Goal: Contribute content: Contribute content

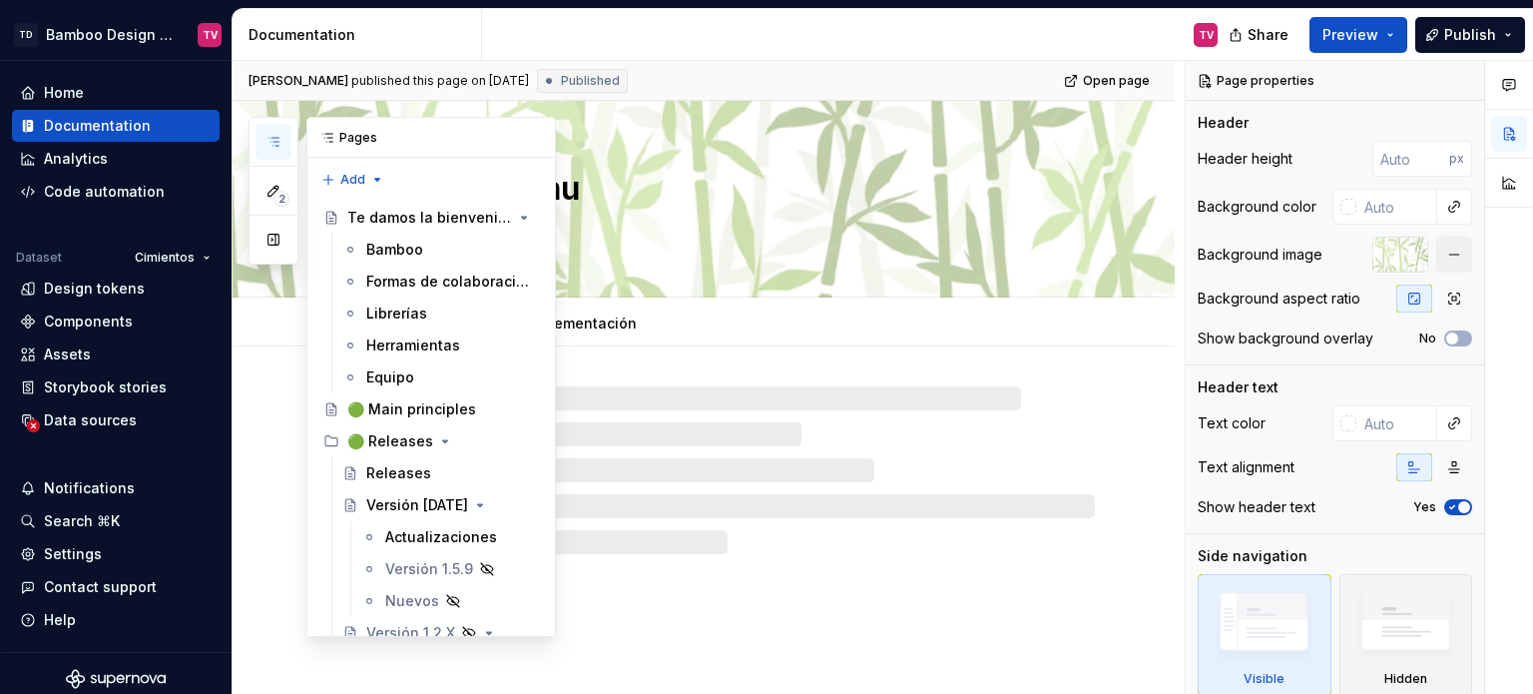
click at [269, 140] on icon "button" at bounding box center [273, 142] width 16 height 16
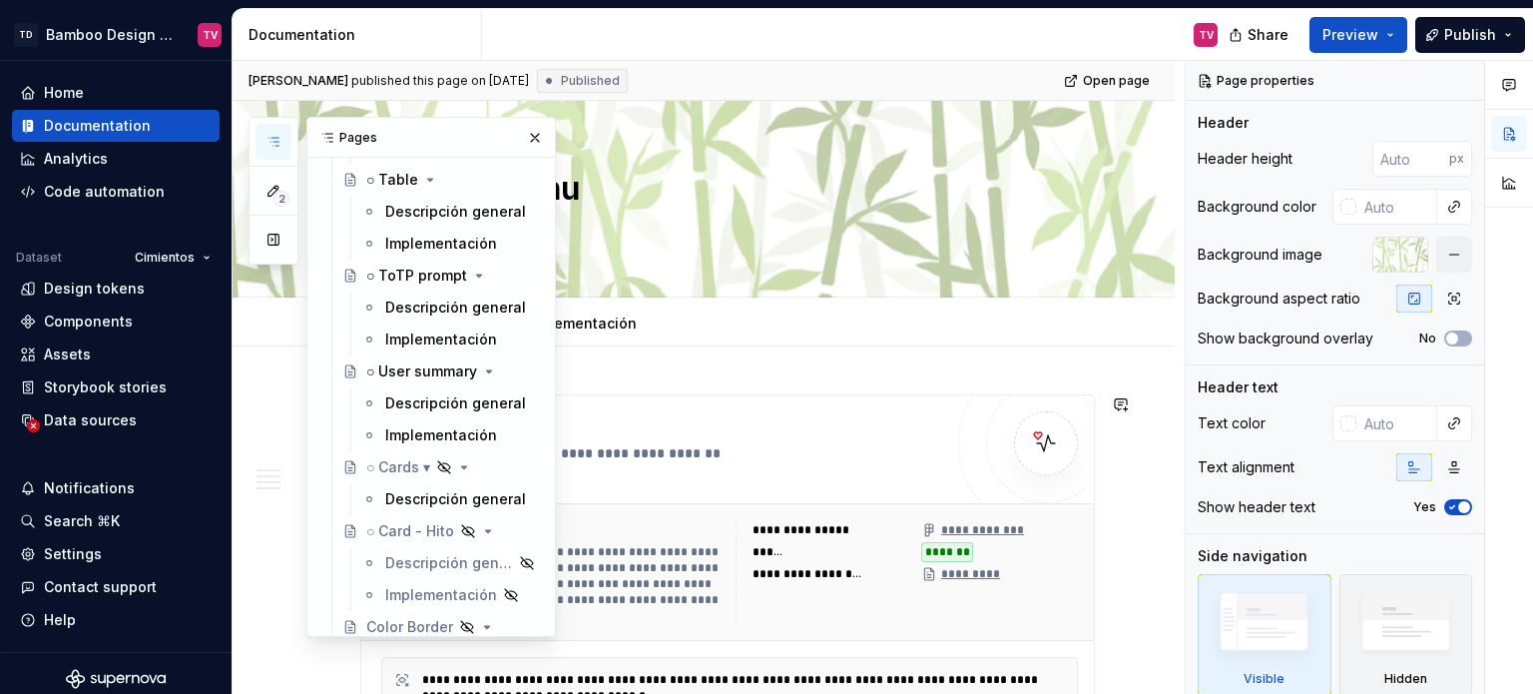
scroll to position [6686, 0]
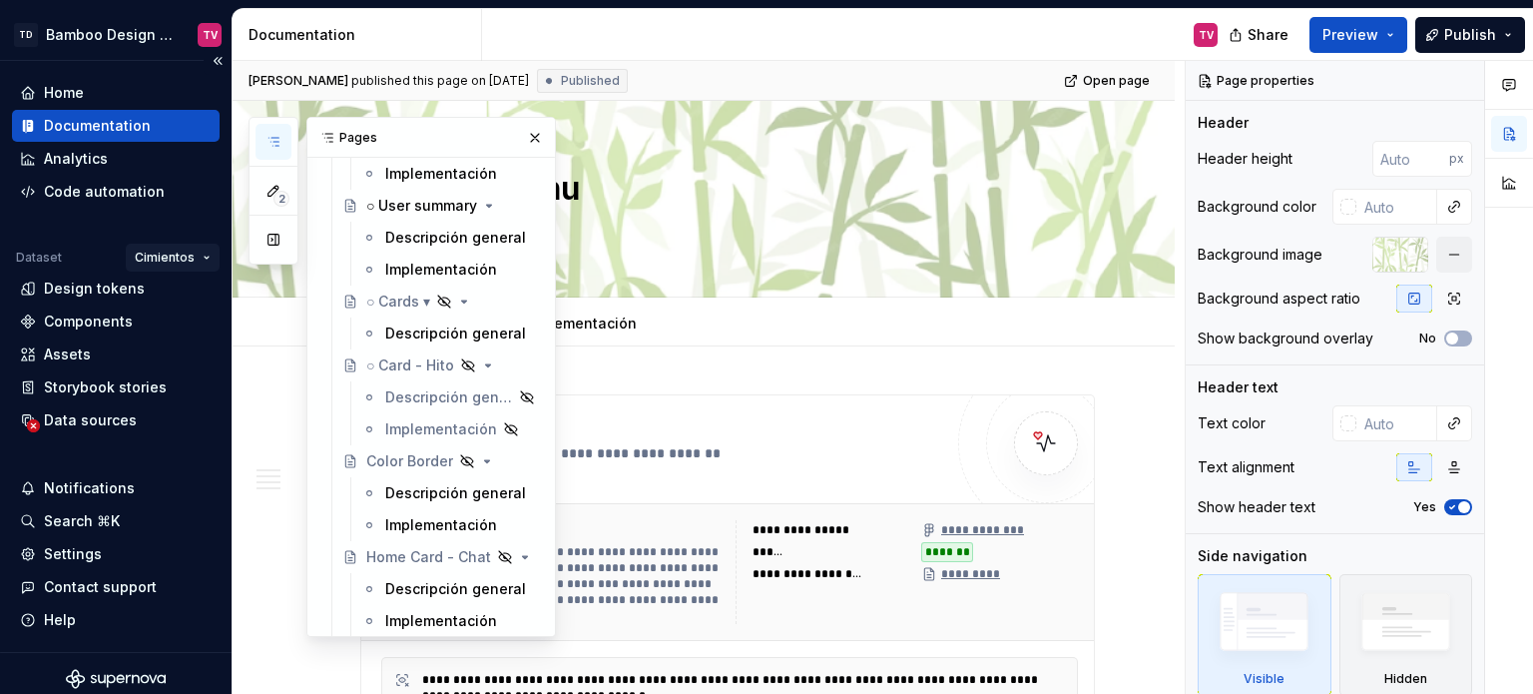
click at [172, 252] on html "TD Bamboo Design System TV Home Documentation Analytics Code automation Dataset…" at bounding box center [766, 347] width 1533 height 694
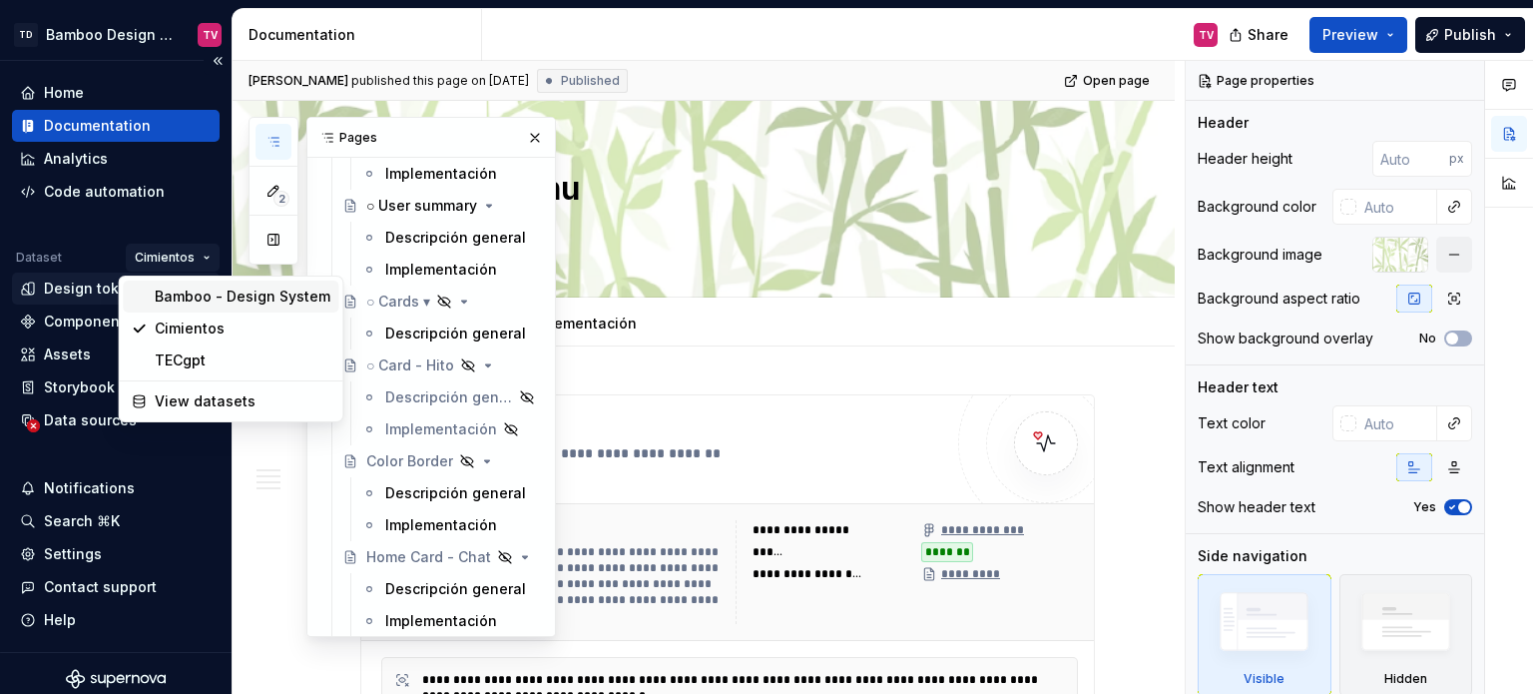
click at [180, 294] on div "Bamboo - Design System" at bounding box center [243, 296] width 176 height 20
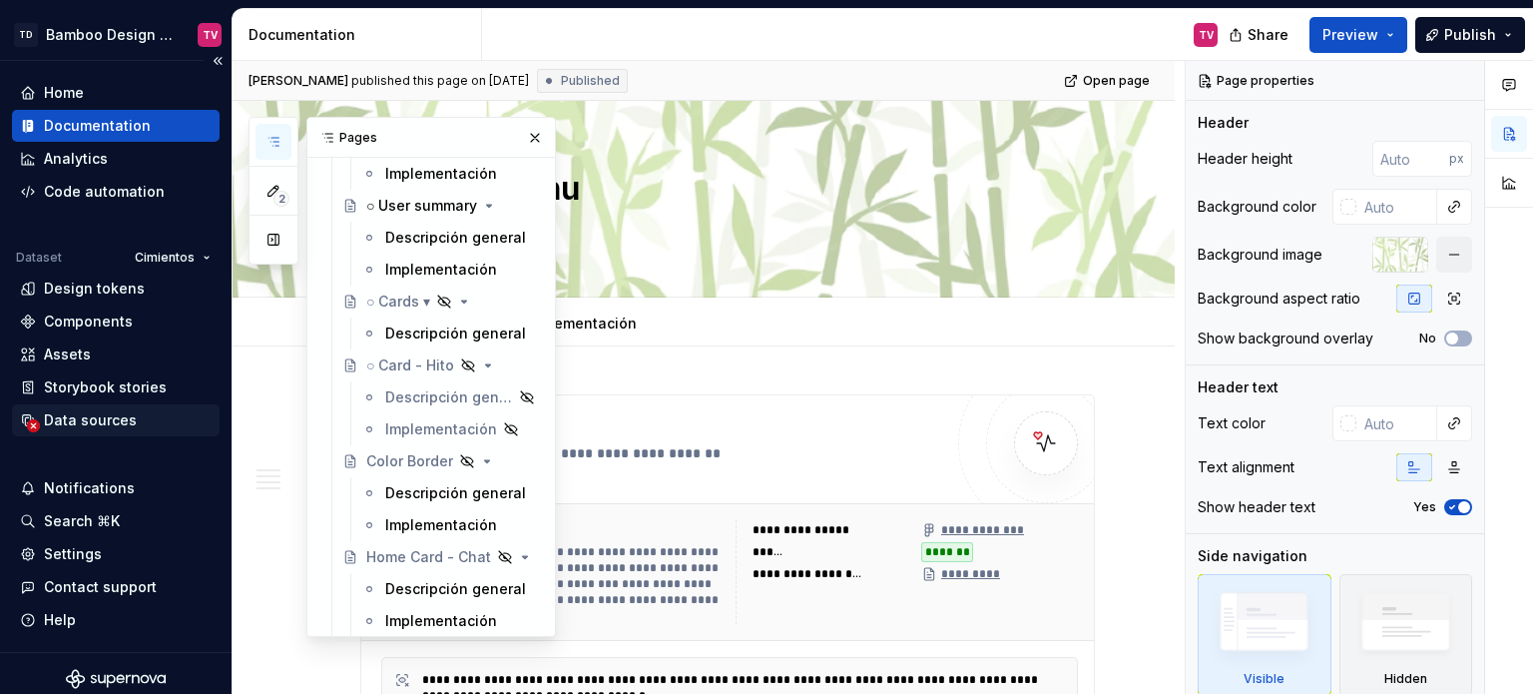
click at [96, 422] on div "Data sources" at bounding box center [90, 420] width 93 height 20
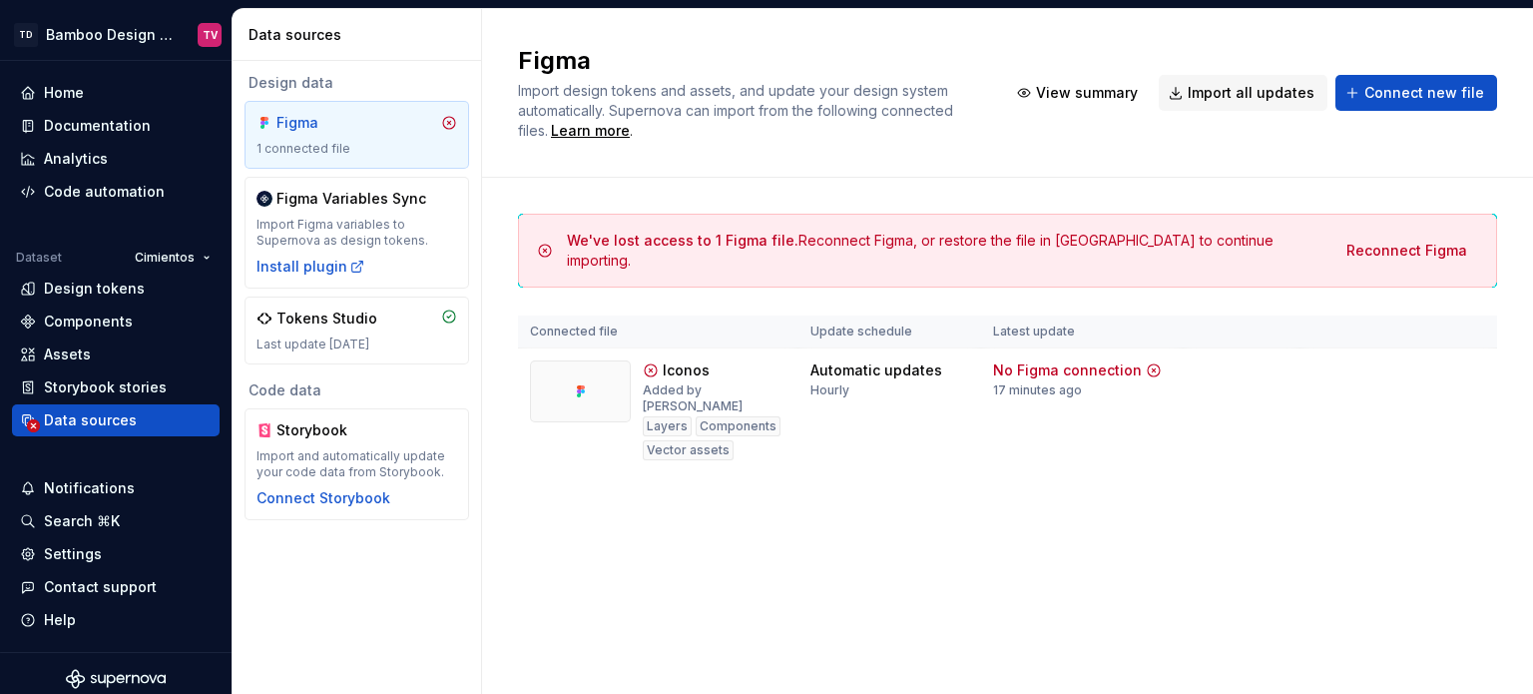
click at [180, 251] on html "TD Bamboo Design System TV Home Documentation Analytics Code automation Dataset…" at bounding box center [766, 347] width 1533 height 694
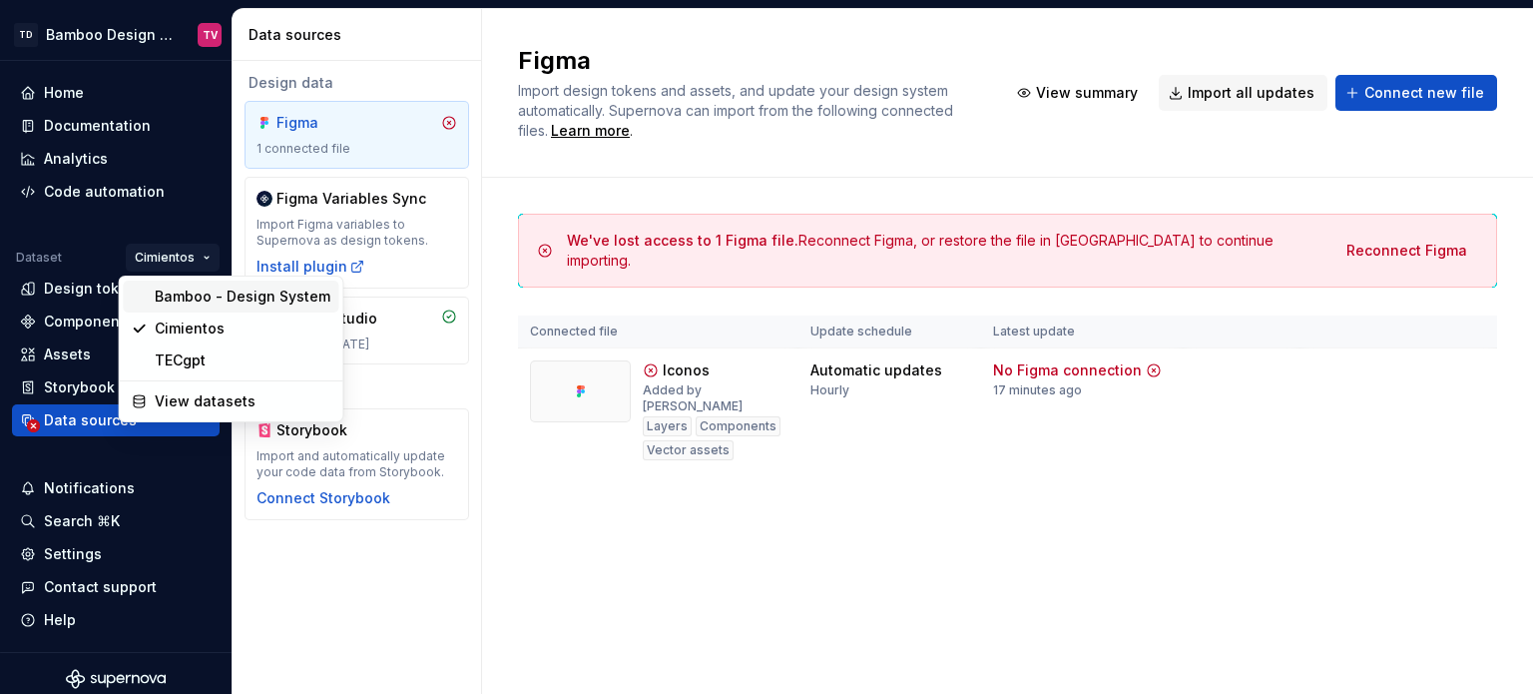
click at [207, 294] on div "Bamboo - Design System" at bounding box center [243, 296] width 176 height 20
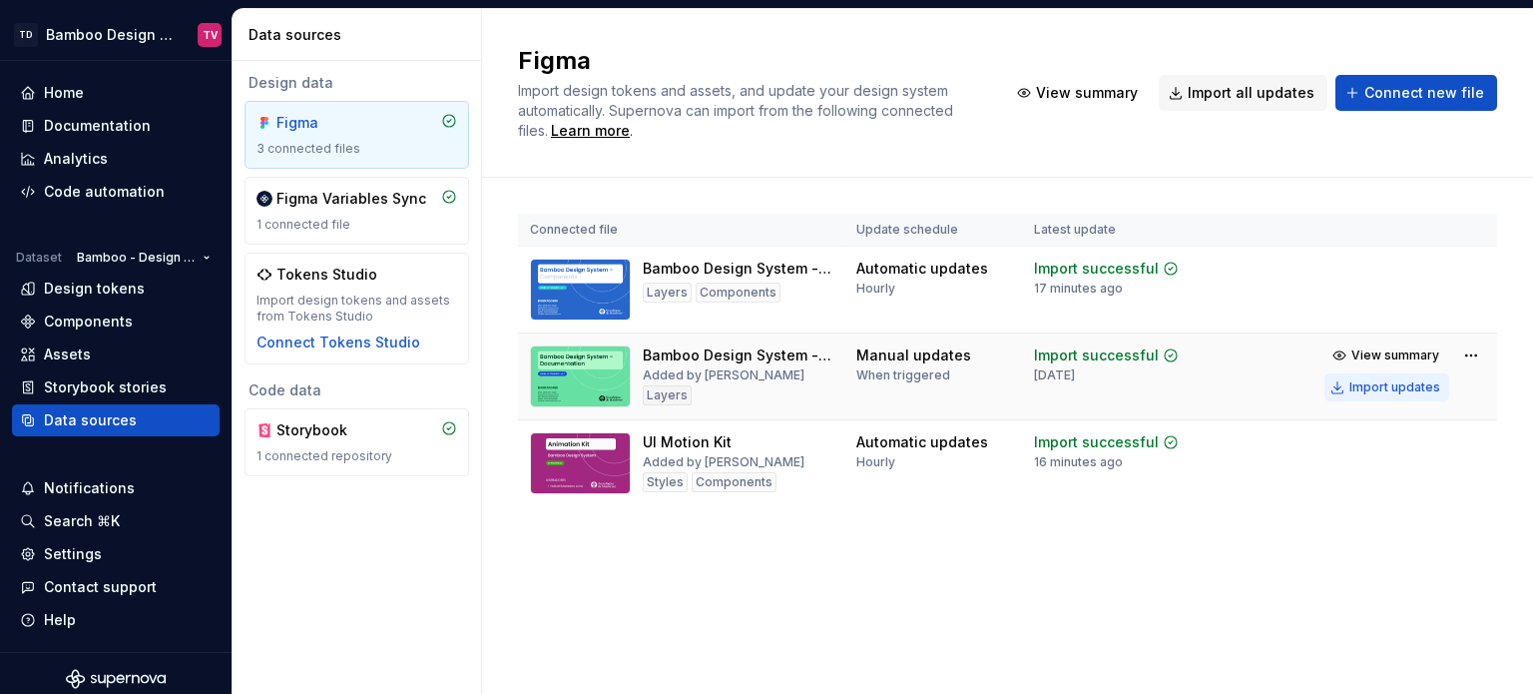
click at [1386, 382] on div "Import updates" at bounding box center [1394, 387] width 91 height 16
click at [1376, 385] on div "Import updates" at bounding box center [1394, 387] width 91 height 16
click at [1385, 392] on div "Import updates" at bounding box center [1394, 387] width 91 height 16
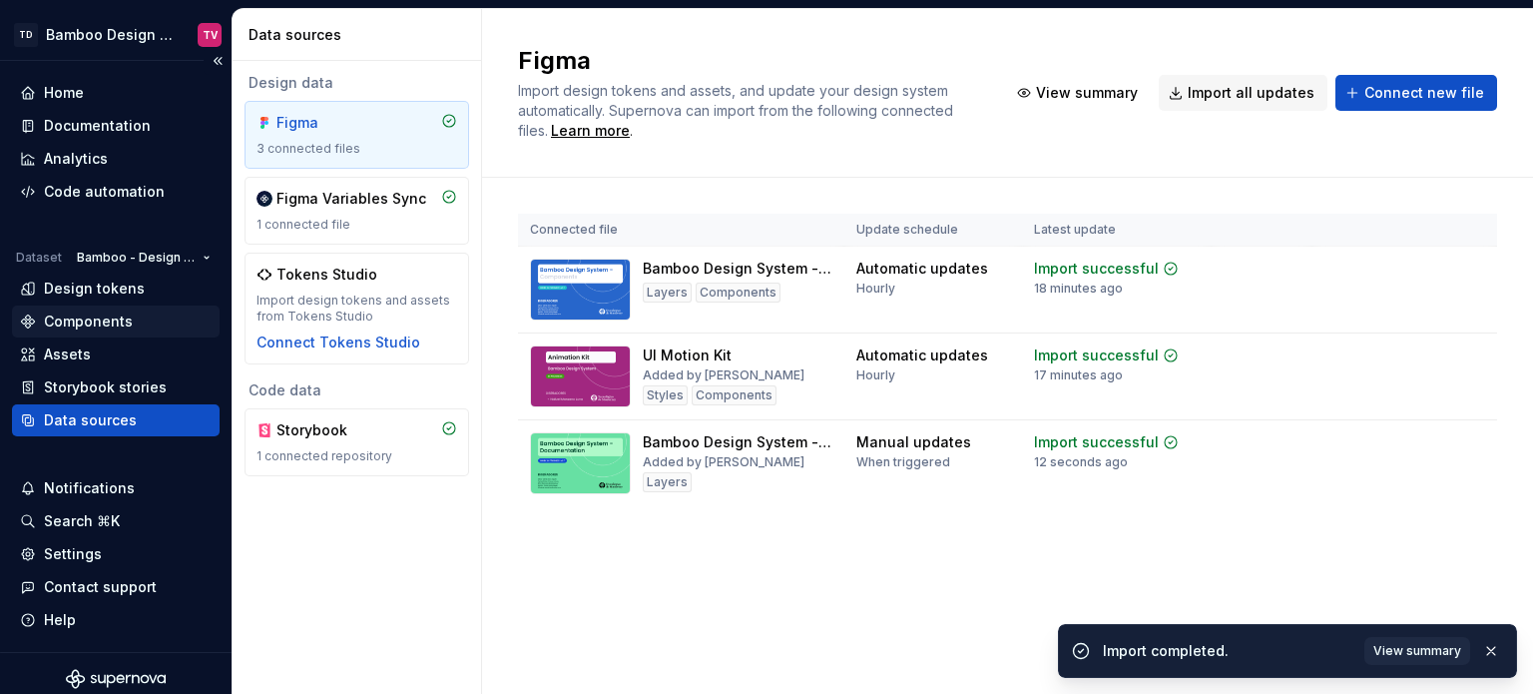
click at [52, 322] on div "Components" at bounding box center [88, 321] width 89 height 20
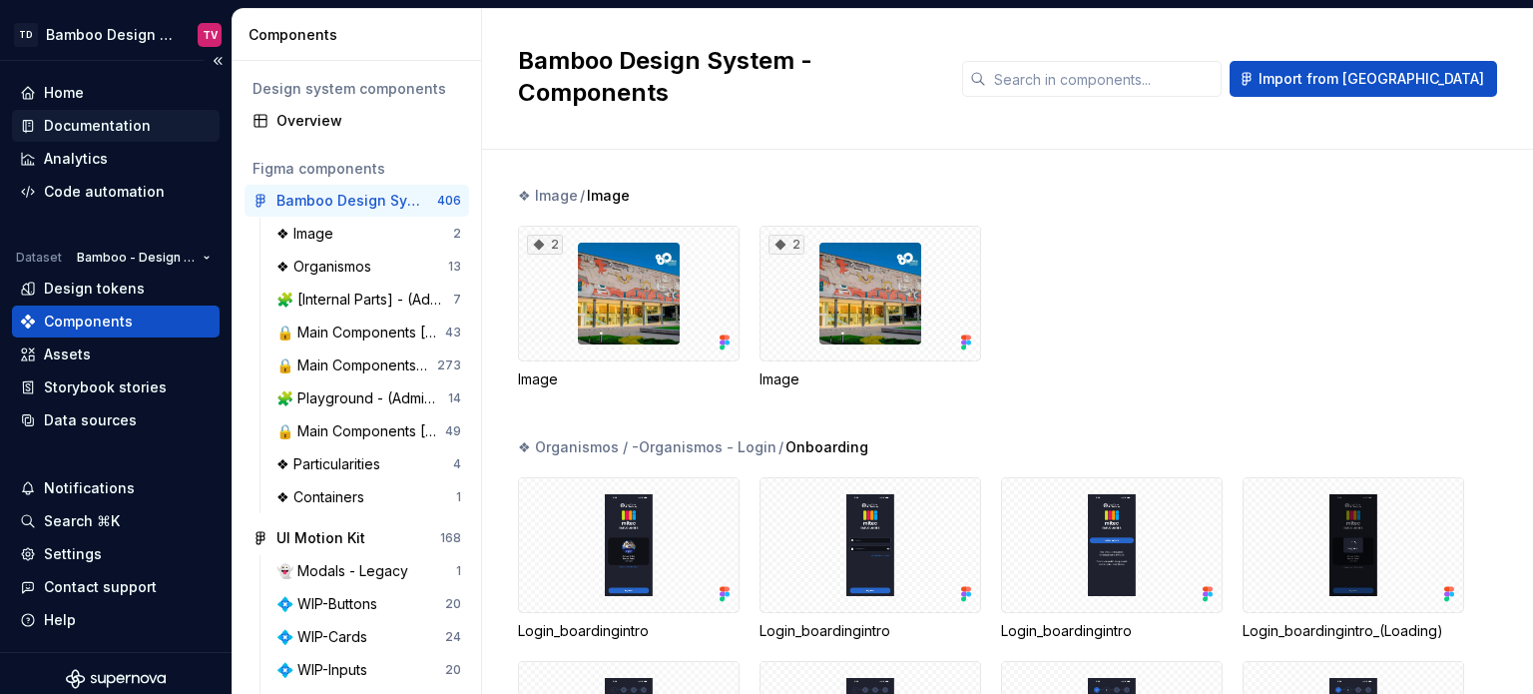
click at [104, 127] on div "Documentation" at bounding box center [97, 126] width 107 height 20
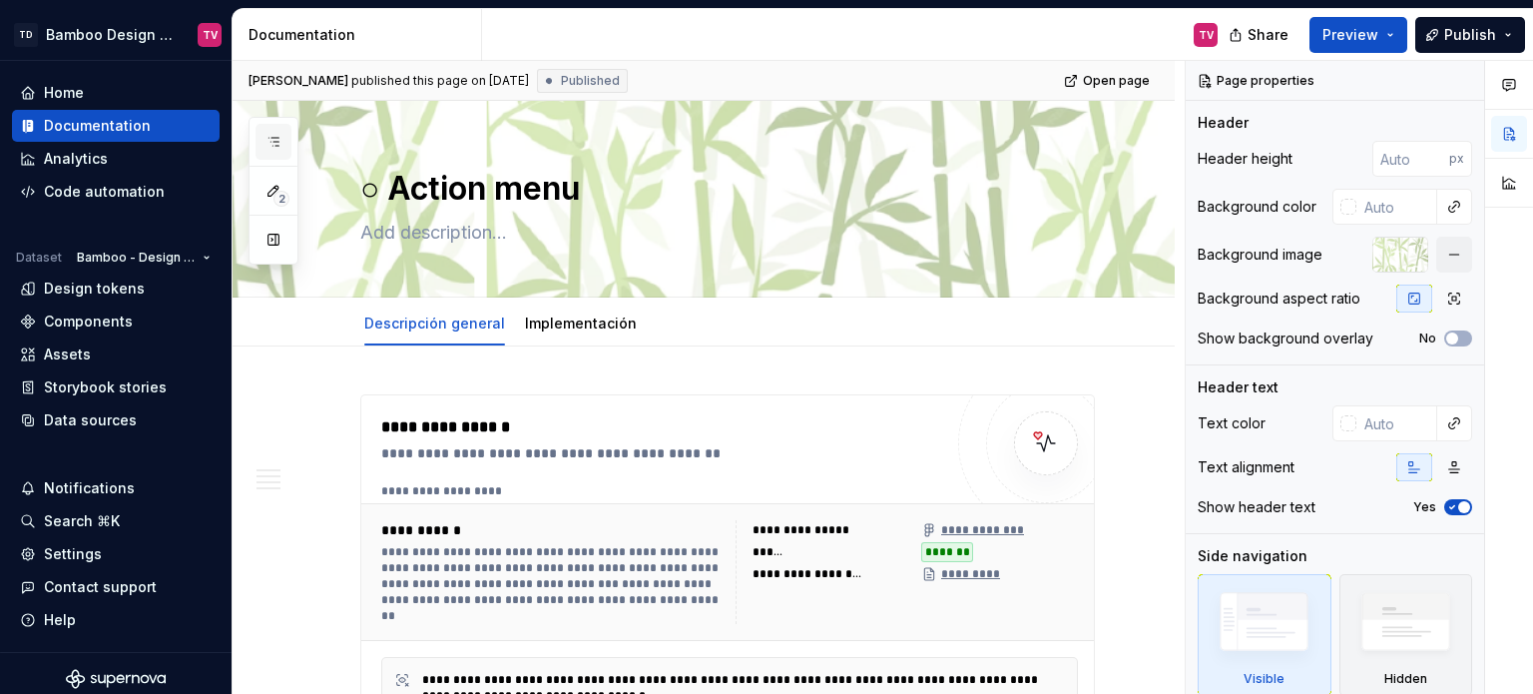
click at [271, 136] on icon "button" at bounding box center [273, 142] width 16 height 16
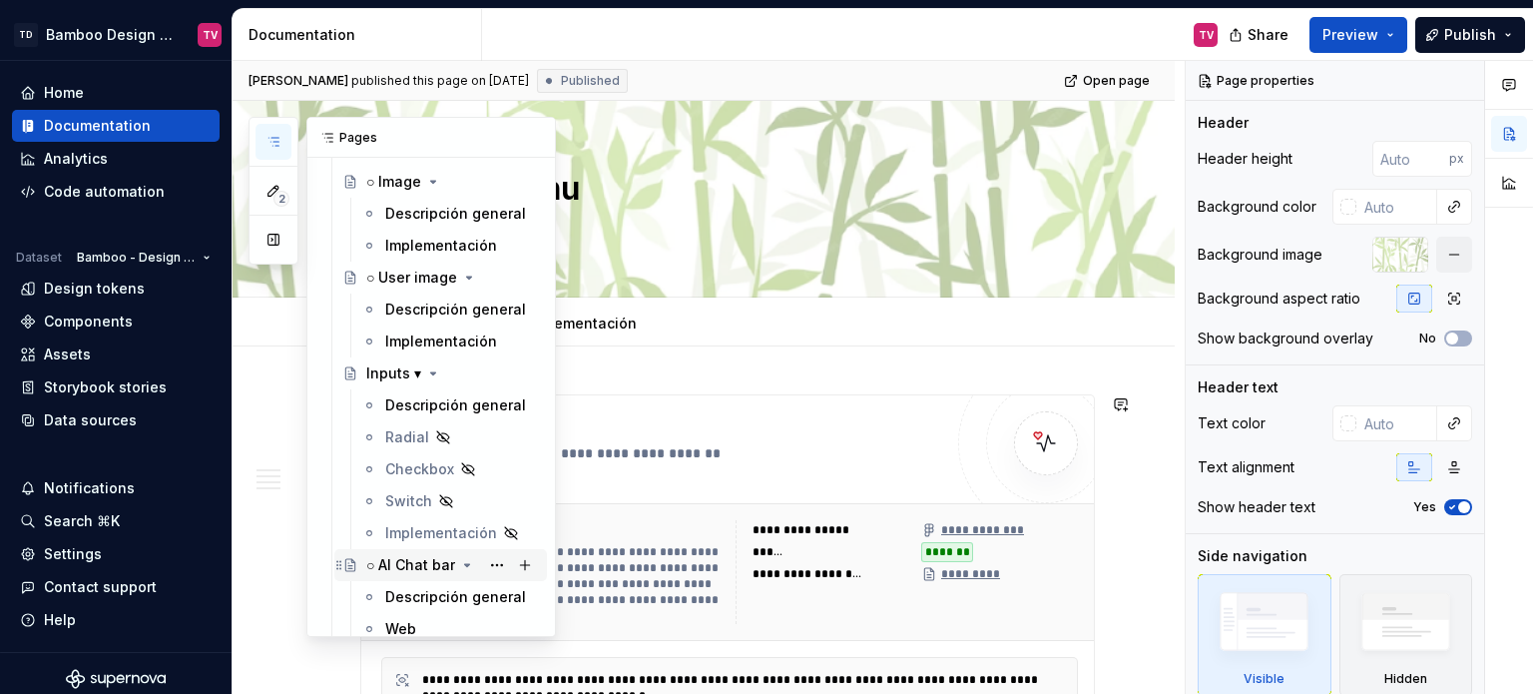
scroll to position [7384, 0]
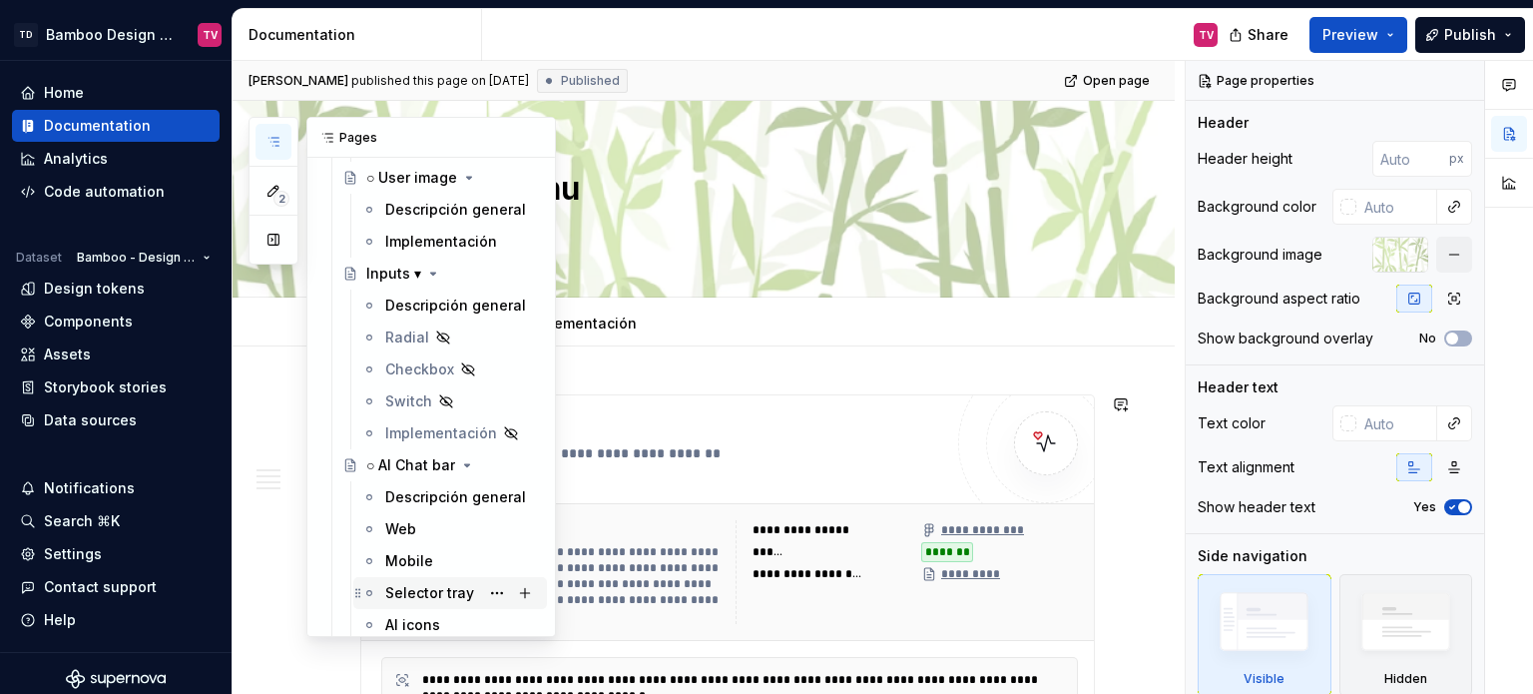
click at [406, 590] on div "Selector tray" at bounding box center [429, 593] width 89 height 20
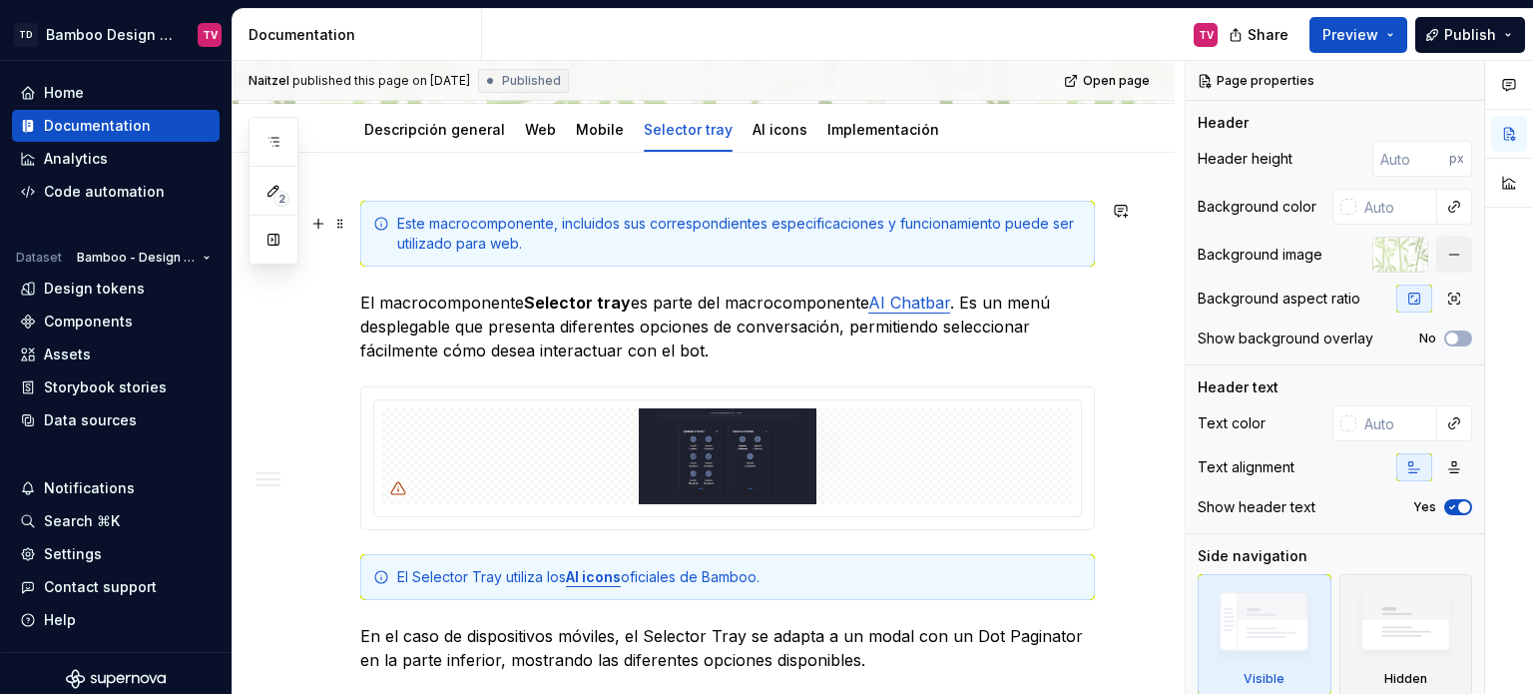
scroll to position [200, 0]
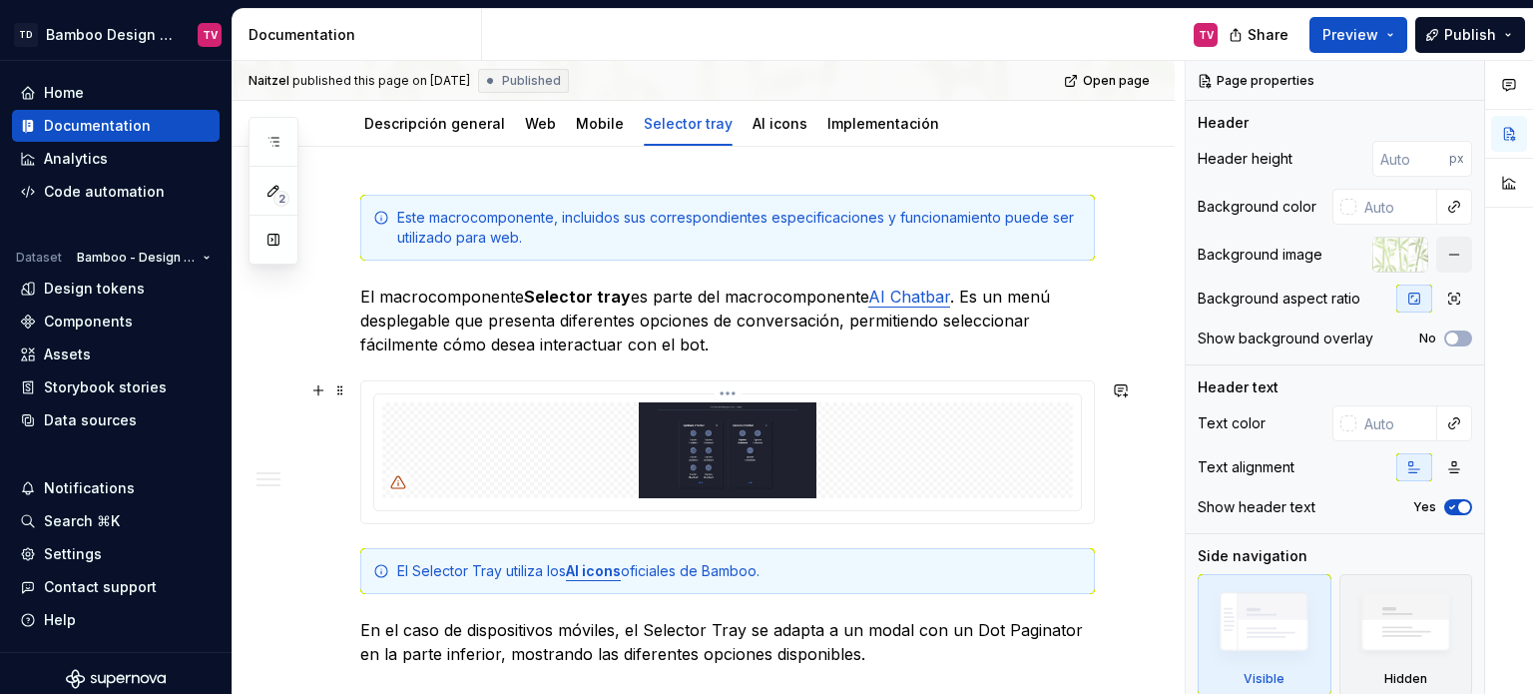
click at [726, 386] on html "TD Bamboo Design System TV Home Documentation Analytics Code automation Dataset…" at bounding box center [766, 347] width 1533 height 694
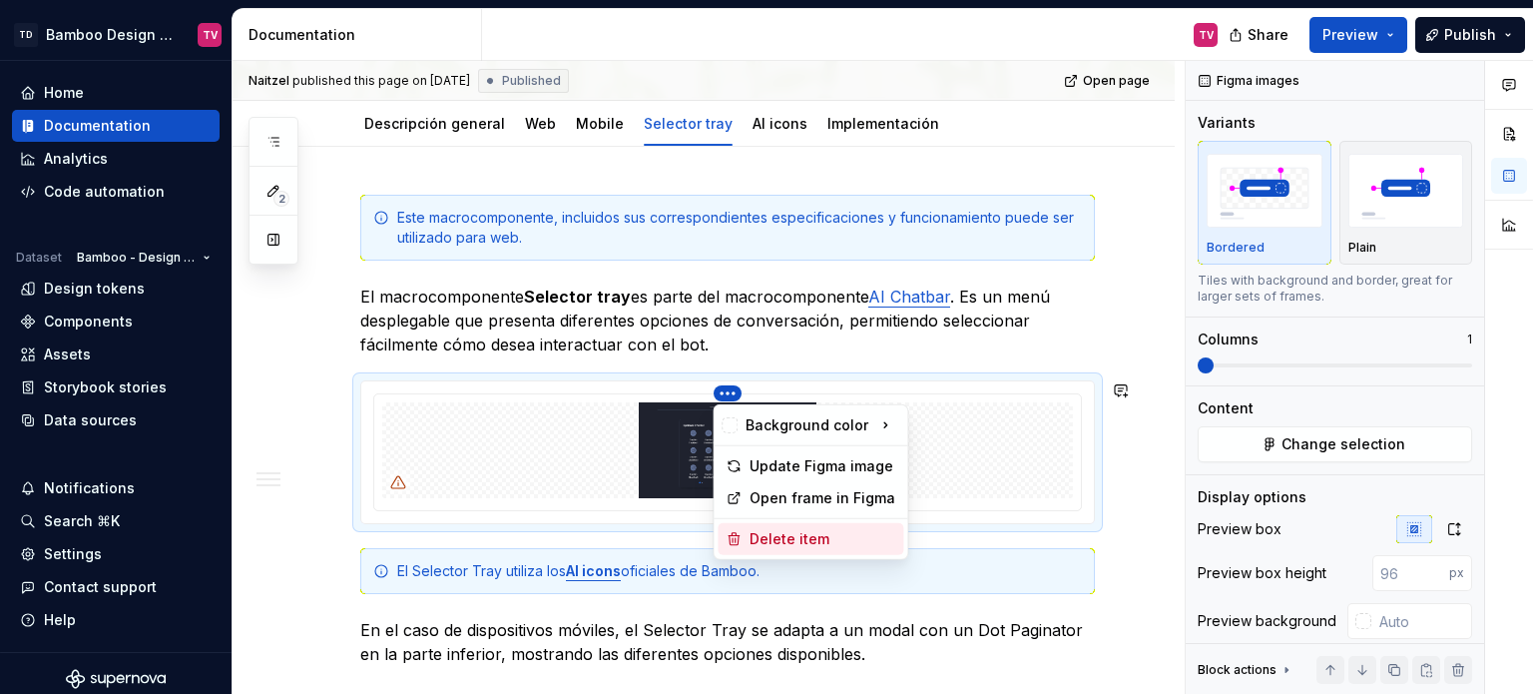
click at [790, 540] on div "Delete item" at bounding box center [822, 539] width 146 height 20
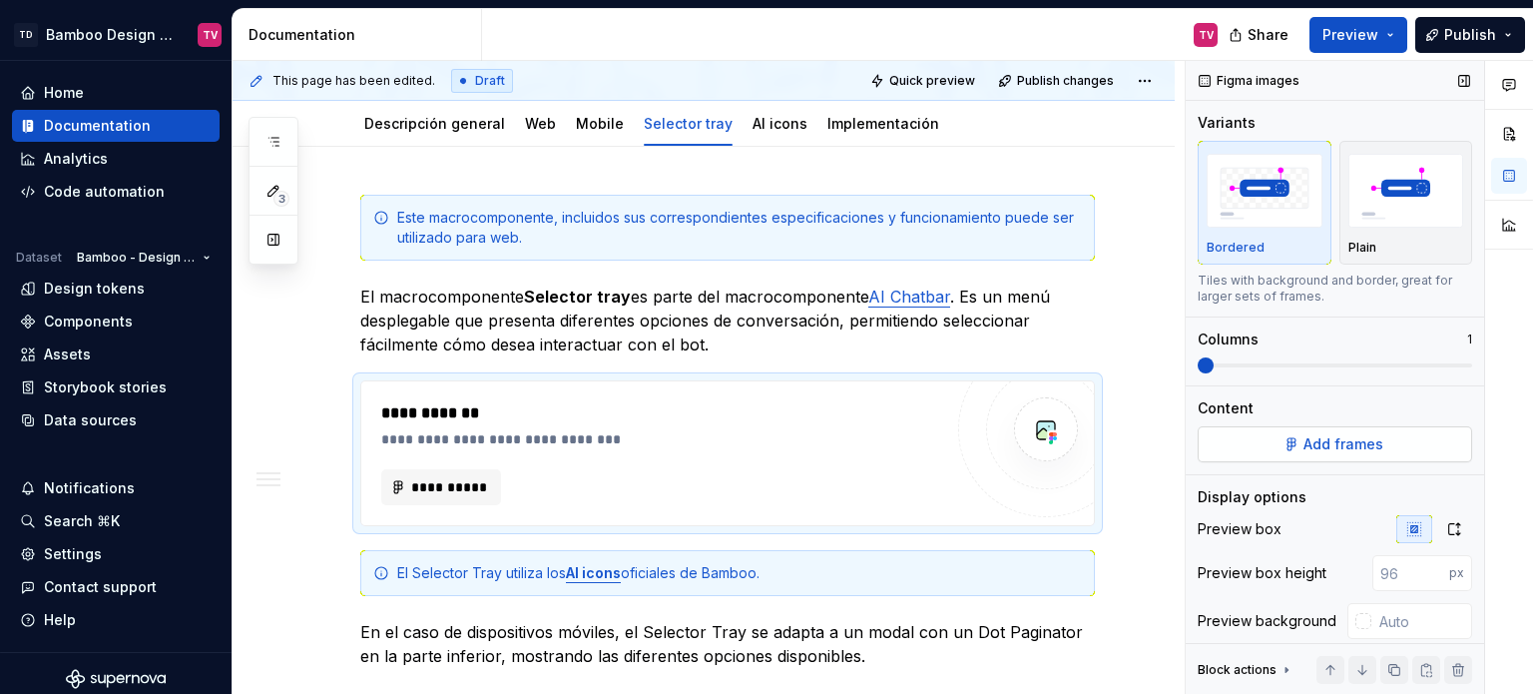
click at [1269, 439] on button "Add frames" at bounding box center [1334, 444] width 274 height 36
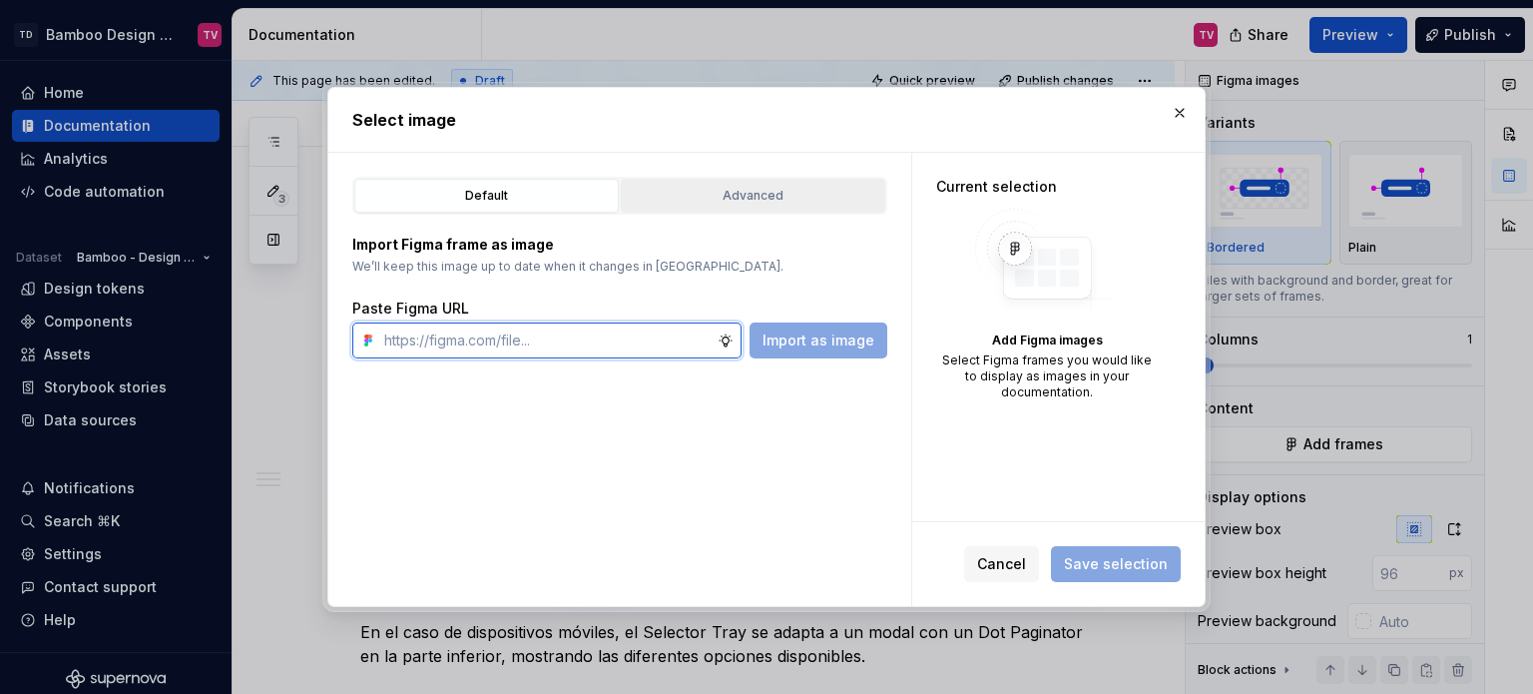
type textarea "*"
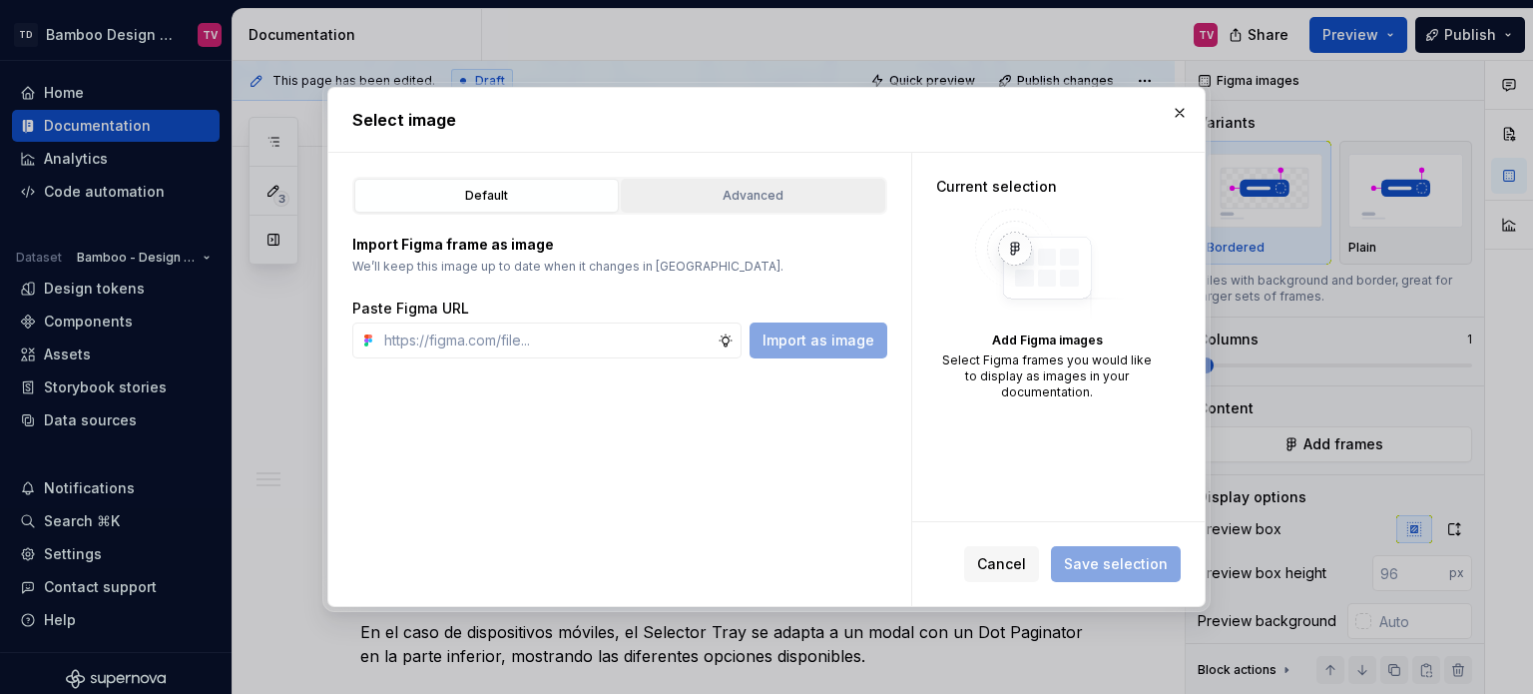
click at [695, 196] on div "Advanced" at bounding box center [753, 196] width 250 height 20
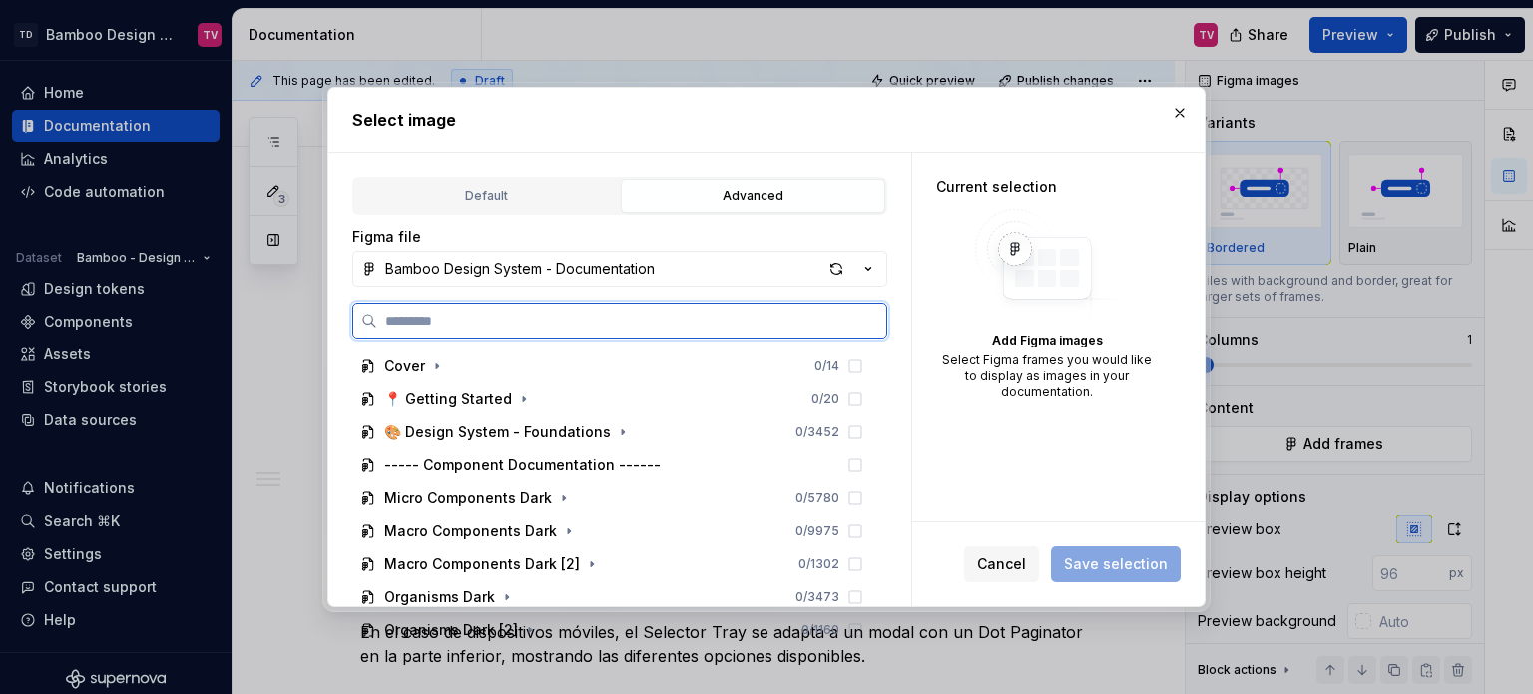
click at [549, 316] on input "search" at bounding box center [631, 320] width 509 height 20
paste input "**********"
type input "**********"
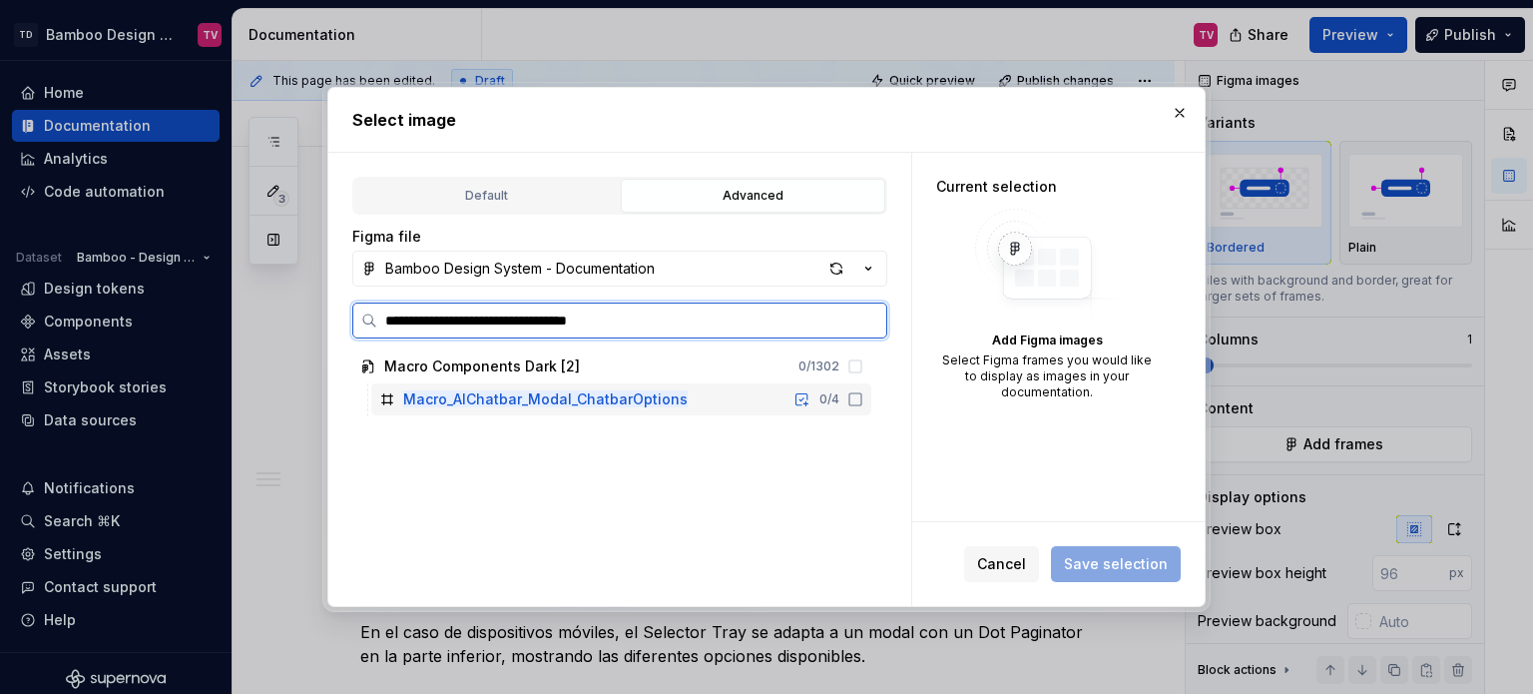
click at [856, 394] on icon at bounding box center [855, 399] width 16 height 16
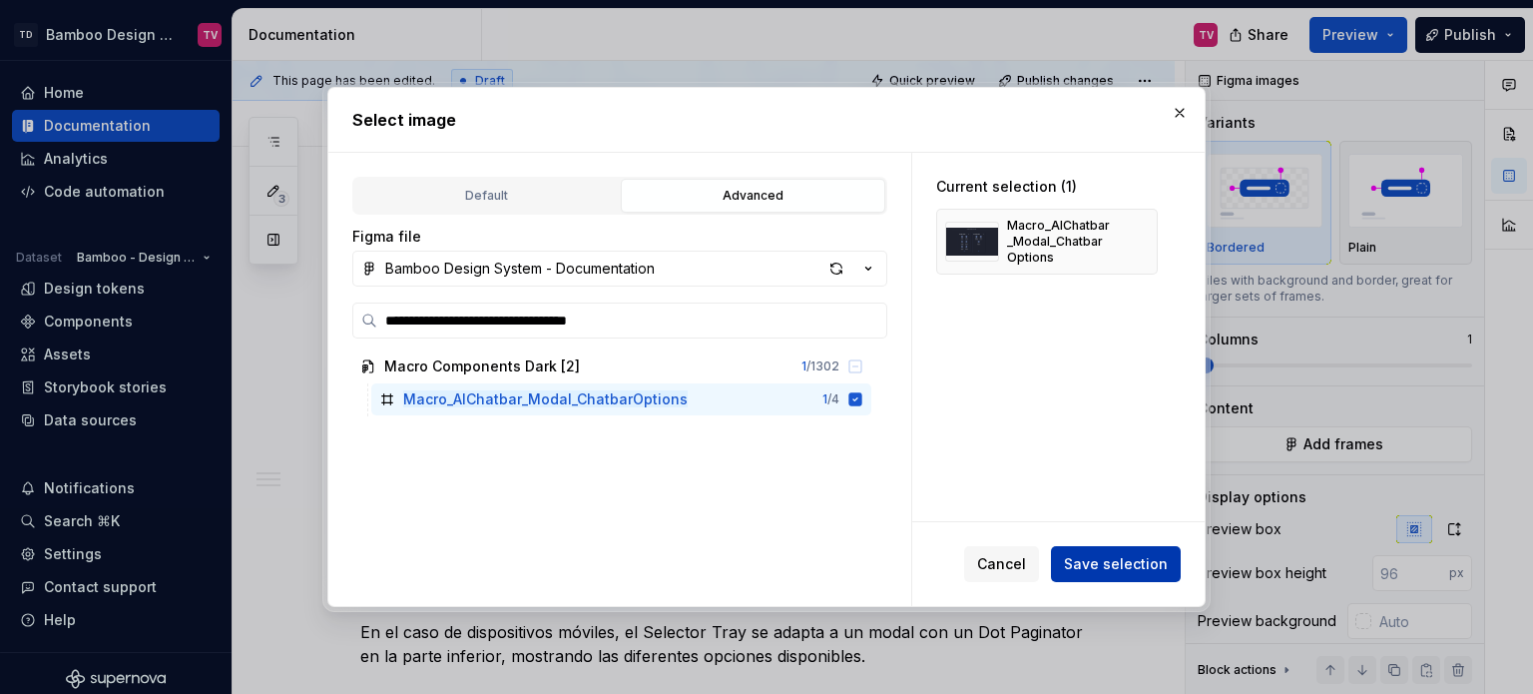
click at [1114, 568] on button "Save selection" at bounding box center [1116, 564] width 130 height 36
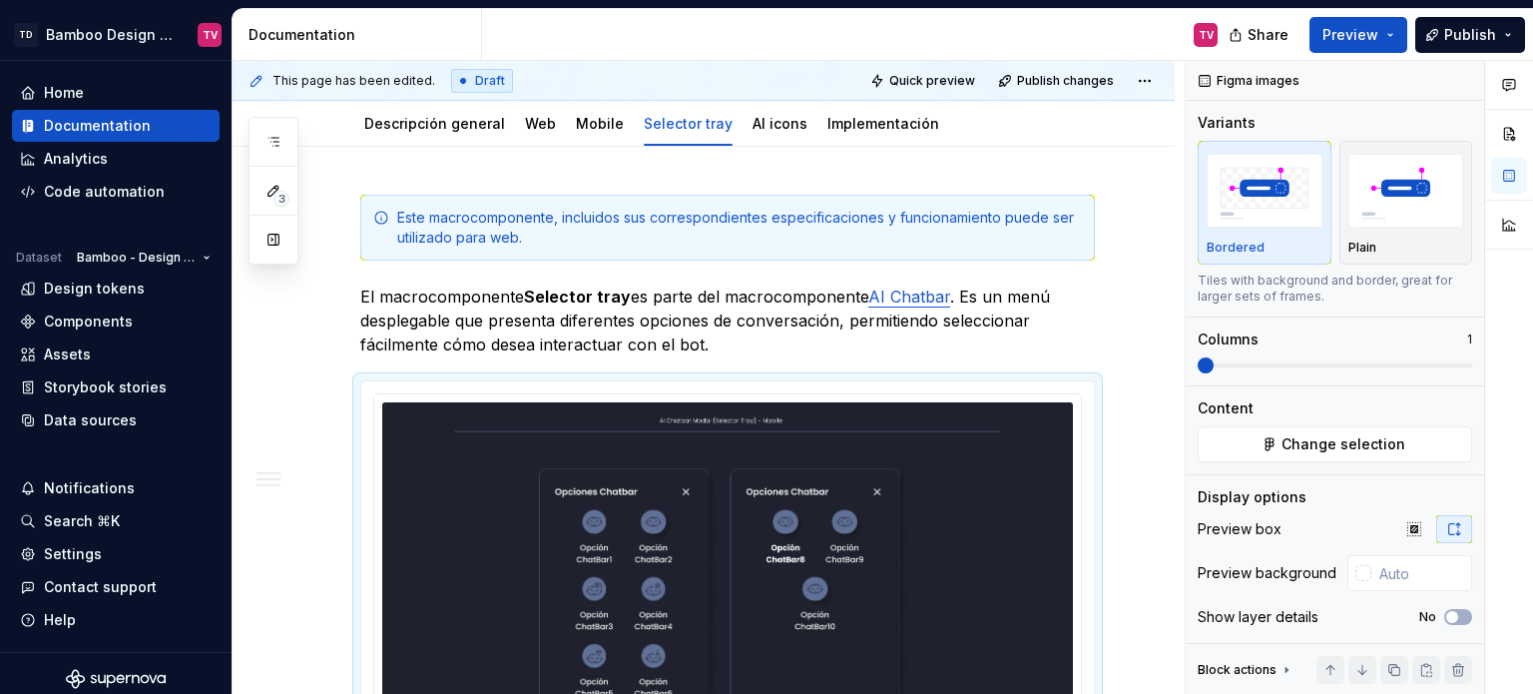
scroll to position [303, 0]
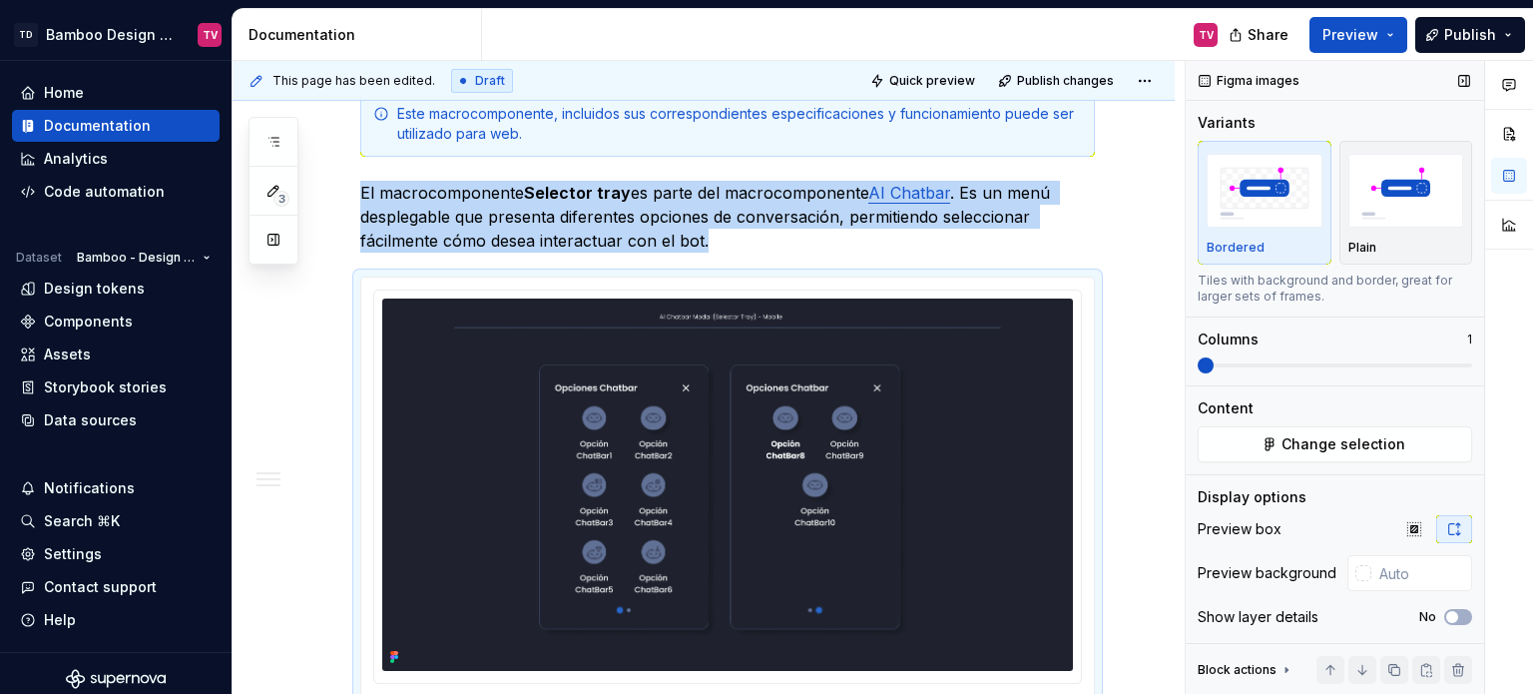
click at [776, 412] on img at bounding box center [727, 484] width 691 height 372
click at [1408, 525] on icon "button" at bounding box center [1414, 529] width 16 height 16
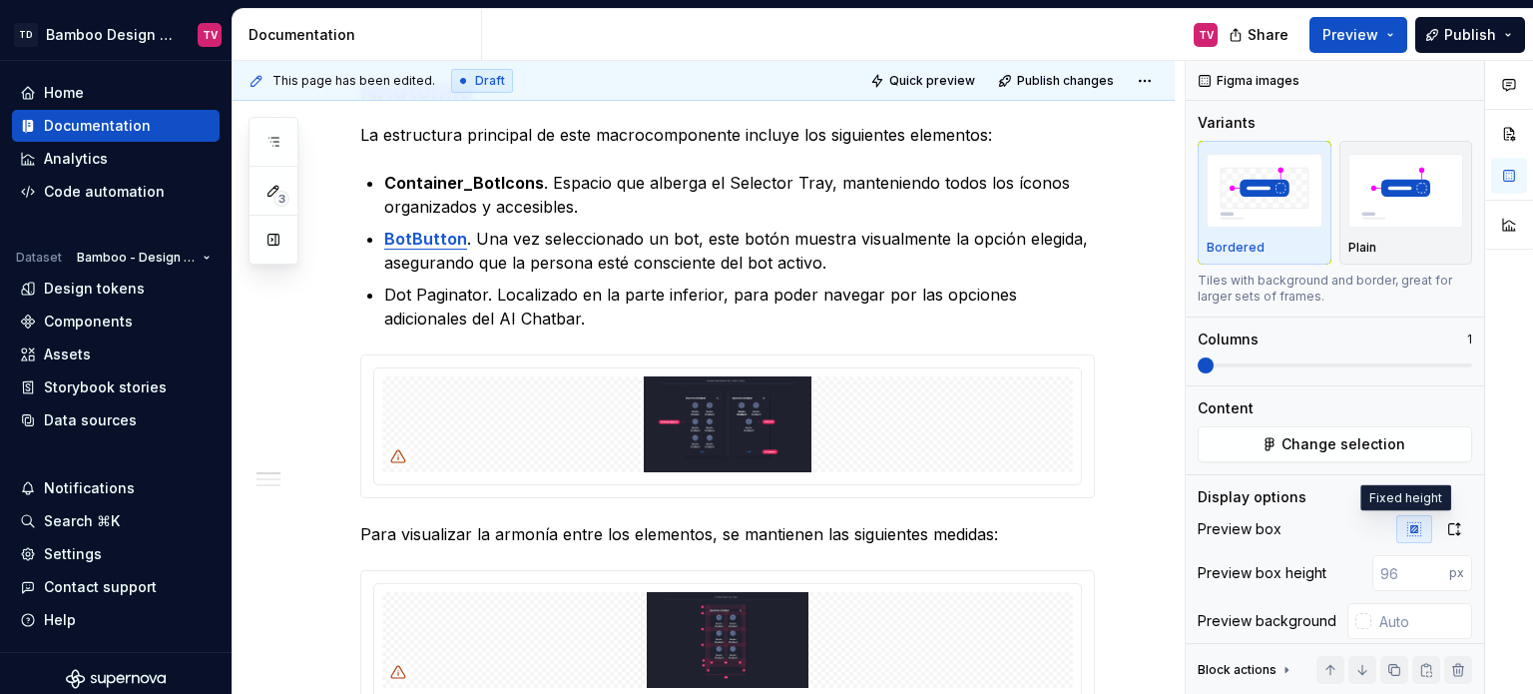
scroll to position [1002, 0]
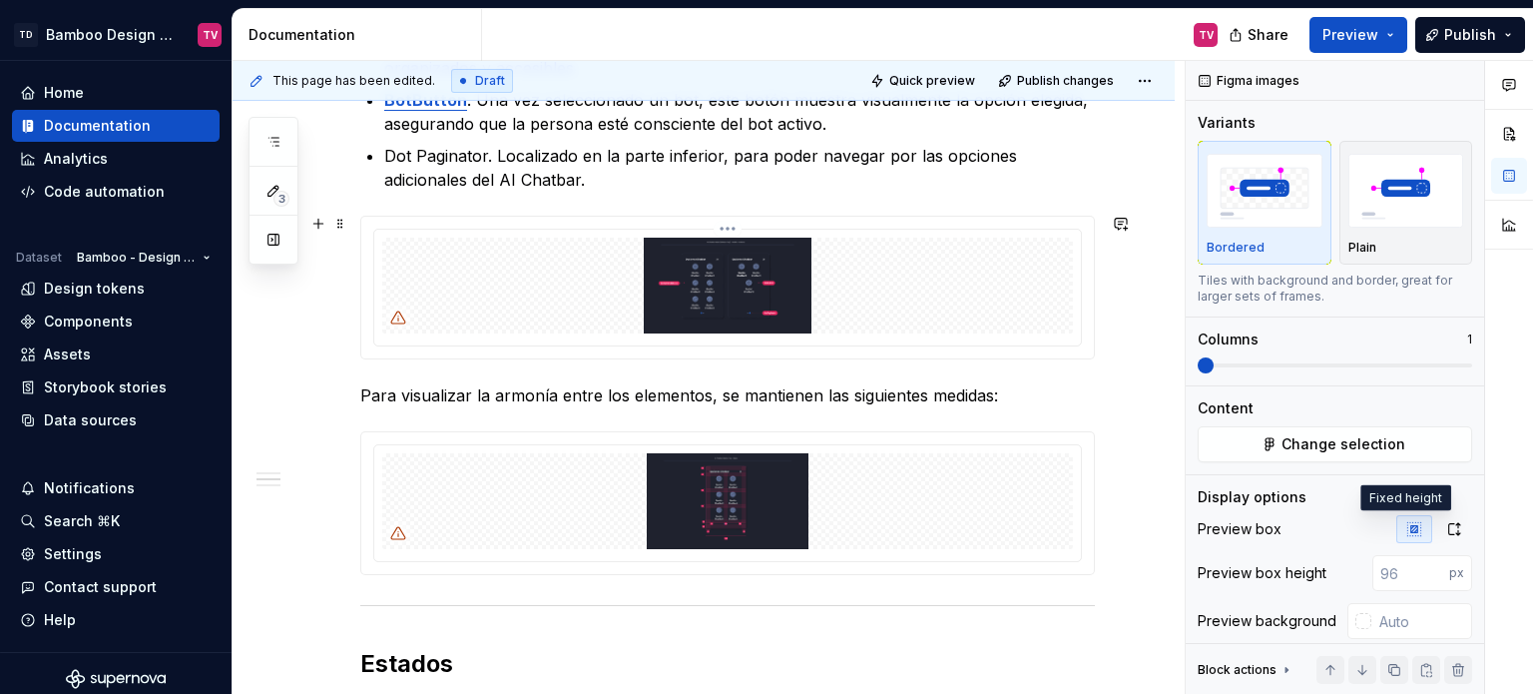
click at [728, 227] on html "TD Bamboo Design System TV Home Documentation Analytics Code automation Dataset…" at bounding box center [766, 347] width 1533 height 694
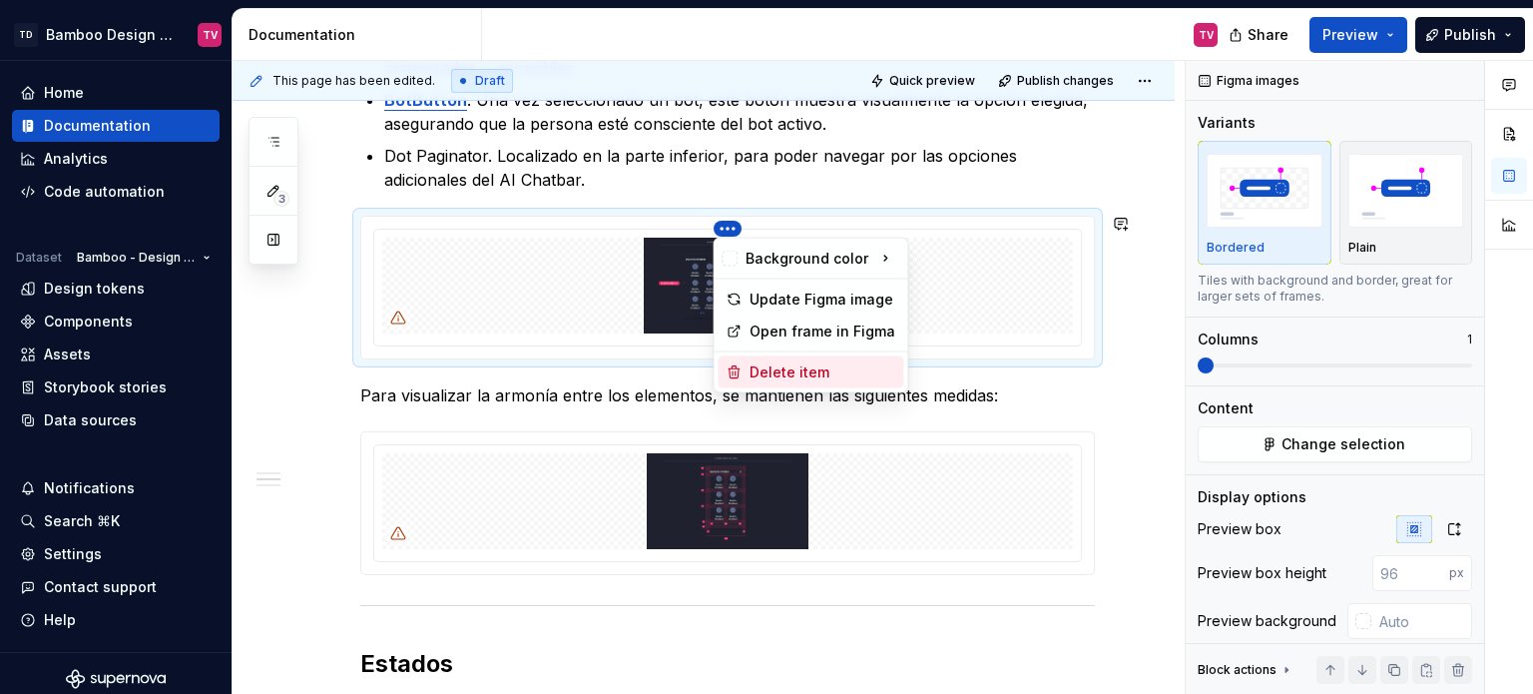
click at [811, 373] on div "Delete item" at bounding box center [822, 372] width 146 height 20
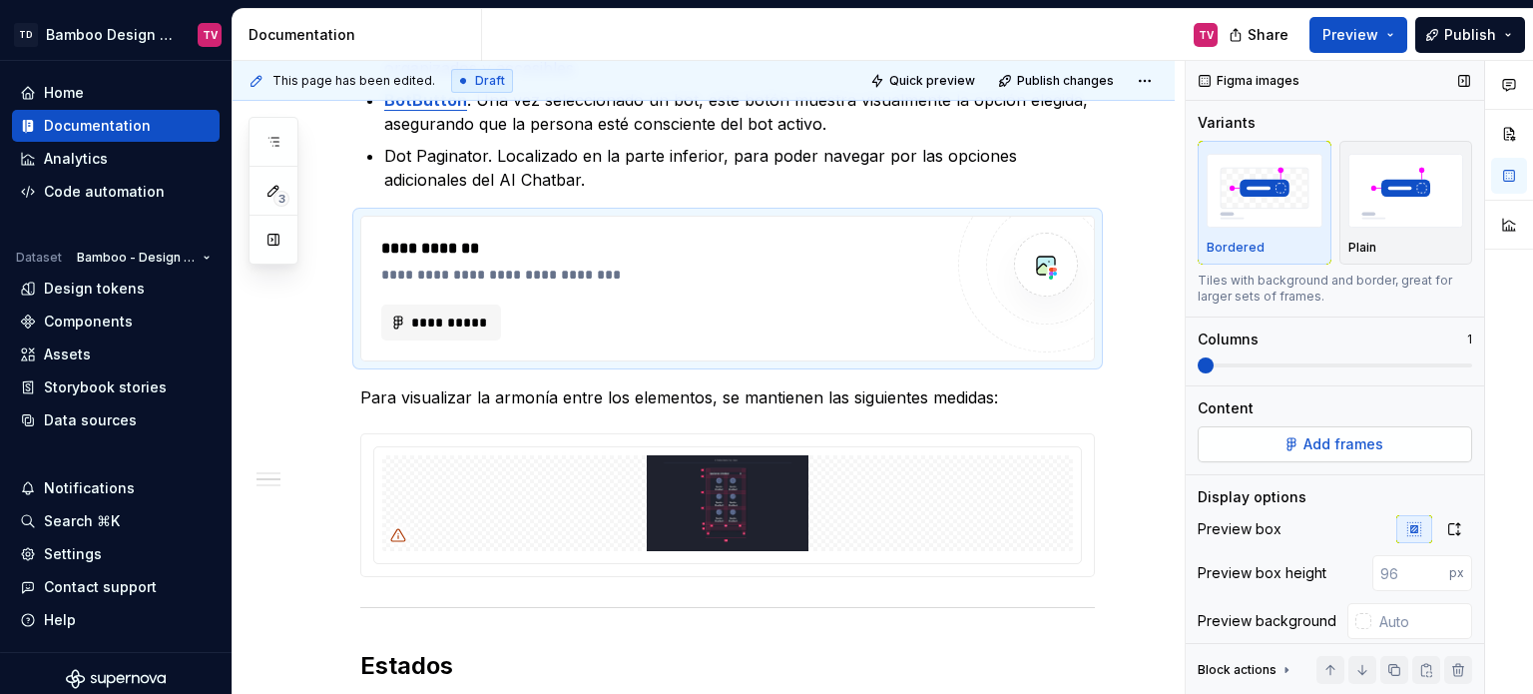
click at [1305, 449] on span "Add frames" at bounding box center [1343, 444] width 80 height 20
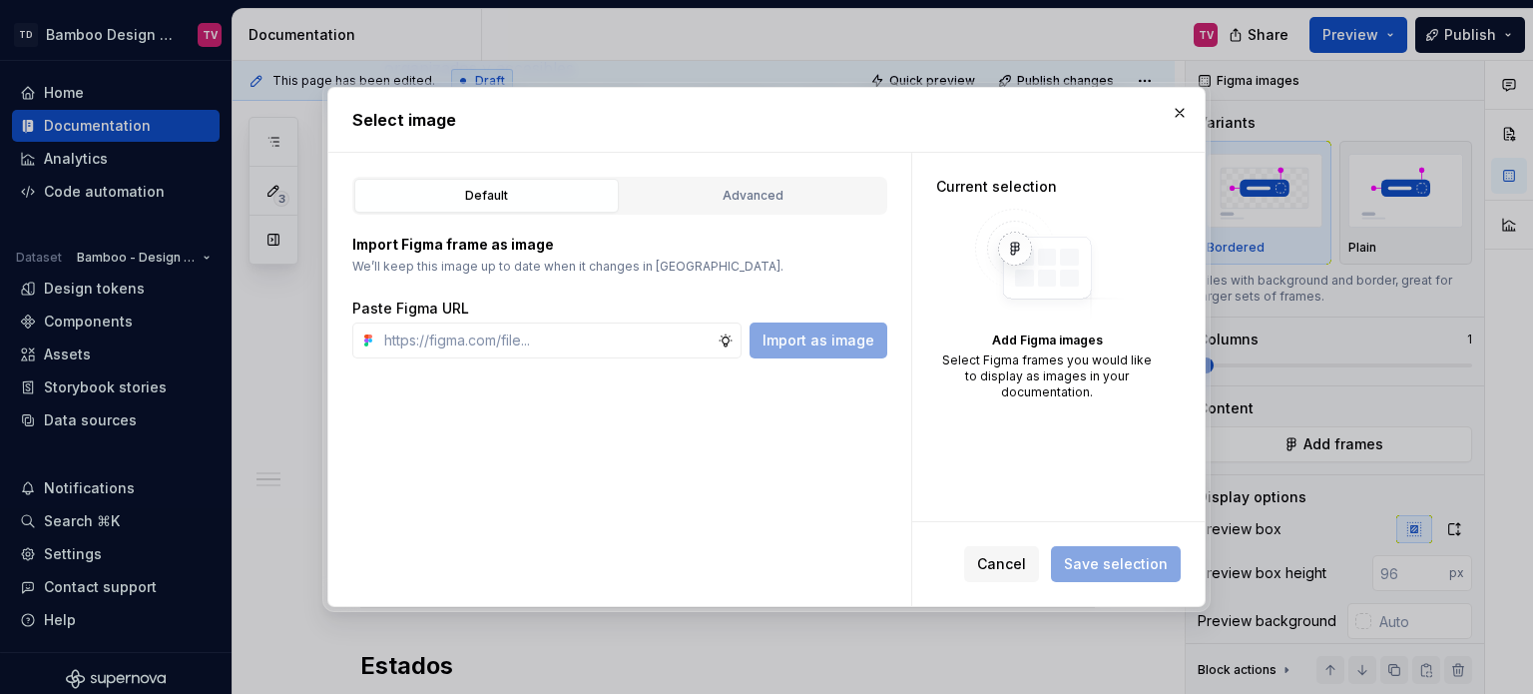
click at [759, 197] on div "Advanced" at bounding box center [753, 196] width 250 height 20
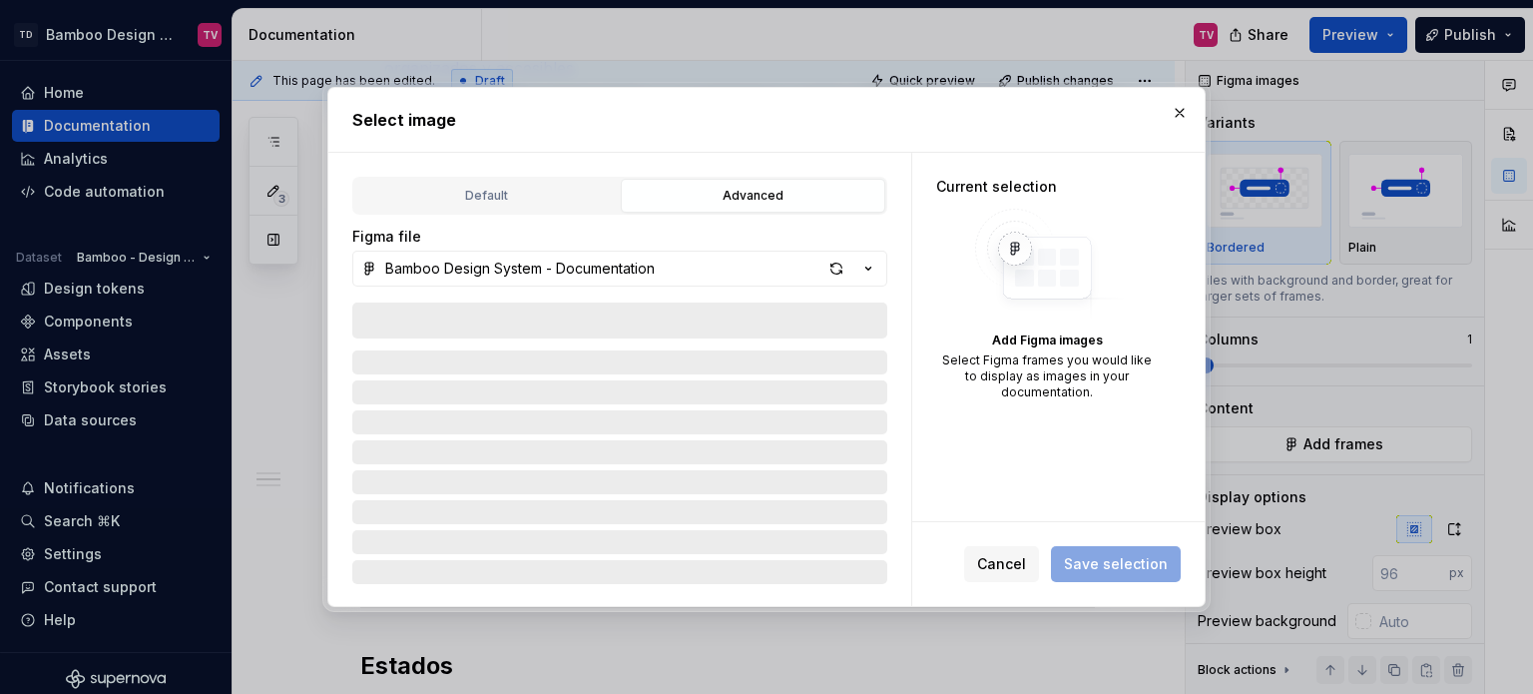
type textarea "*"
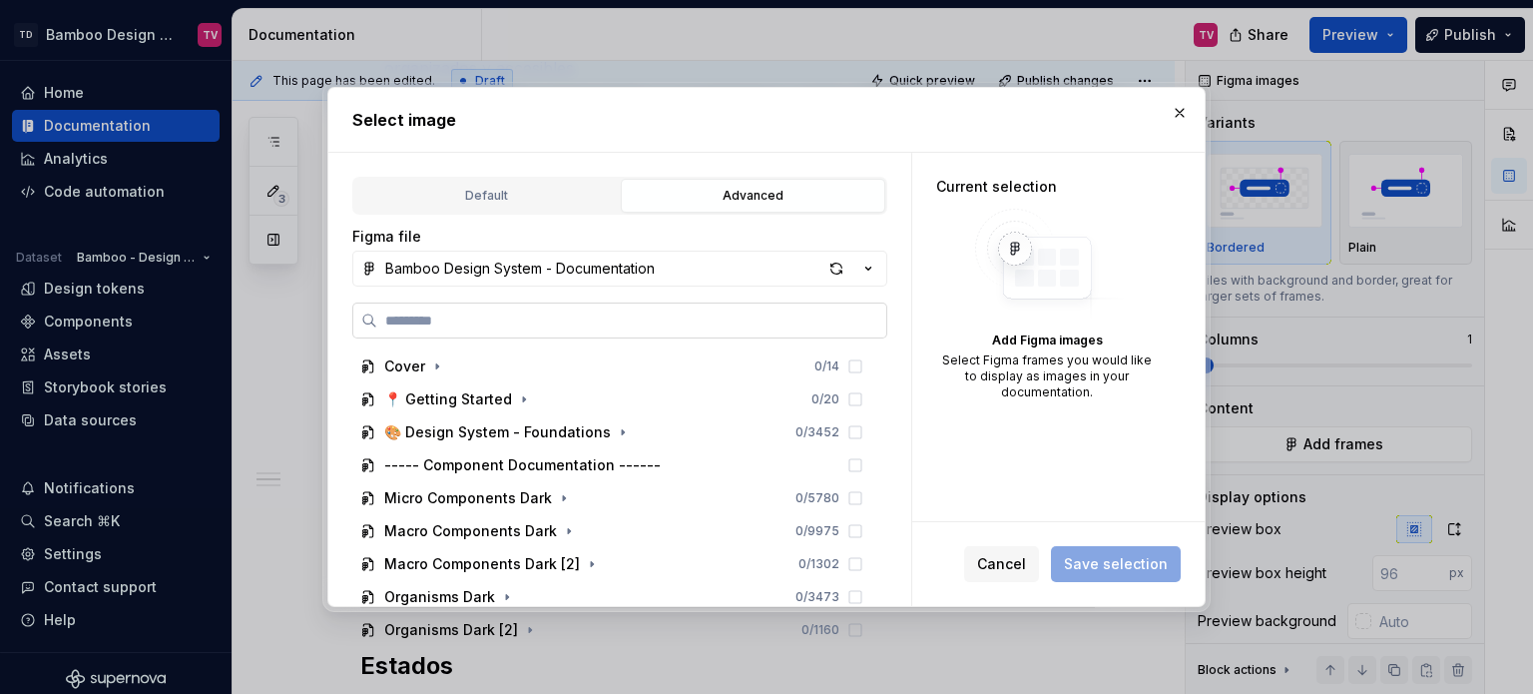
click at [492, 310] on input "search" at bounding box center [631, 320] width 509 height 20
type input "**********"
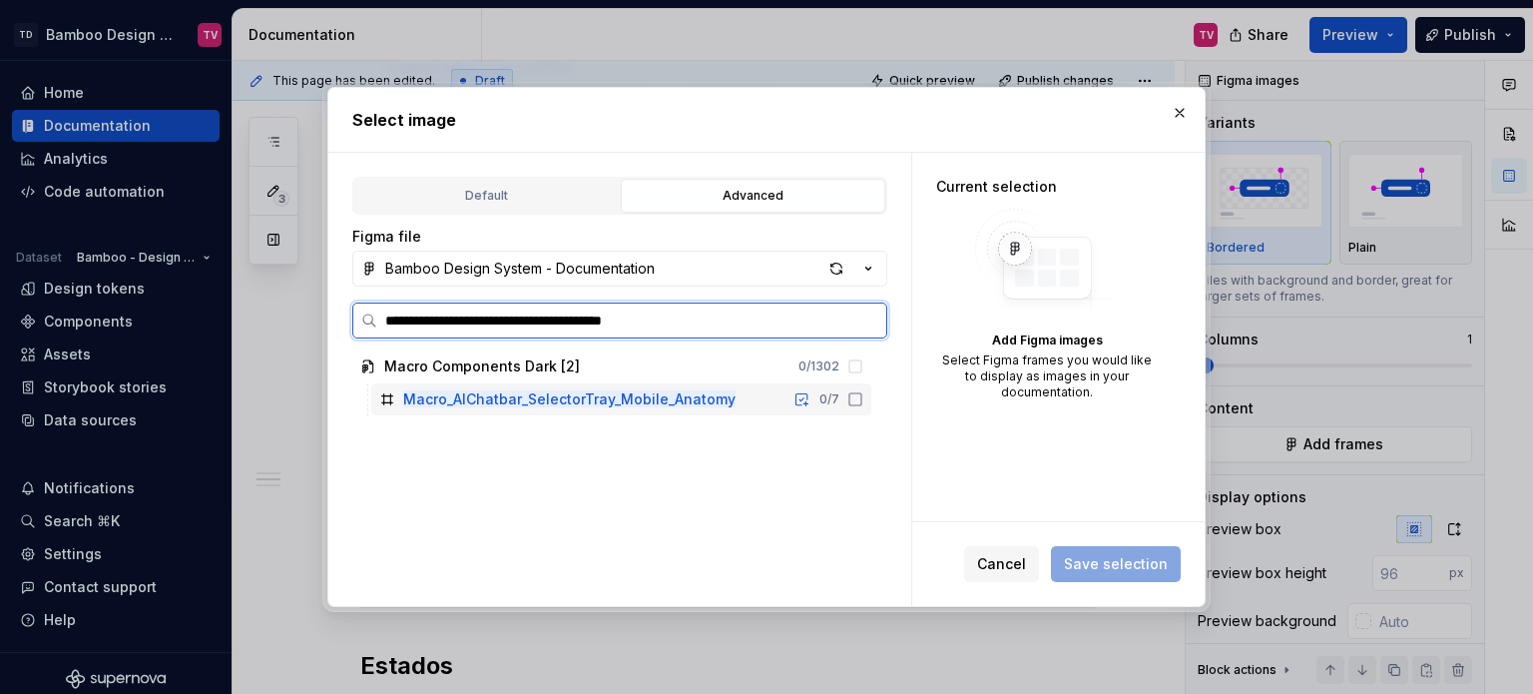
click at [854, 402] on icon at bounding box center [855, 399] width 16 height 16
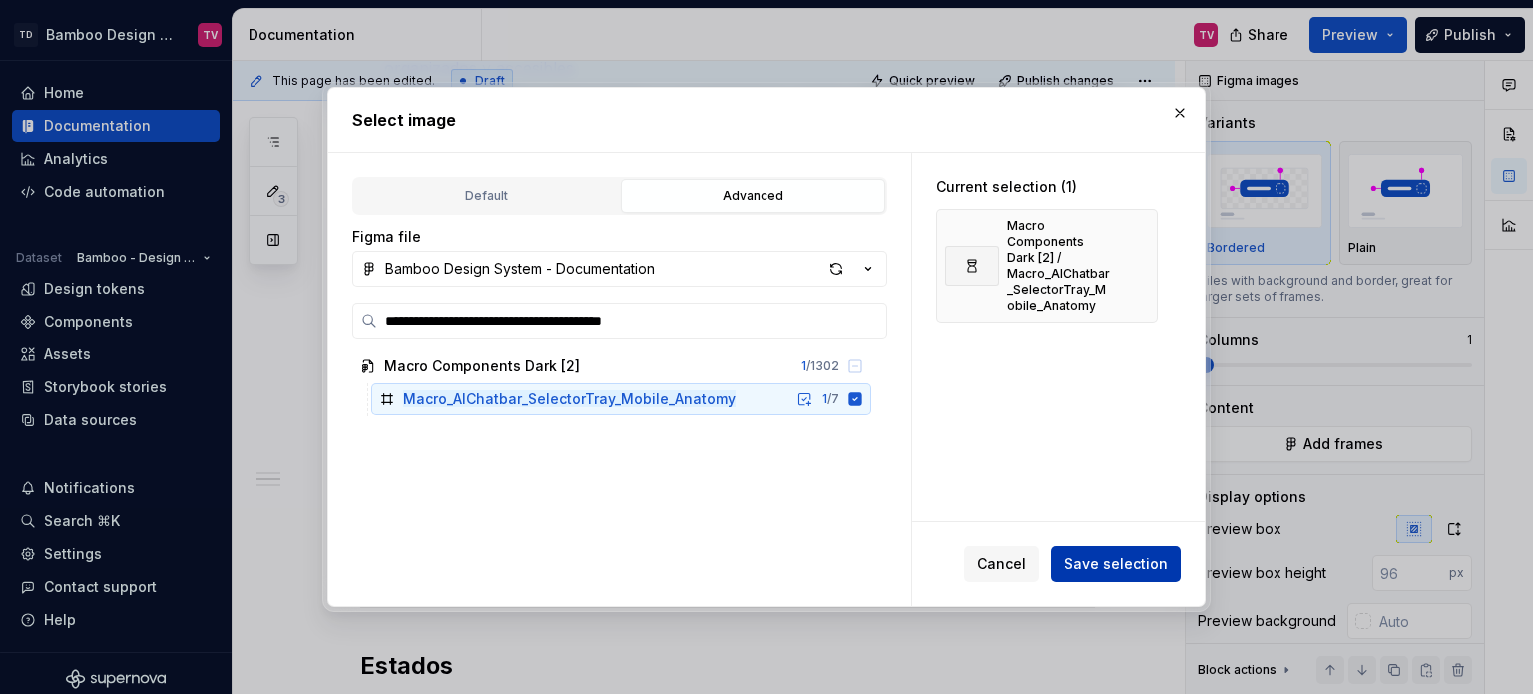
click at [1095, 575] on button "Save selection" at bounding box center [1116, 564] width 130 height 36
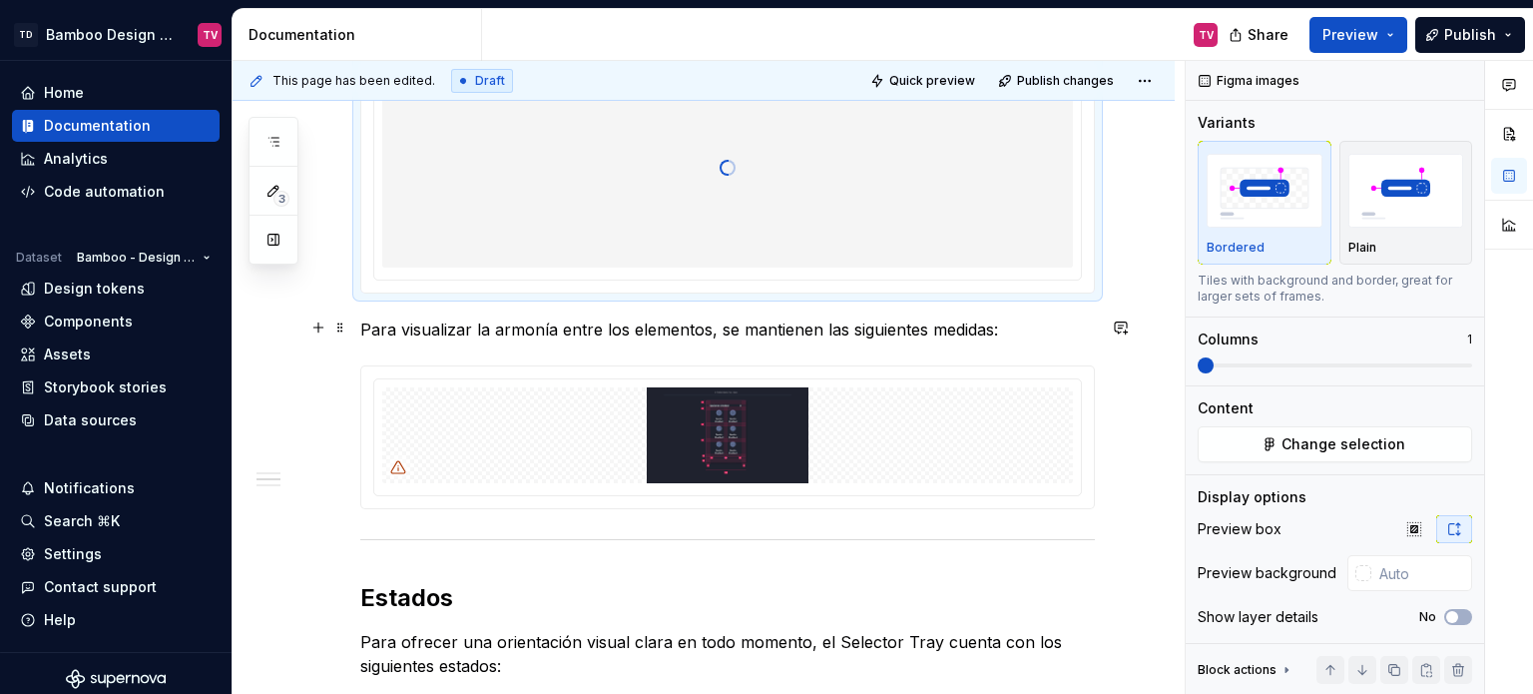
scroll to position [1201, 0]
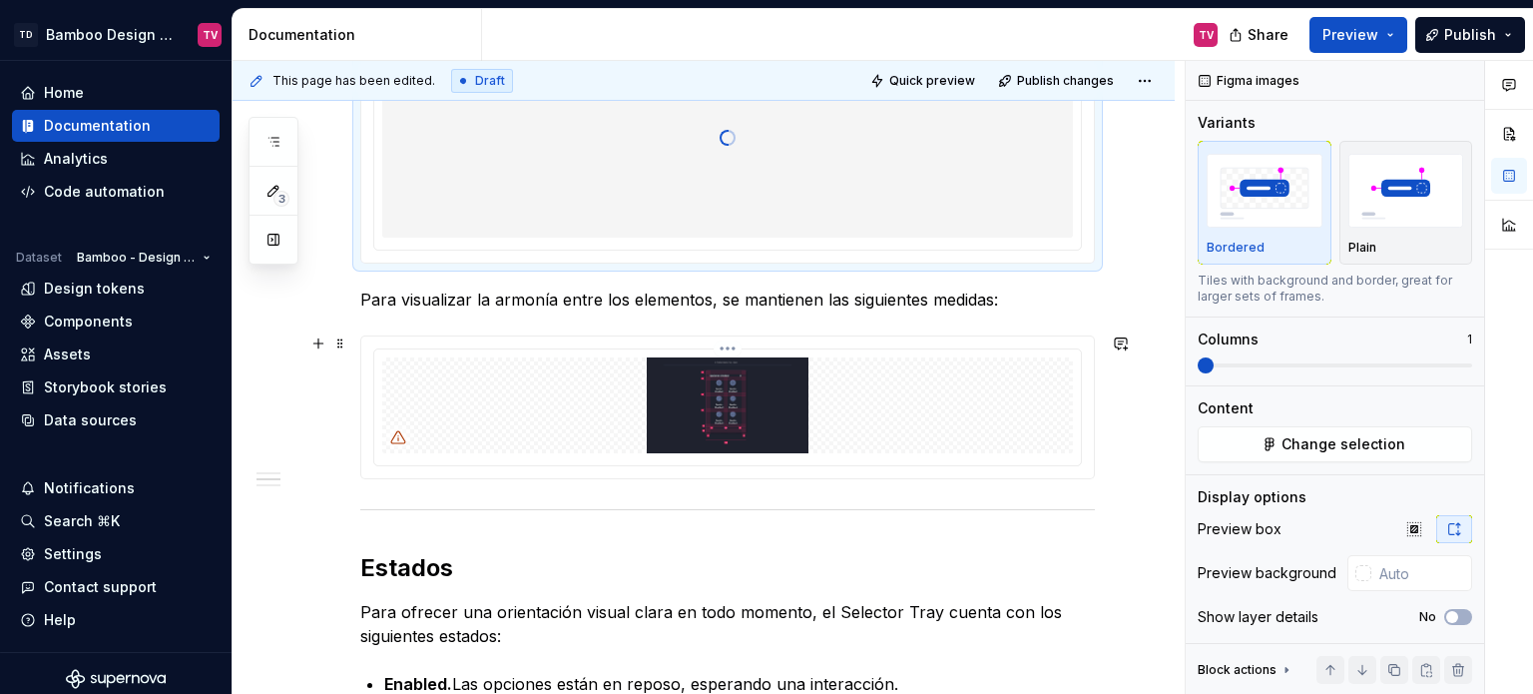
click at [727, 346] on html "TD Bamboo Design System TV Home Documentation Analytics Code automation Dataset…" at bounding box center [766, 347] width 1533 height 694
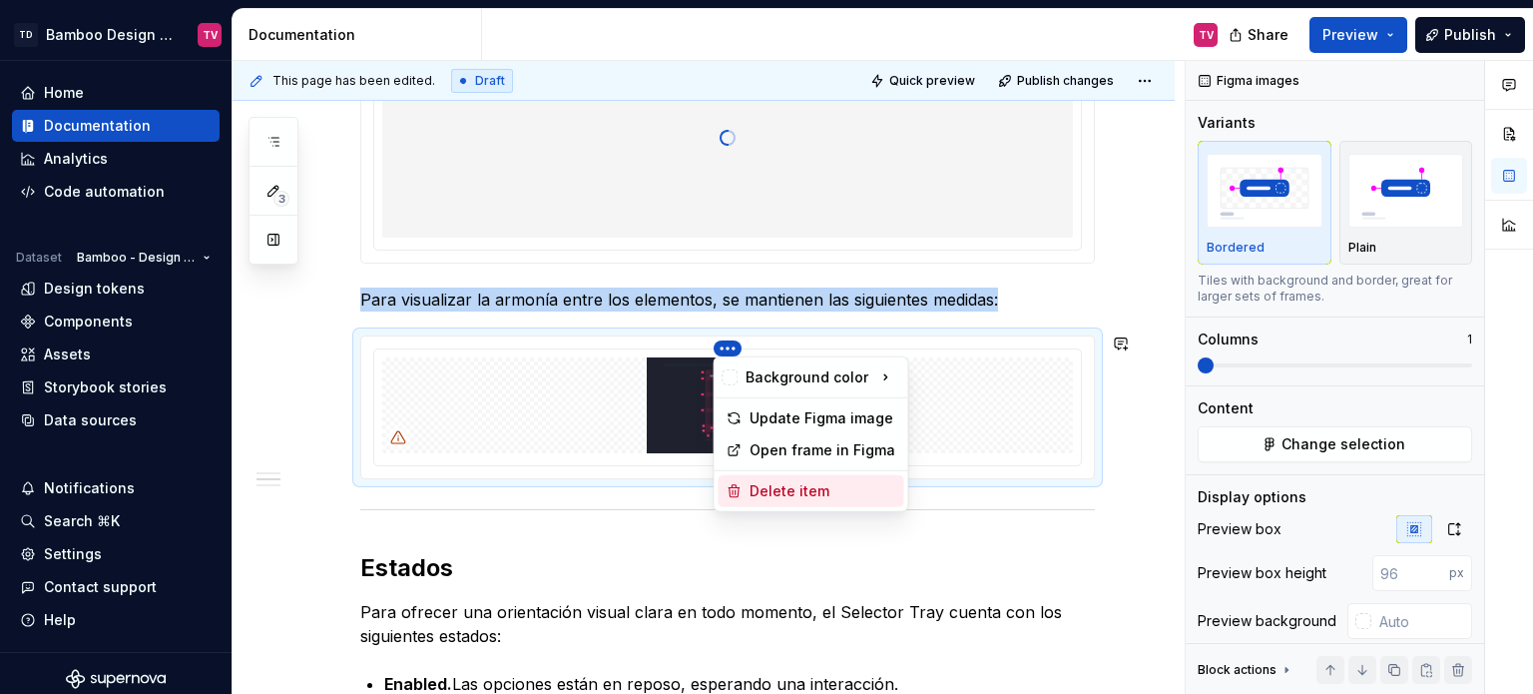
click at [770, 499] on div "Delete item" at bounding box center [822, 491] width 146 height 20
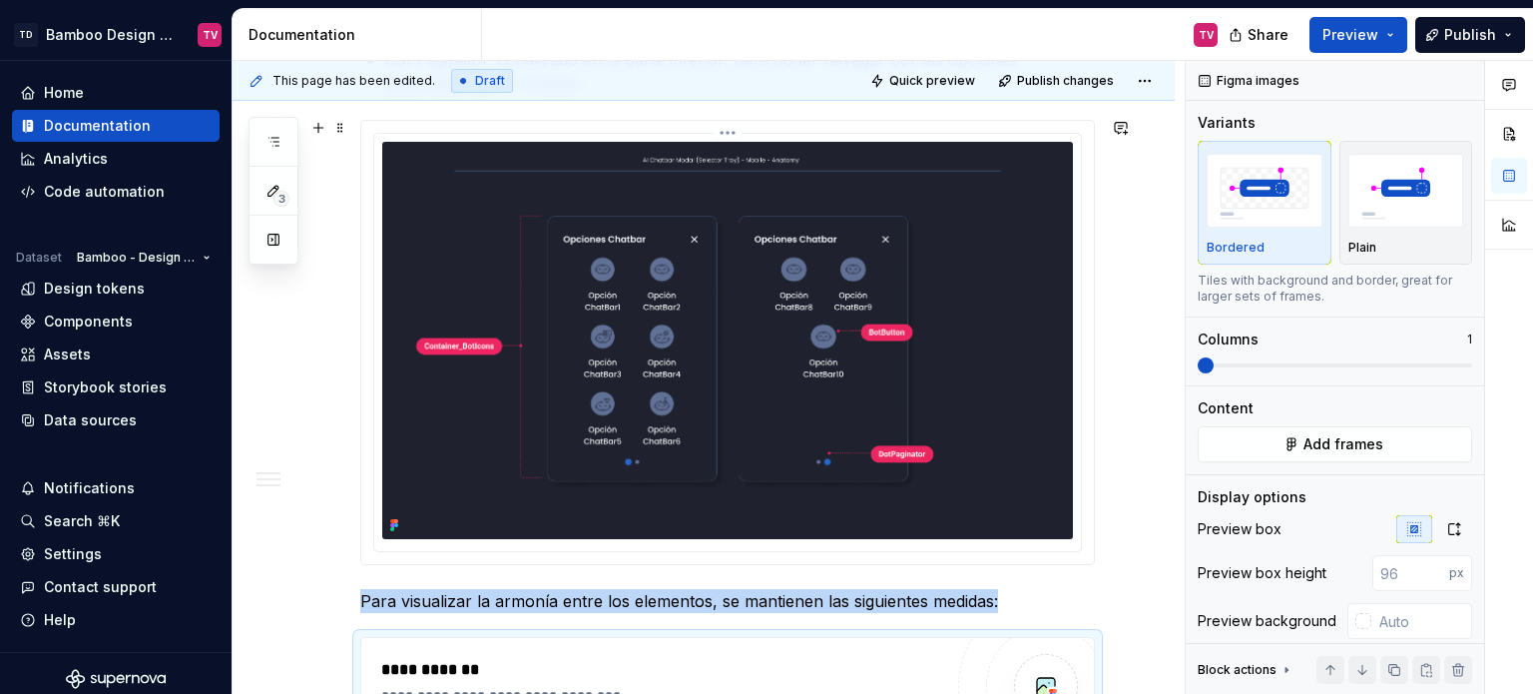
scroll to position [1102, 0]
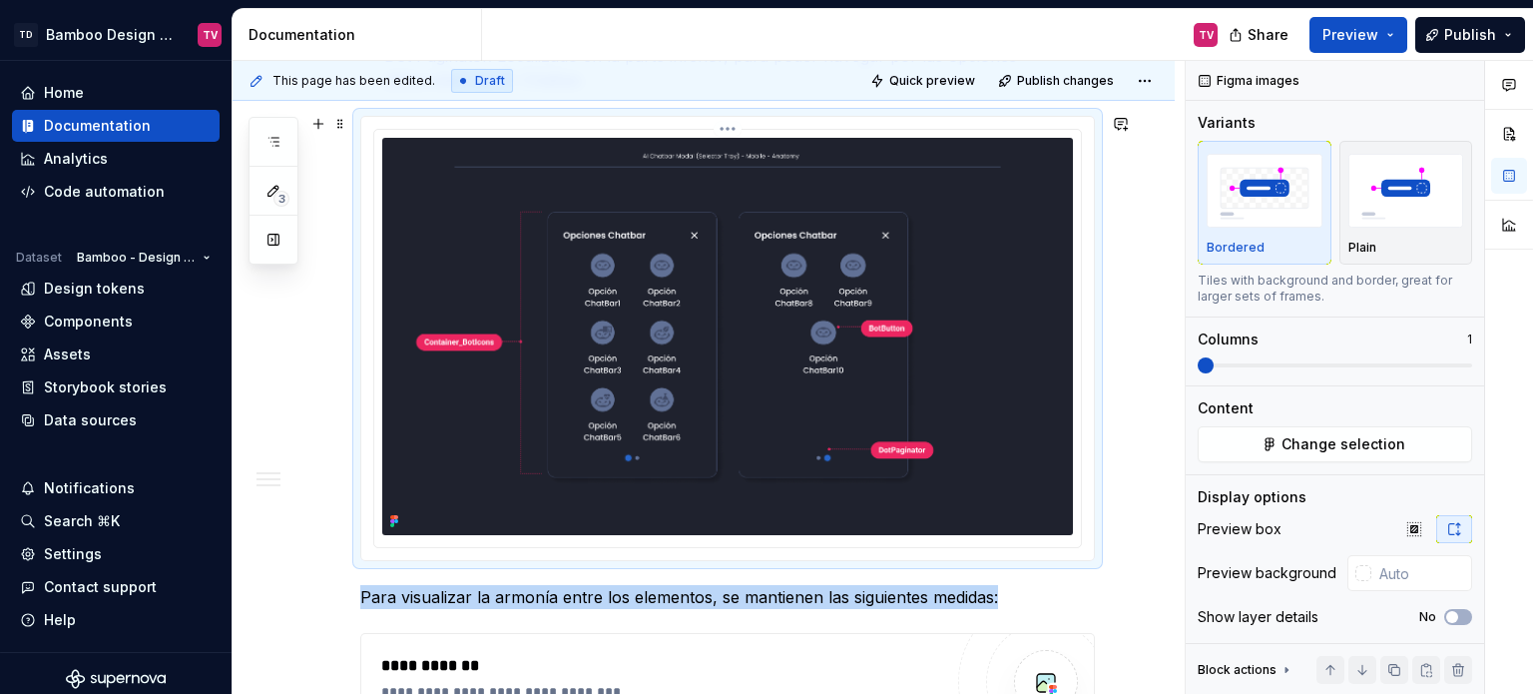
click at [975, 387] on img at bounding box center [727, 336] width 691 height 397
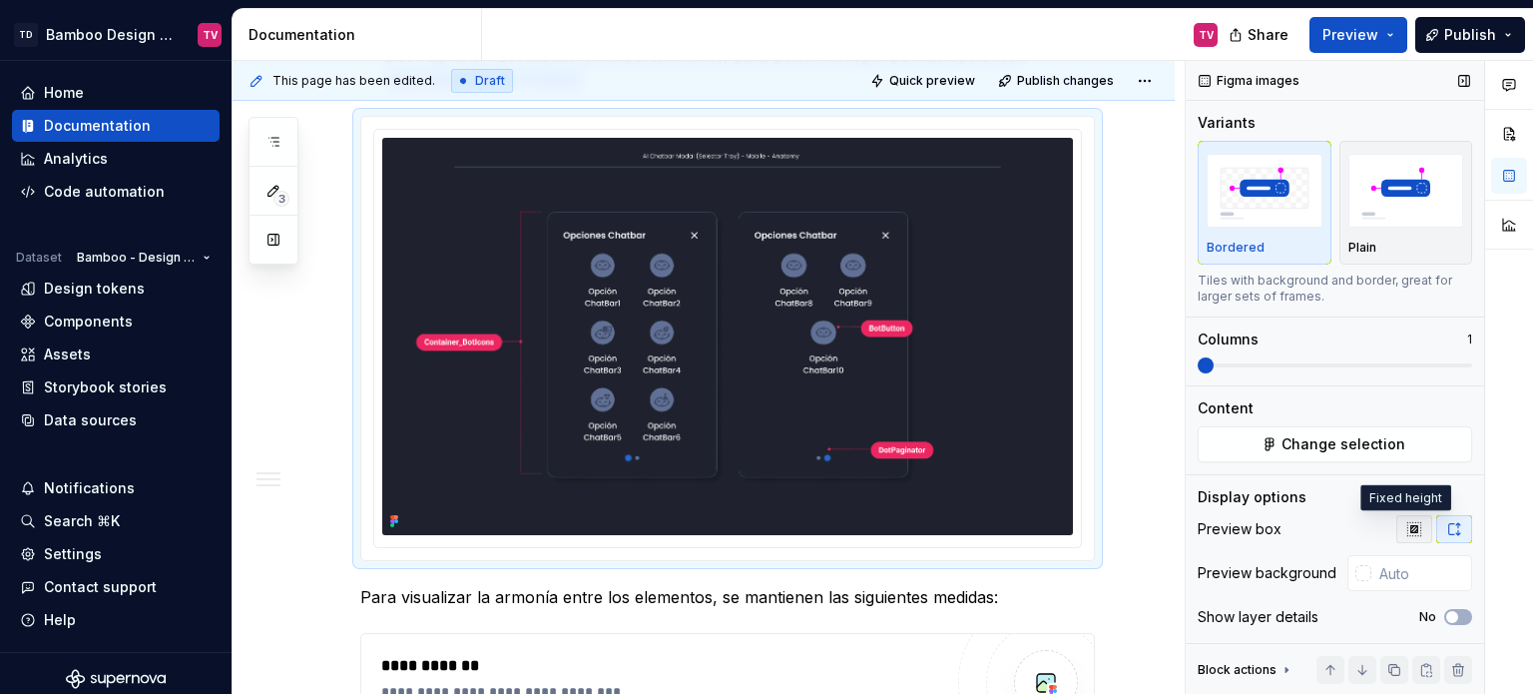
click at [1406, 529] on icon "button" at bounding box center [1414, 529] width 16 height 16
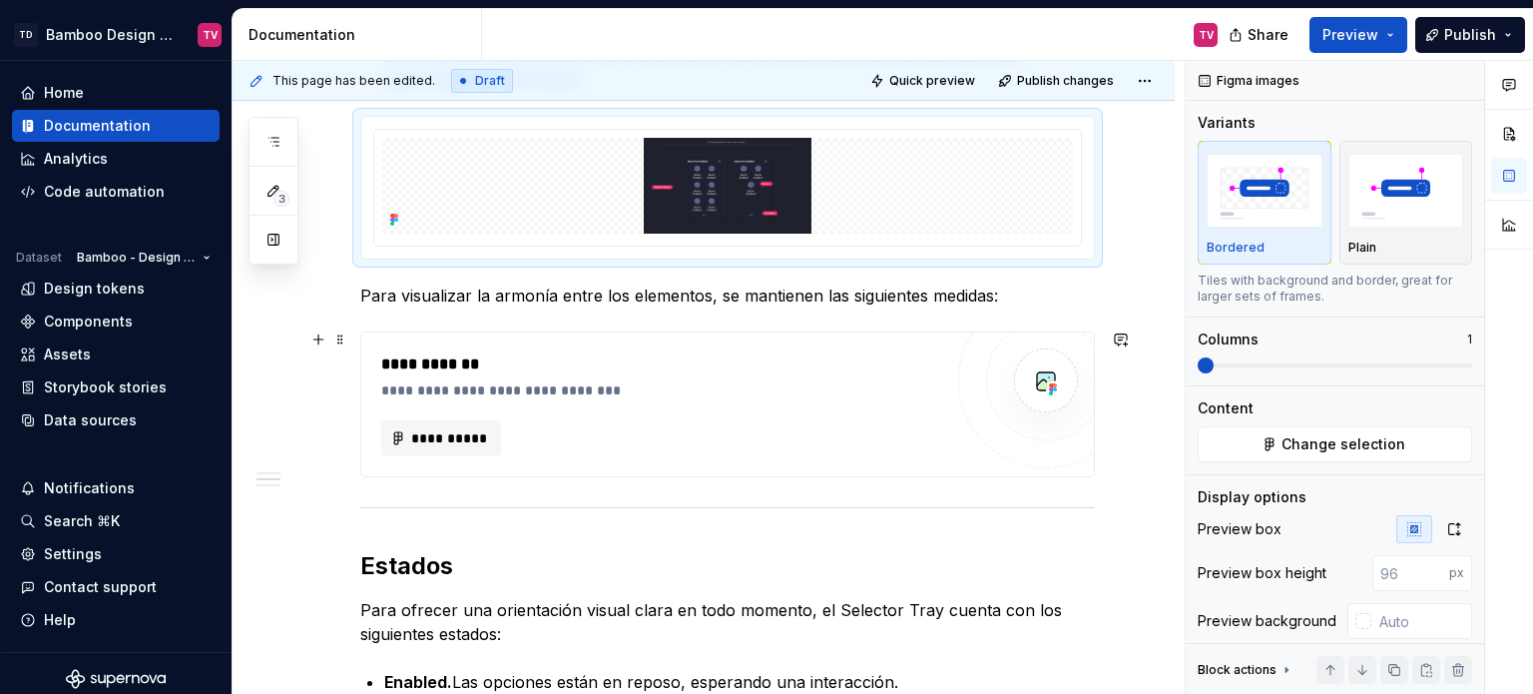
scroll to position [1301, 0]
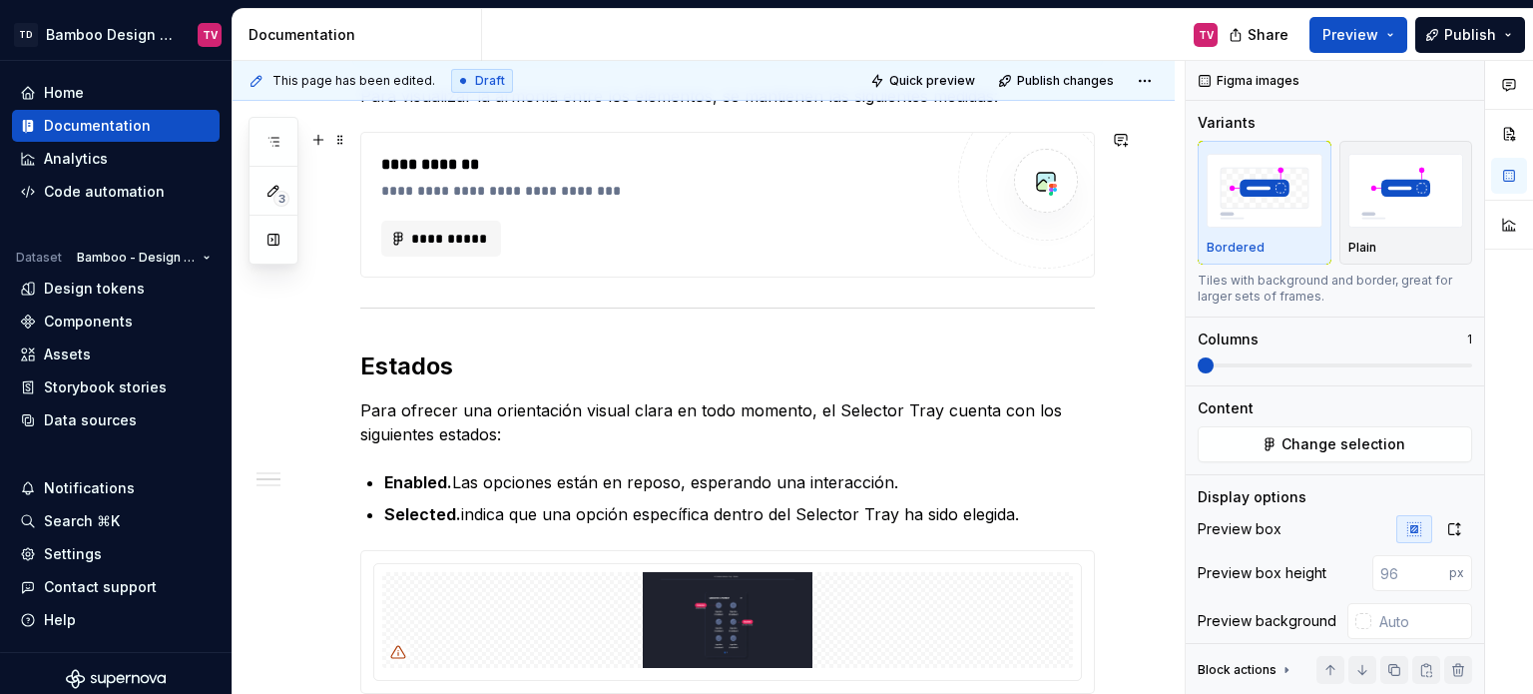
click at [538, 212] on div "**********" at bounding box center [661, 205] width 561 height 104
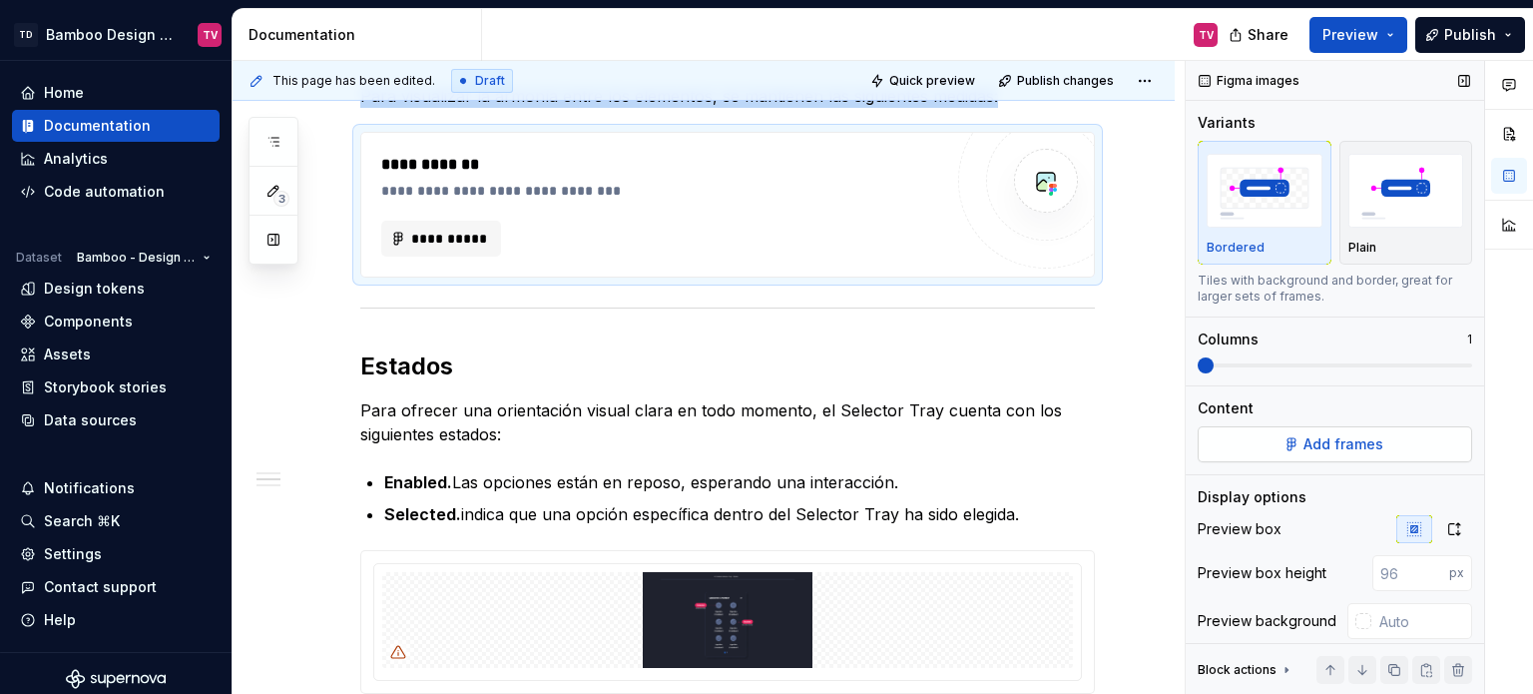
click at [1305, 445] on span "Add frames" at bounding box center [1343, 444] width 80 height 20
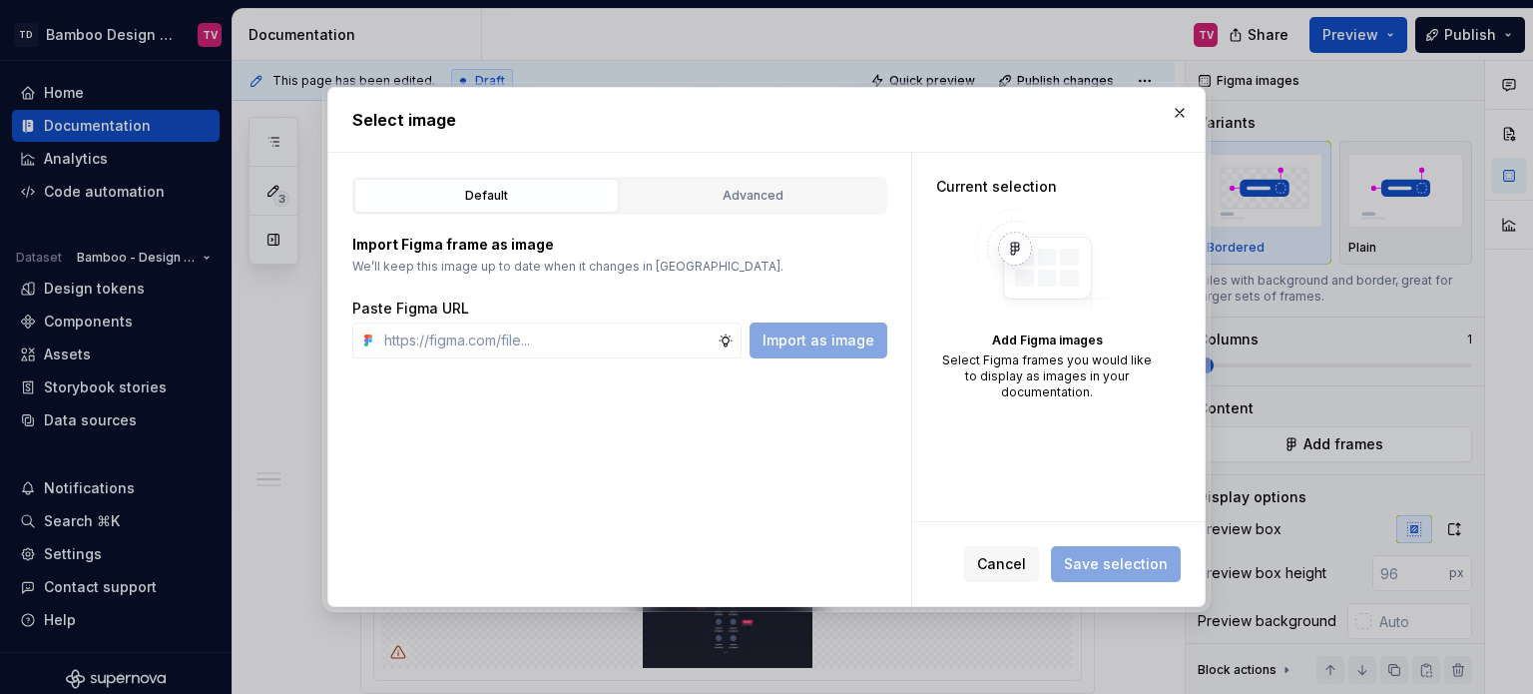
click at [790, 191] on div "Advanced" at bounding box center [753, 196] width 250 height 20
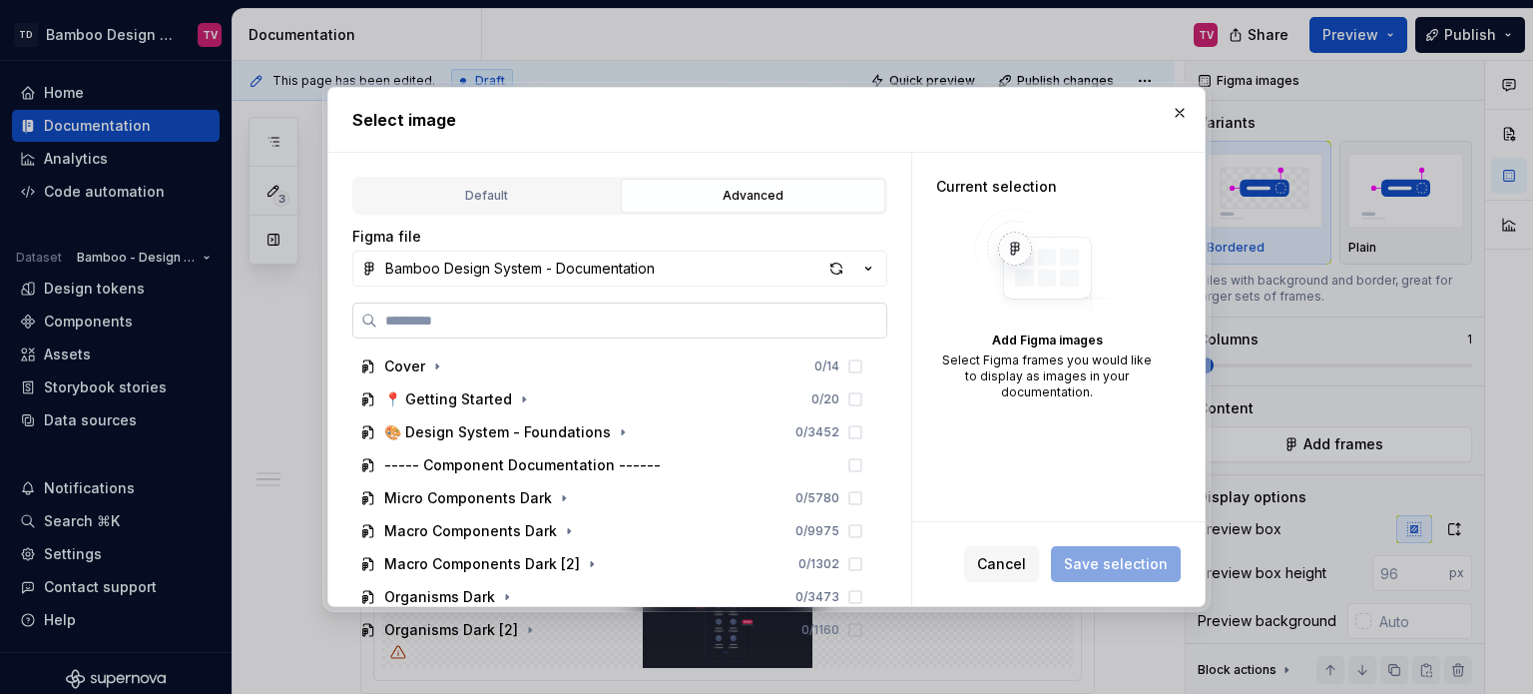
type textarea "*"
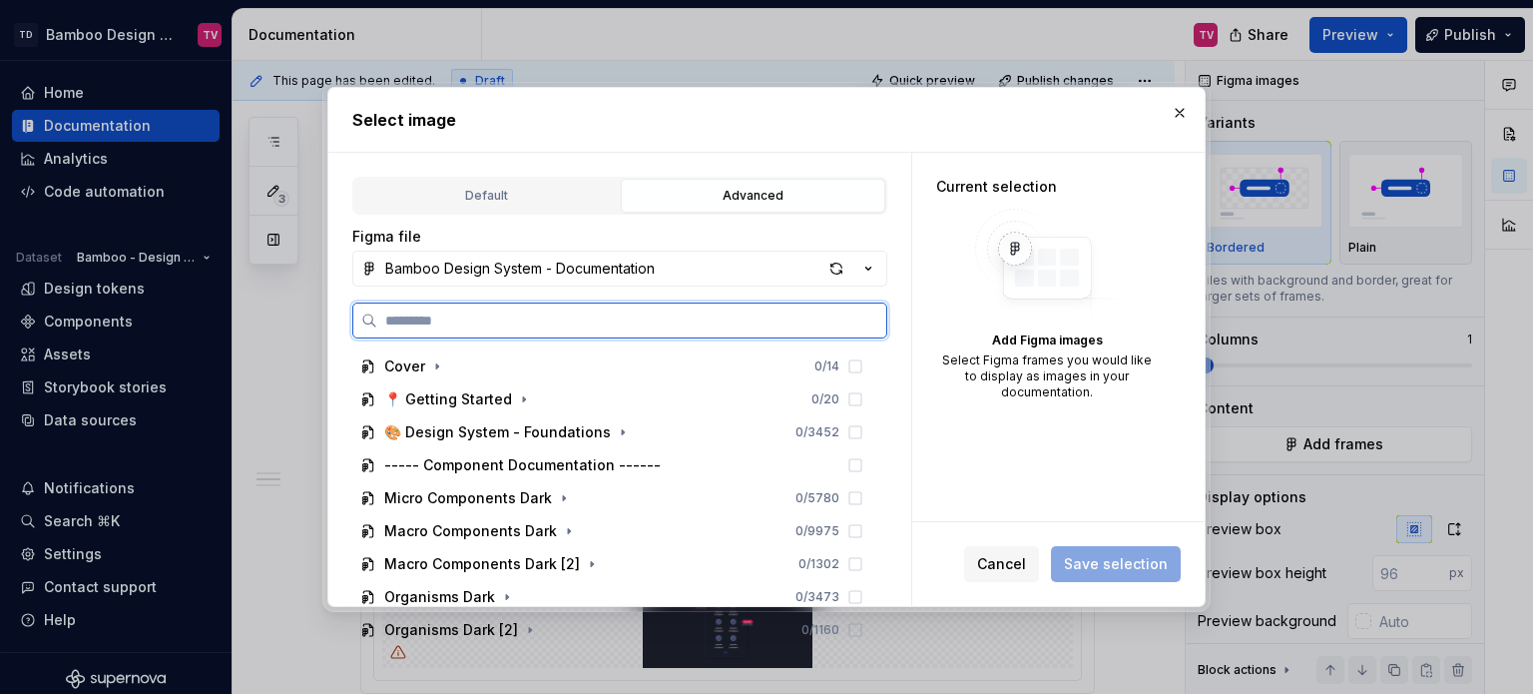
click at [588, 320] on input "search" at bounding box center [631, 320] width 509 height 20
paste input "**********"
type input "**********"
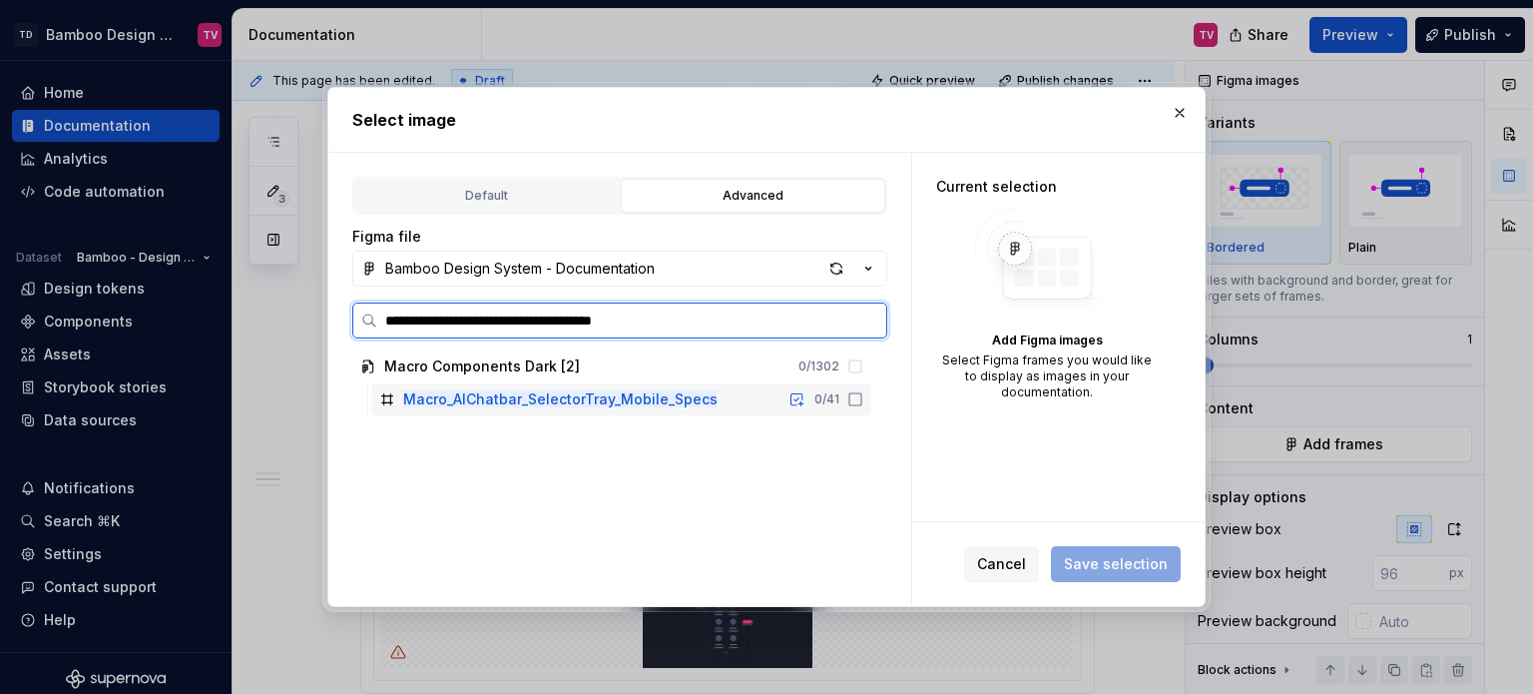
click at [855, 402] on icon at bounding box center [855, 399] width 16 height 16
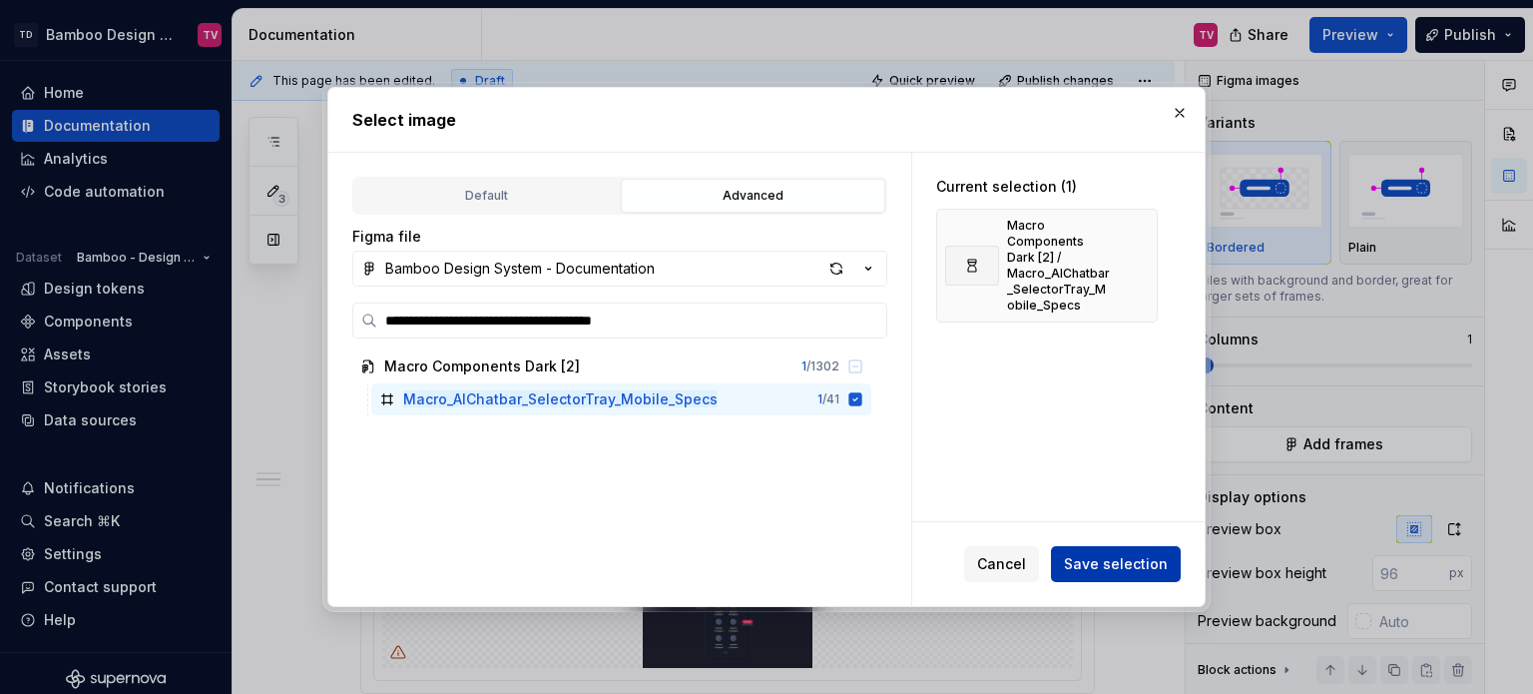
click at [1102, 554] on span "Save selection" at bounding box center [1116, 564] width 104 height 20
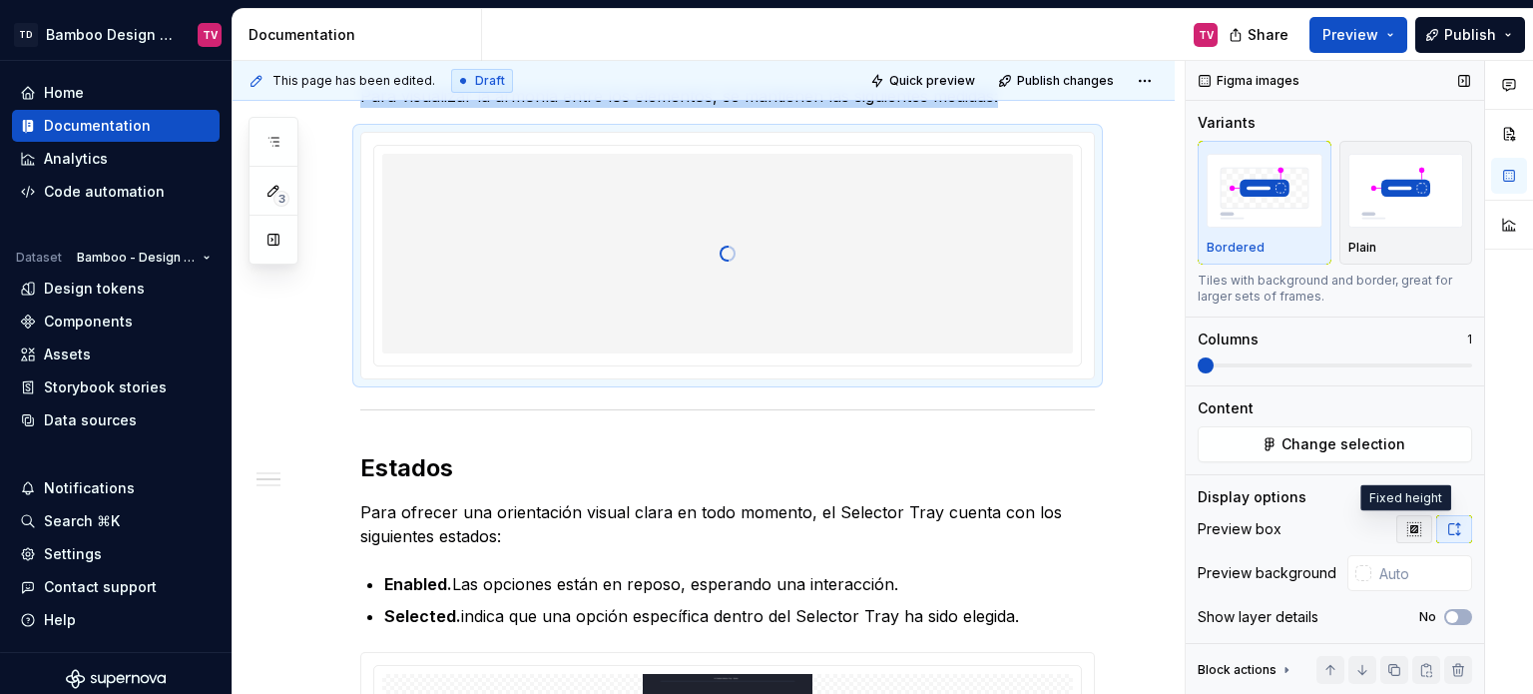
click at [1406, 533] on icon "button" at bounding box center [1414, 529] width 16 height 16
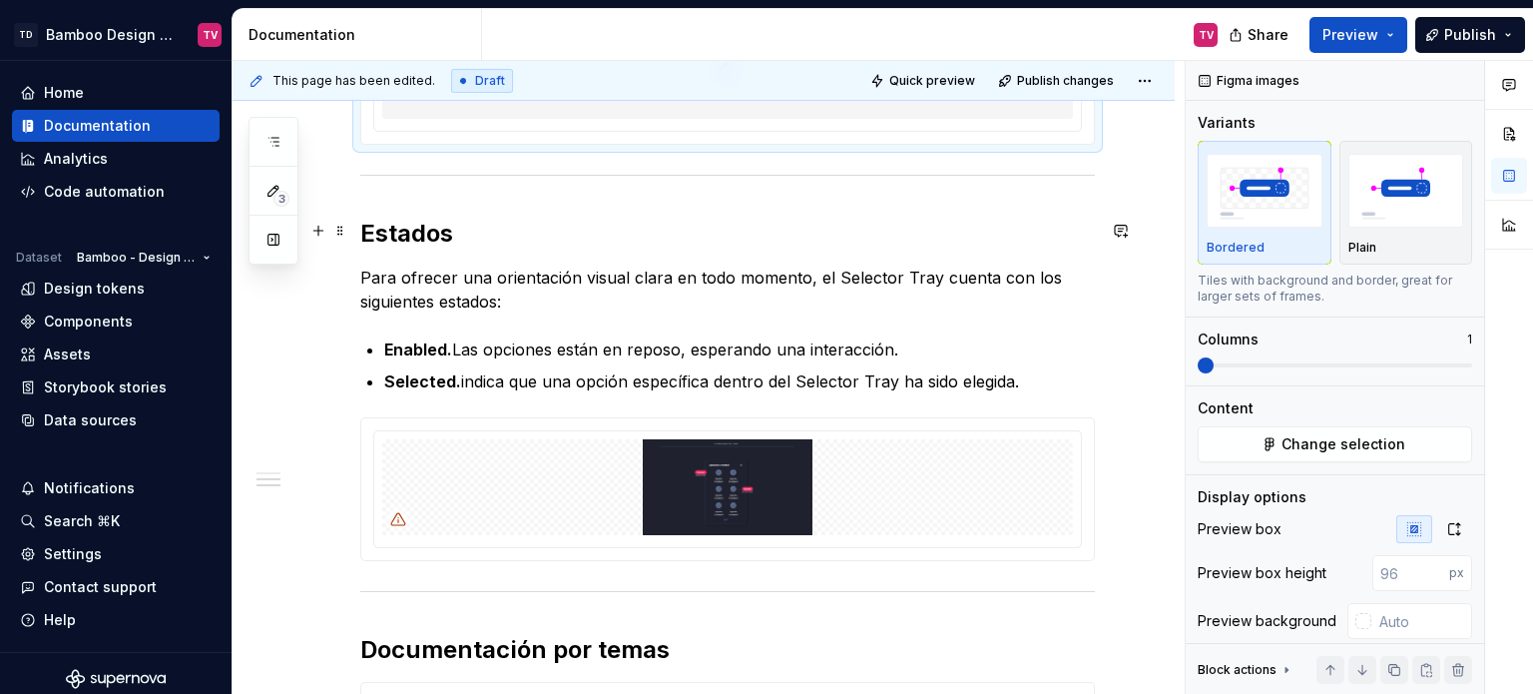
scroll to position [1501, 0]
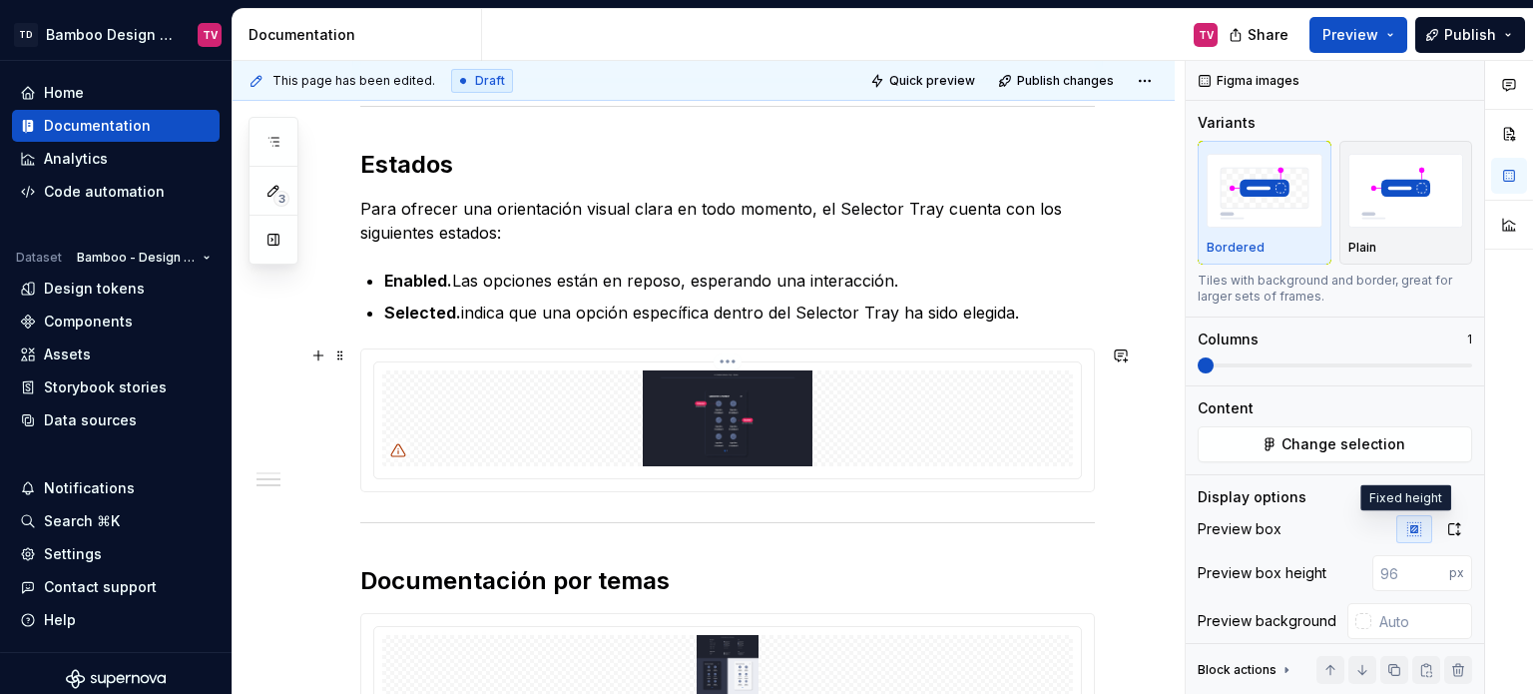
click at [726, 353] on html "TD Bamboo Design System TV Home Documentation Analytics Code automation Dataset…" at bounding box center [766, 347] width 1533 height 694
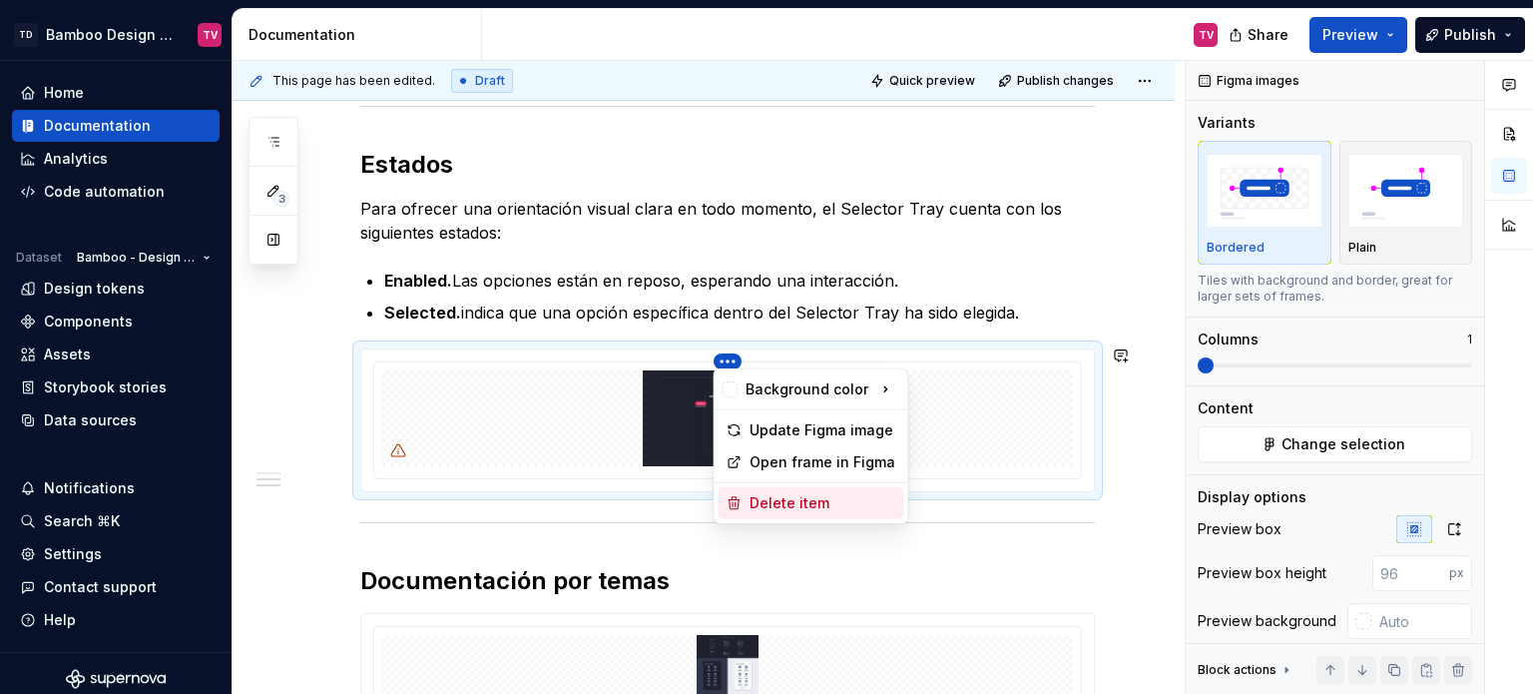
click at [768, 497] on div "Delete item" at bounding box center [822, 503] width 146 height 20
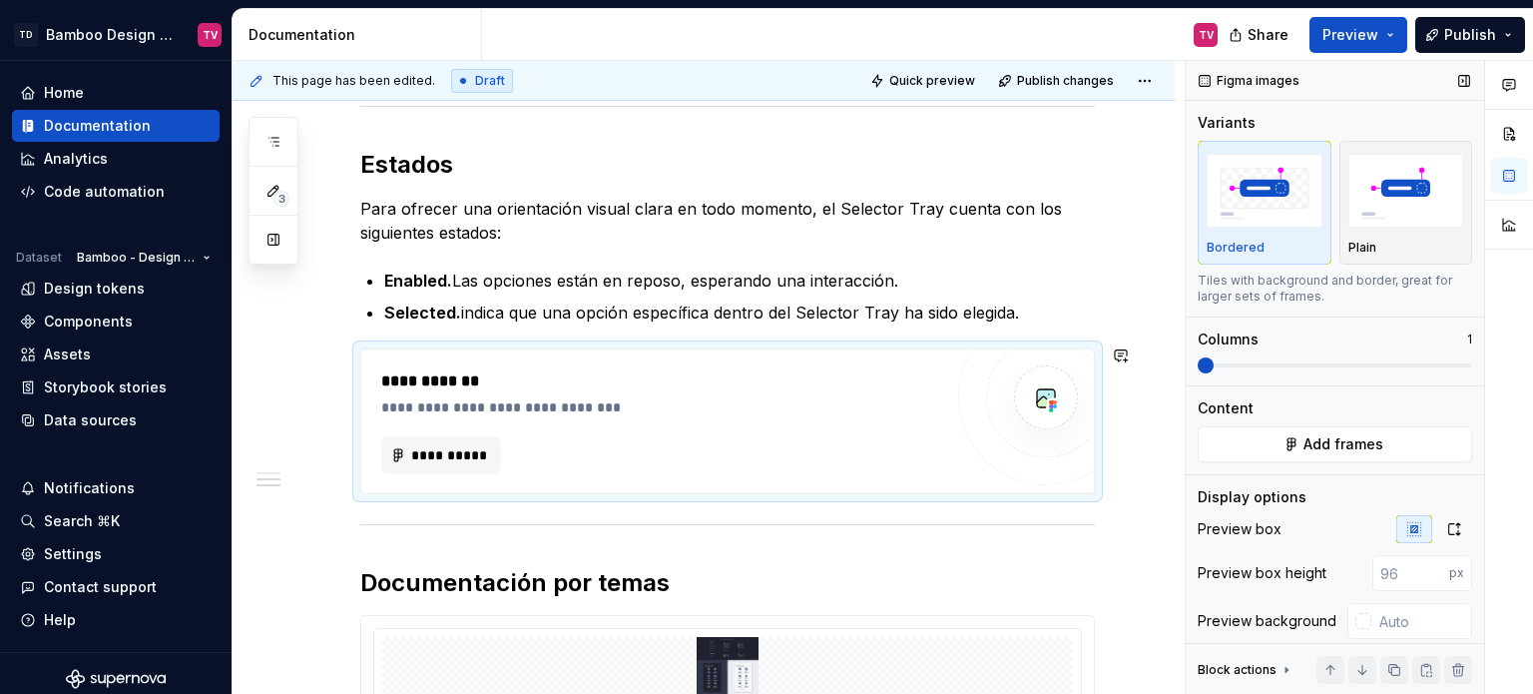
type textarea "*"
click at [1295, 442] on button "Add frames" at bounding box center [1334, 444] width 274 height 36
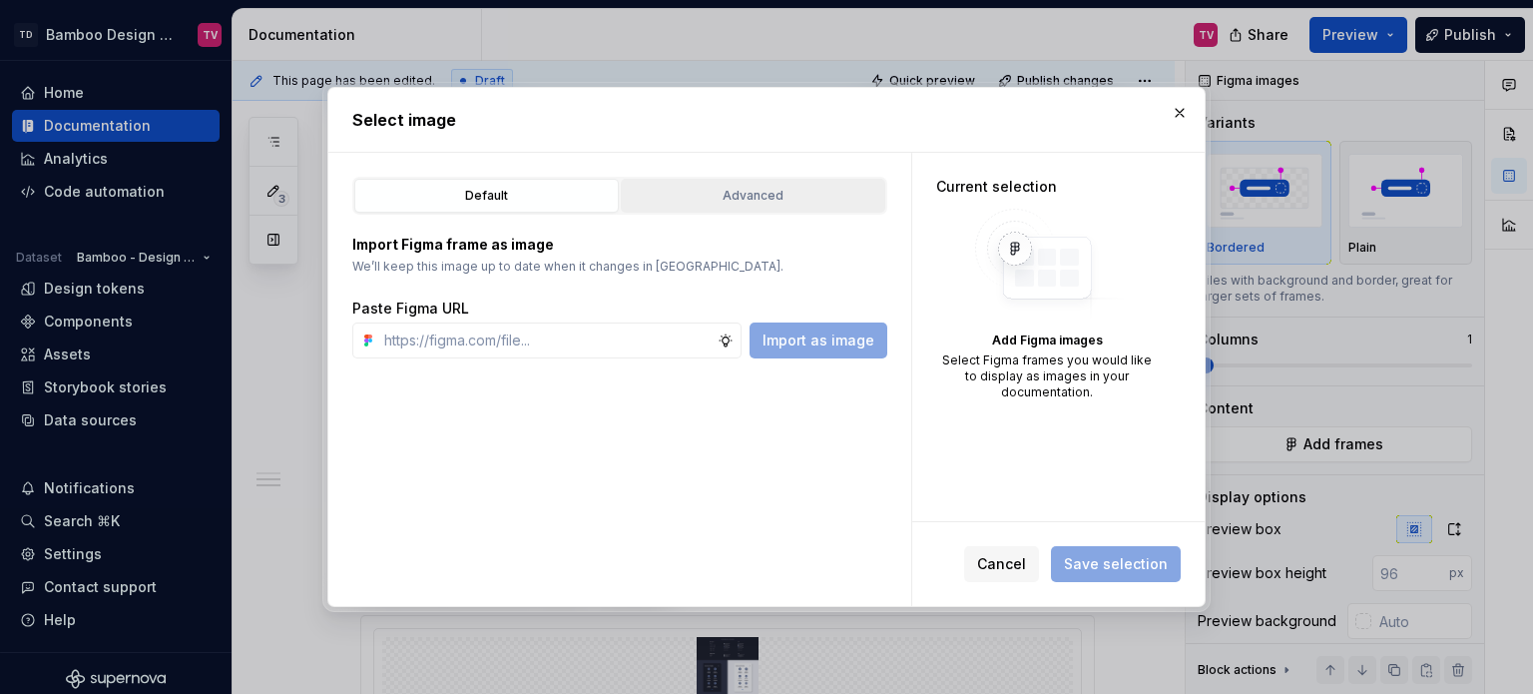
click at [731, 191] on div "Advanced" at bounding box center [753, 196] width 250 height 20
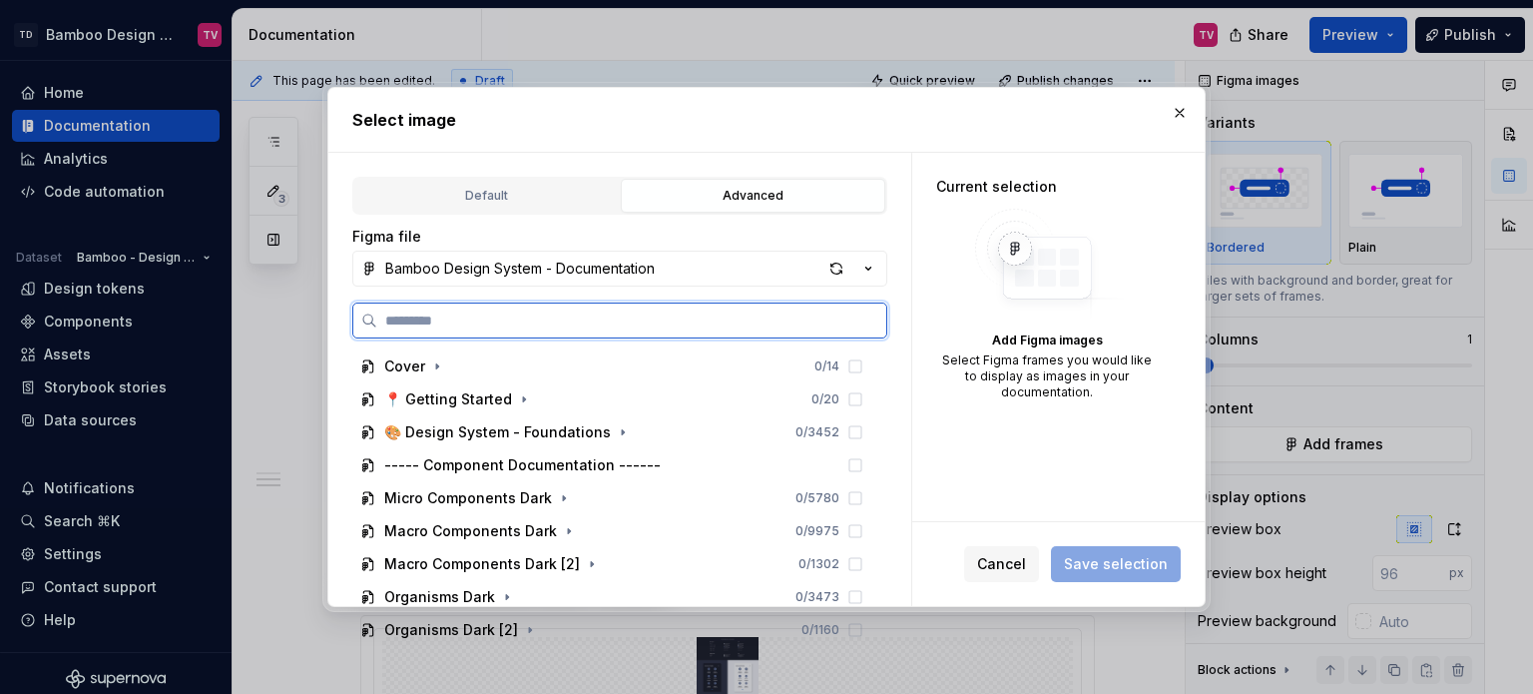
click at [472, 326] on input "search" at bounding box center [631, 320] width 509 height 20
paste input "*"
type input "*"
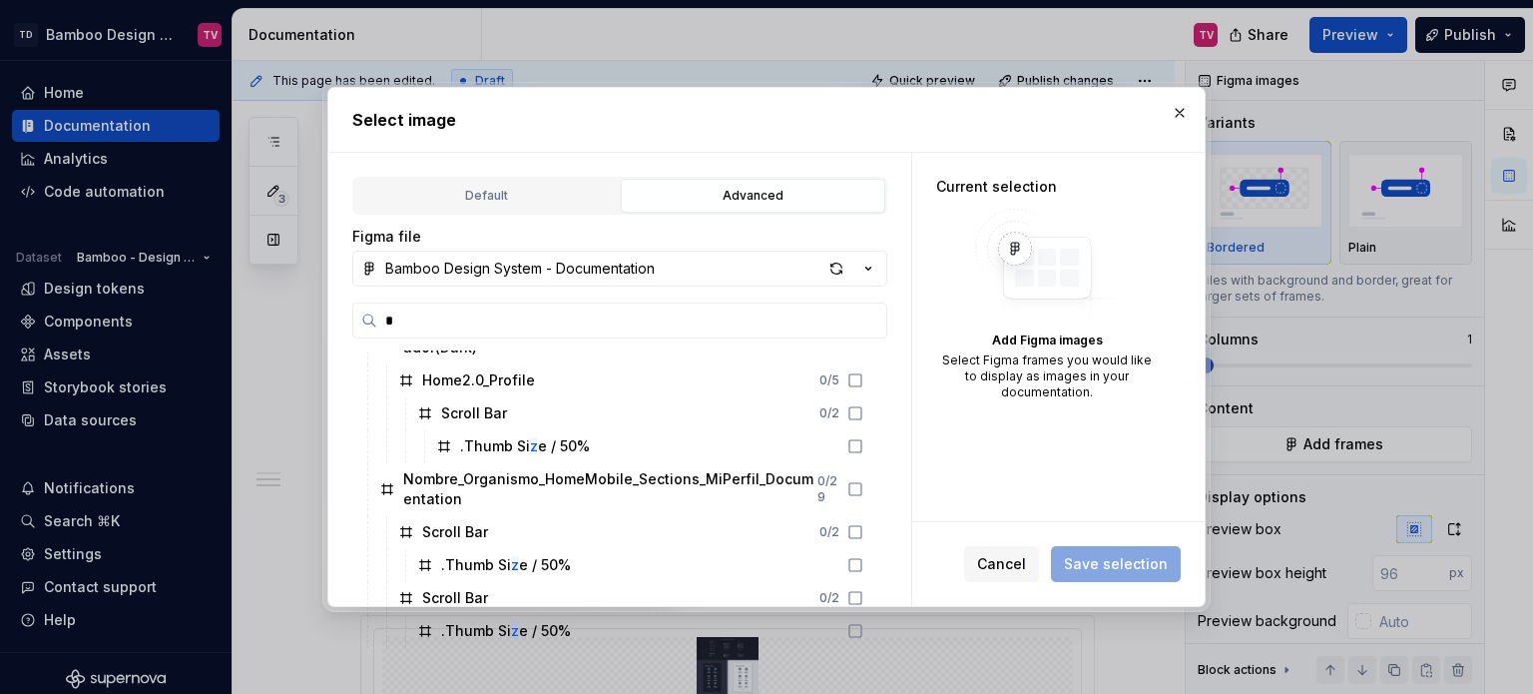
scroll to position [4690, 0]
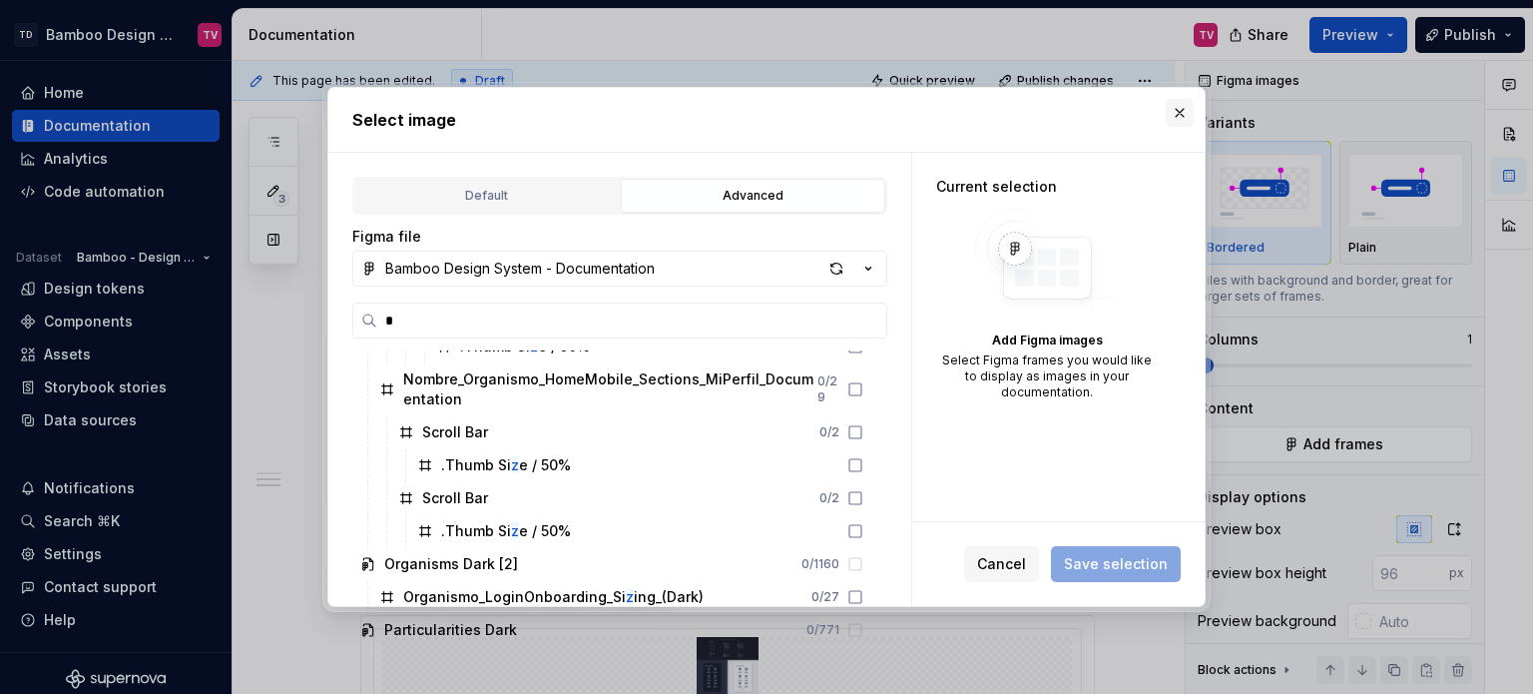
click at [1181, 110] on button "button" at bounding box center [1180, 113] width 28 height 28
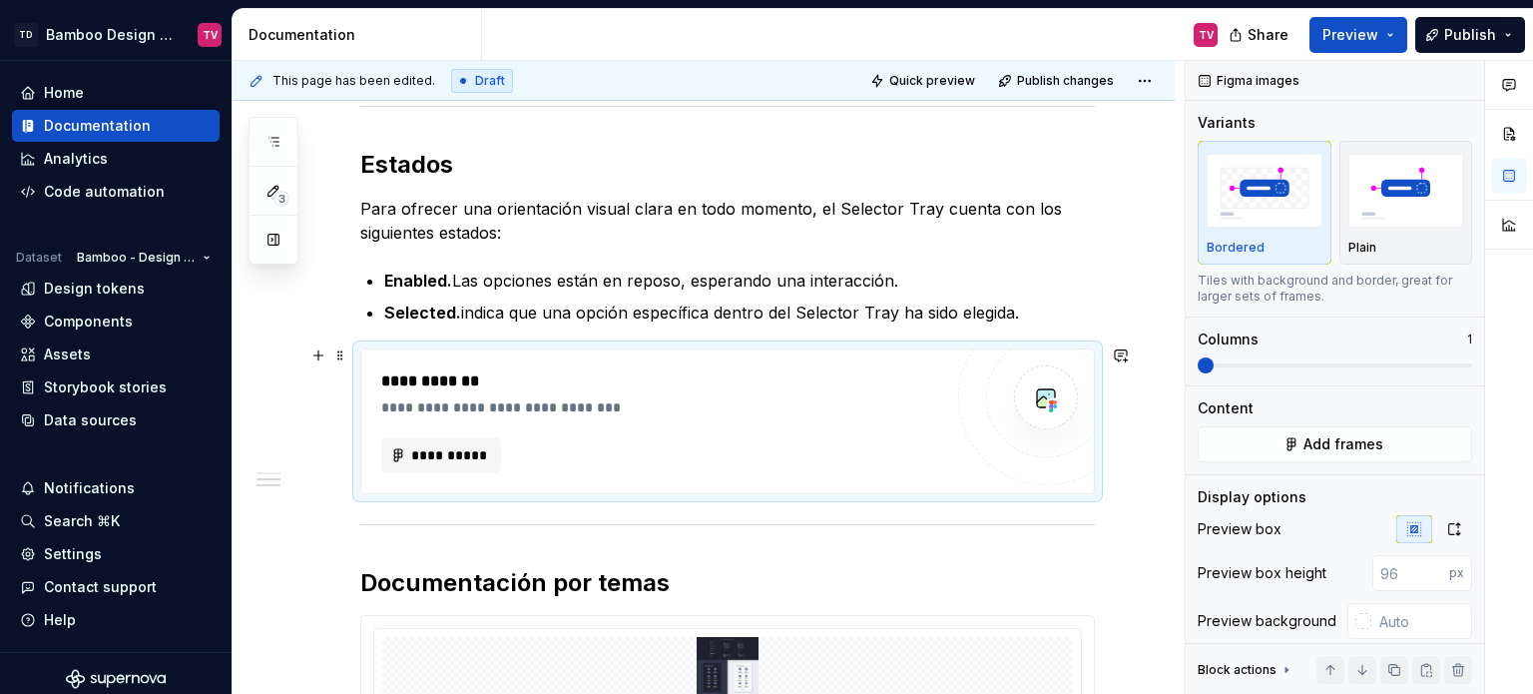
scroll to position [1700, 0]
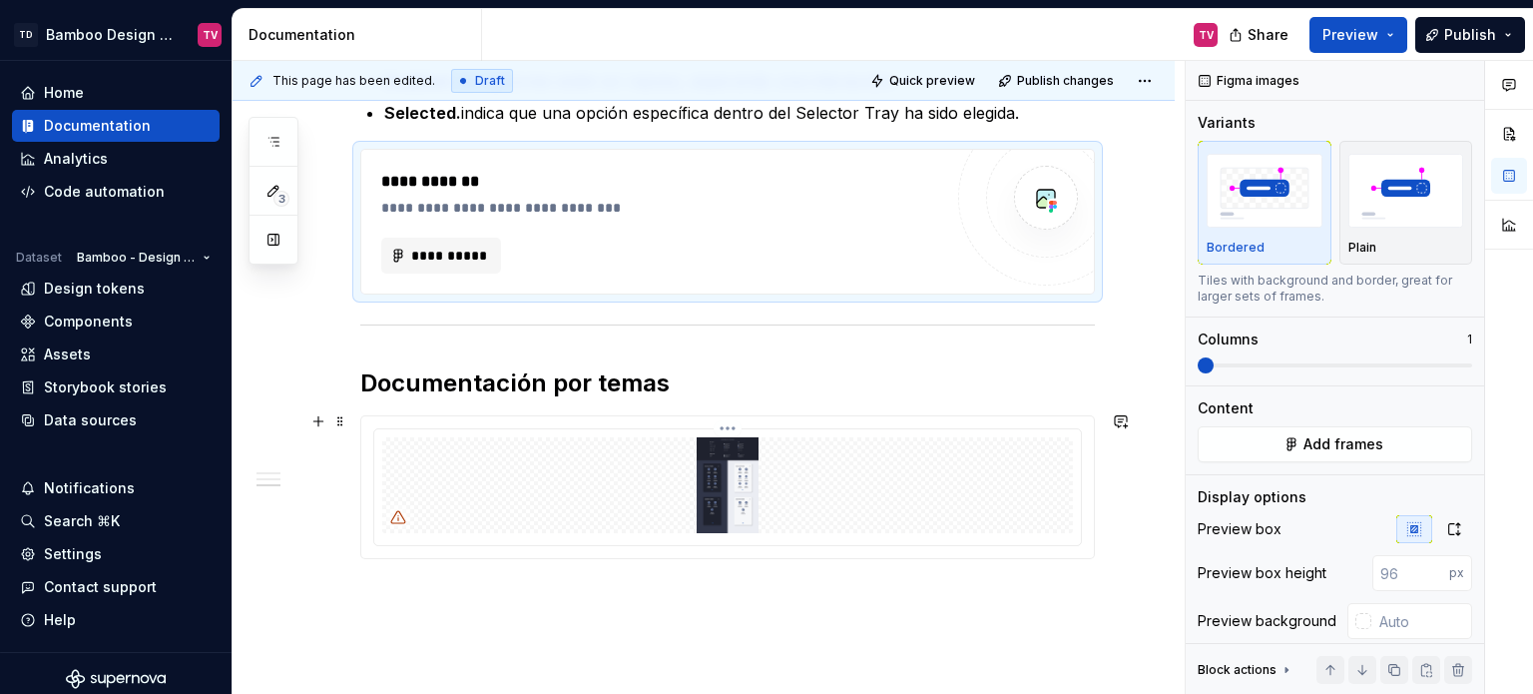
click at [721, 423] on html "TD Bamboo Design System TV Home Documentation Analytics Code automation Dataset…" at bounding box center [766, 347] width 1533 height 694
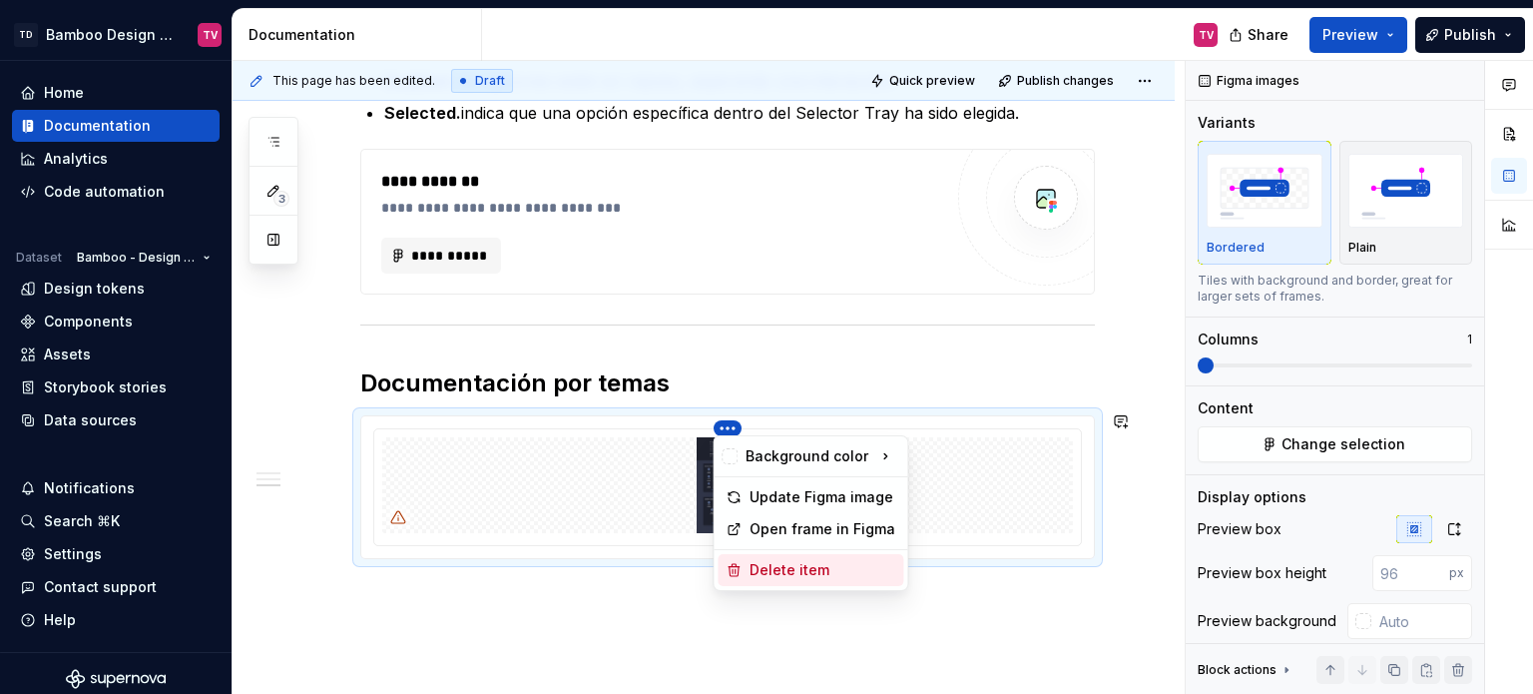
click at [760, 564] on div "Delete item" at bounding box center [822, 570] width 146 height 20
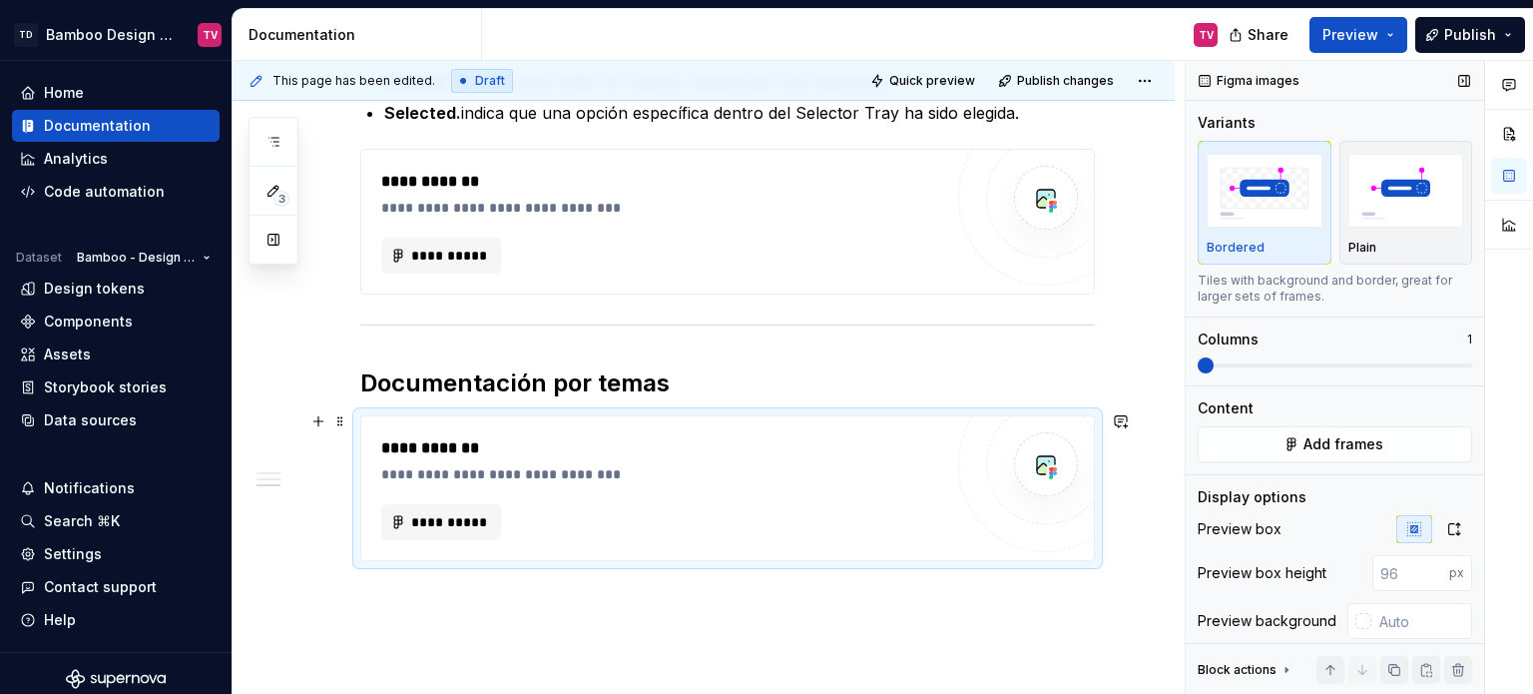
click at [822, 440] on div "**********" at bounding box center [661, 448] width 561 height 24
click at [1373, 450] on span "Add frames" at bounding box center [1343, 444] width 80 height 20
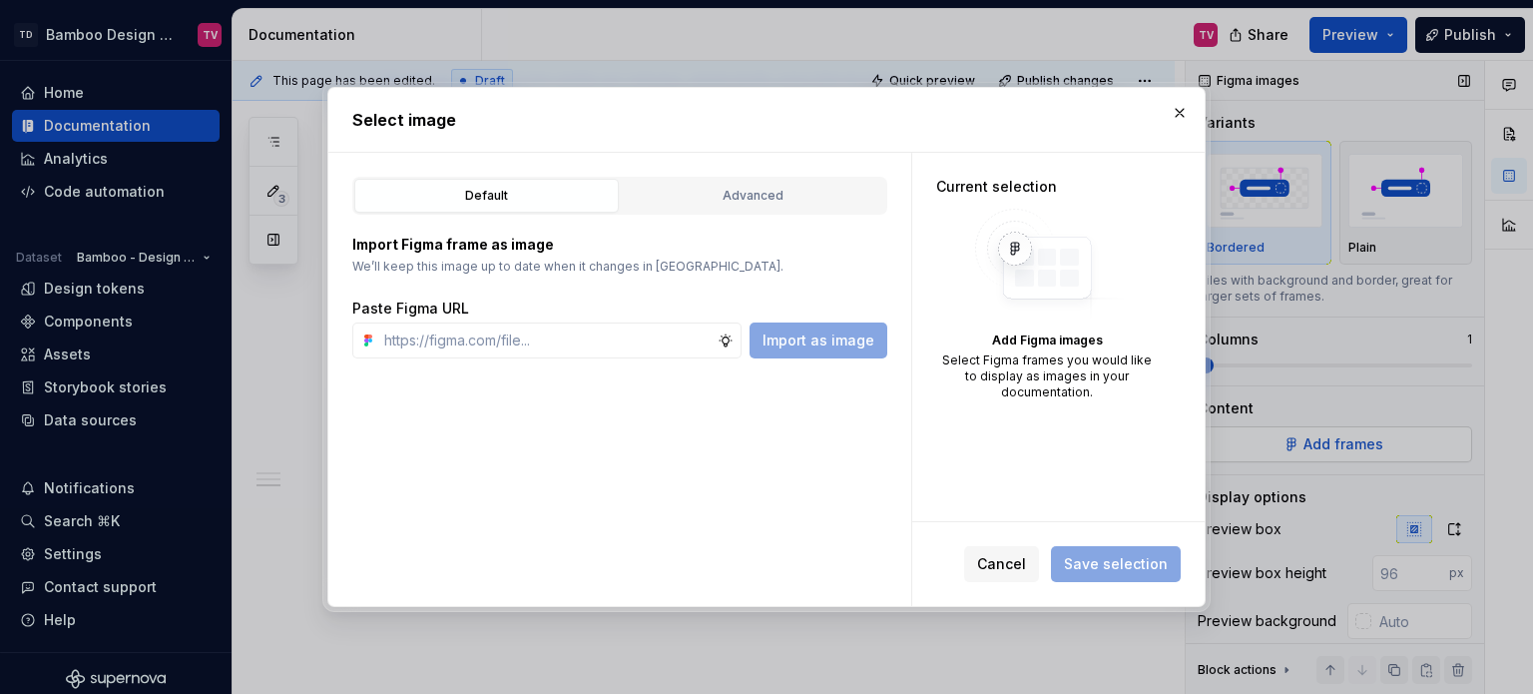
click at [820, 195] on div "Advanced" at bounding box center [753, 196] width 250 height 20
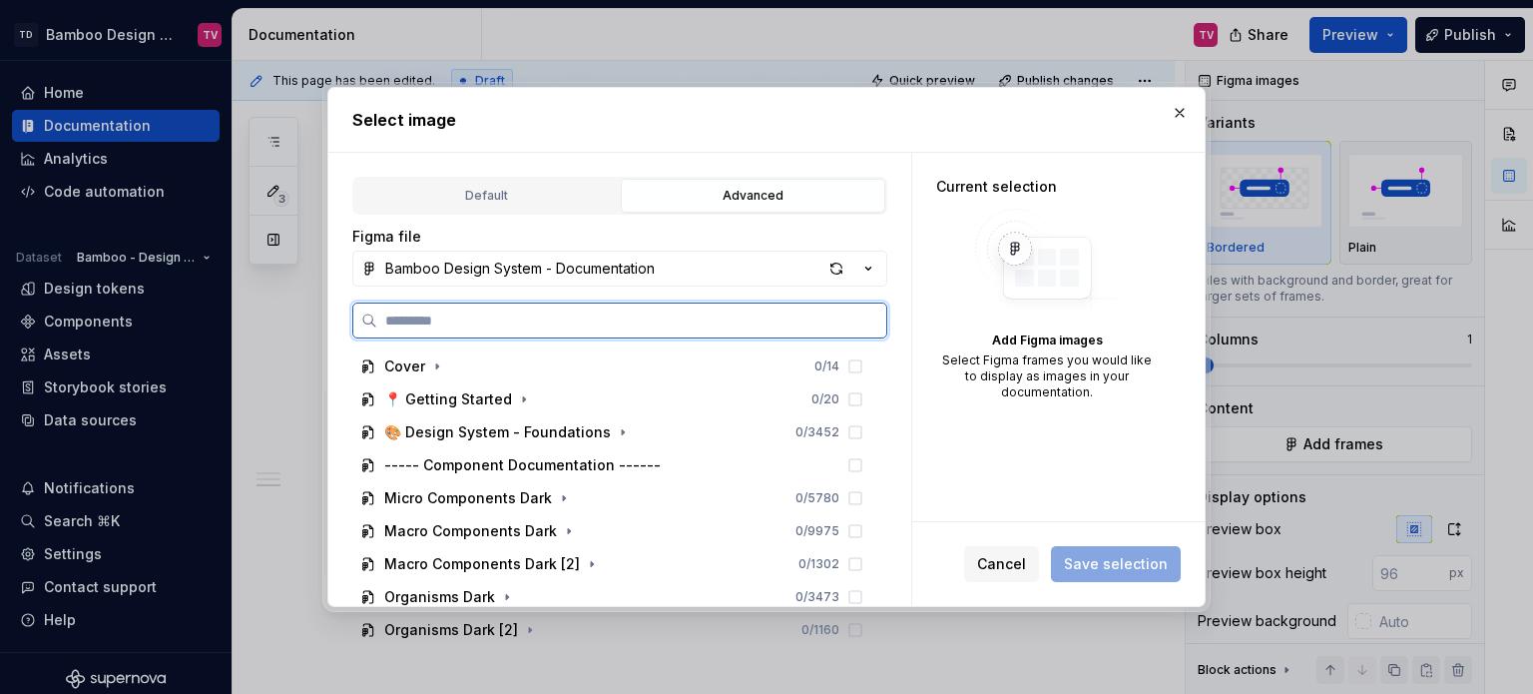
click at [489, 322] on input "search" at bounding box center [631, 320] width 509 height 20
type textarea "*"
paste input "**********"
type input "**********"
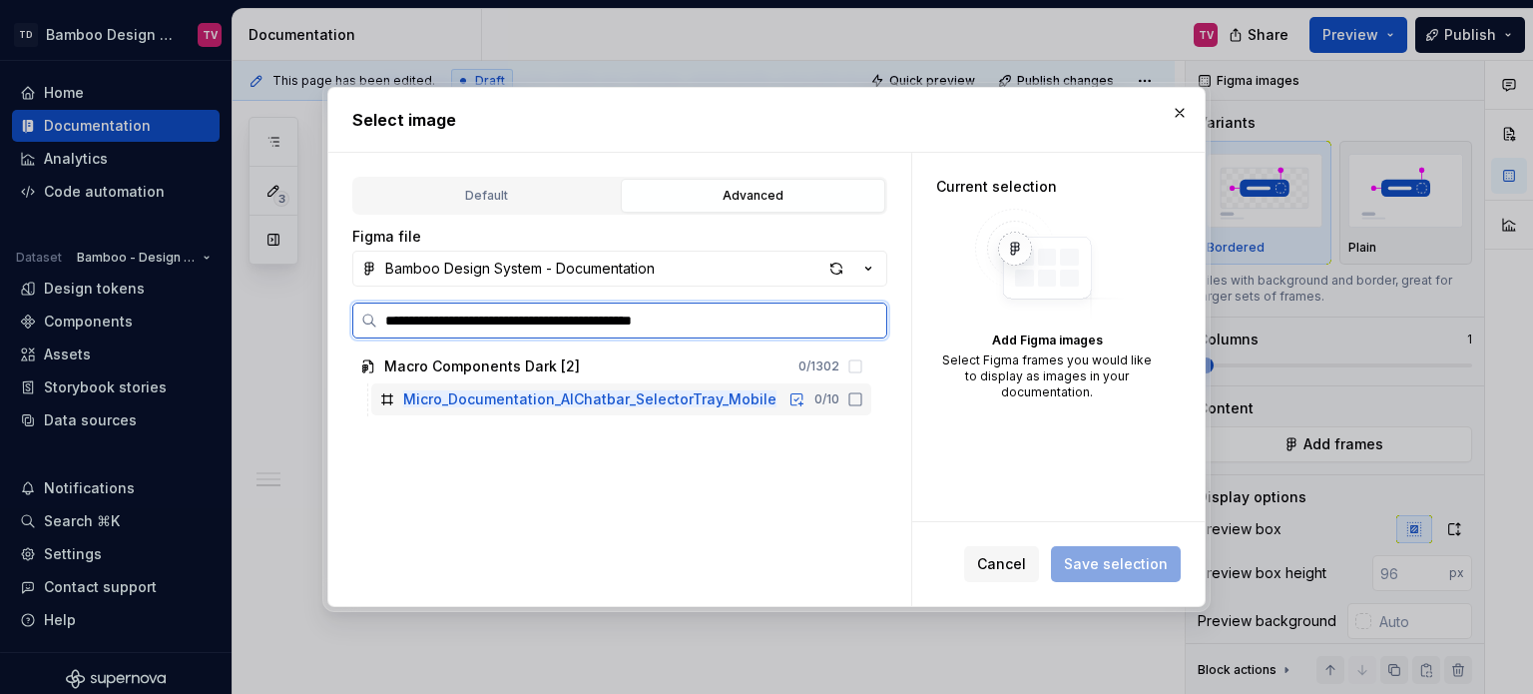
click at [850, 396] on icon at bounding box center [855, 399] width 16 height 16
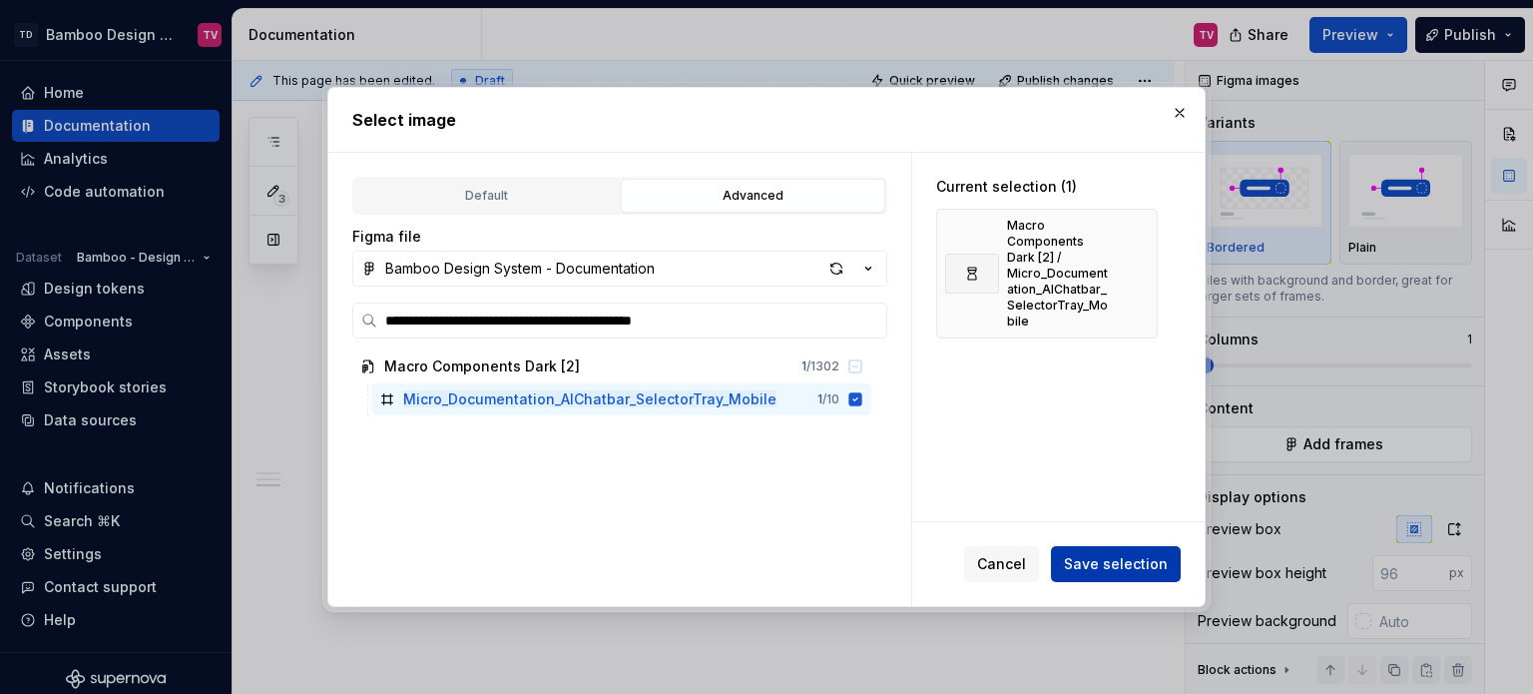
click at [1130, 554] on span "Save selection" at bounding box center [1116, 564] width 104 height 20
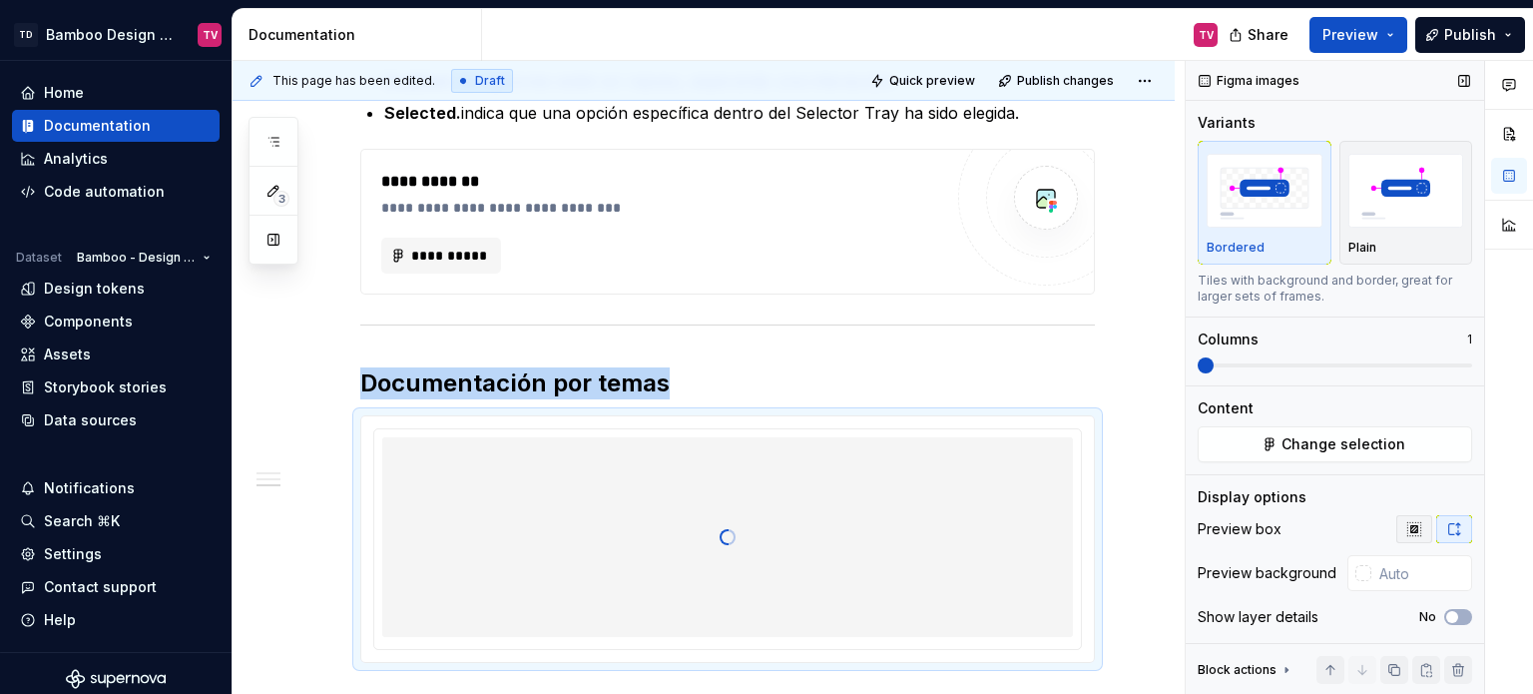
click at [1413, 522] on button "button" at bounding box center [1414, 529] width 36 height 28
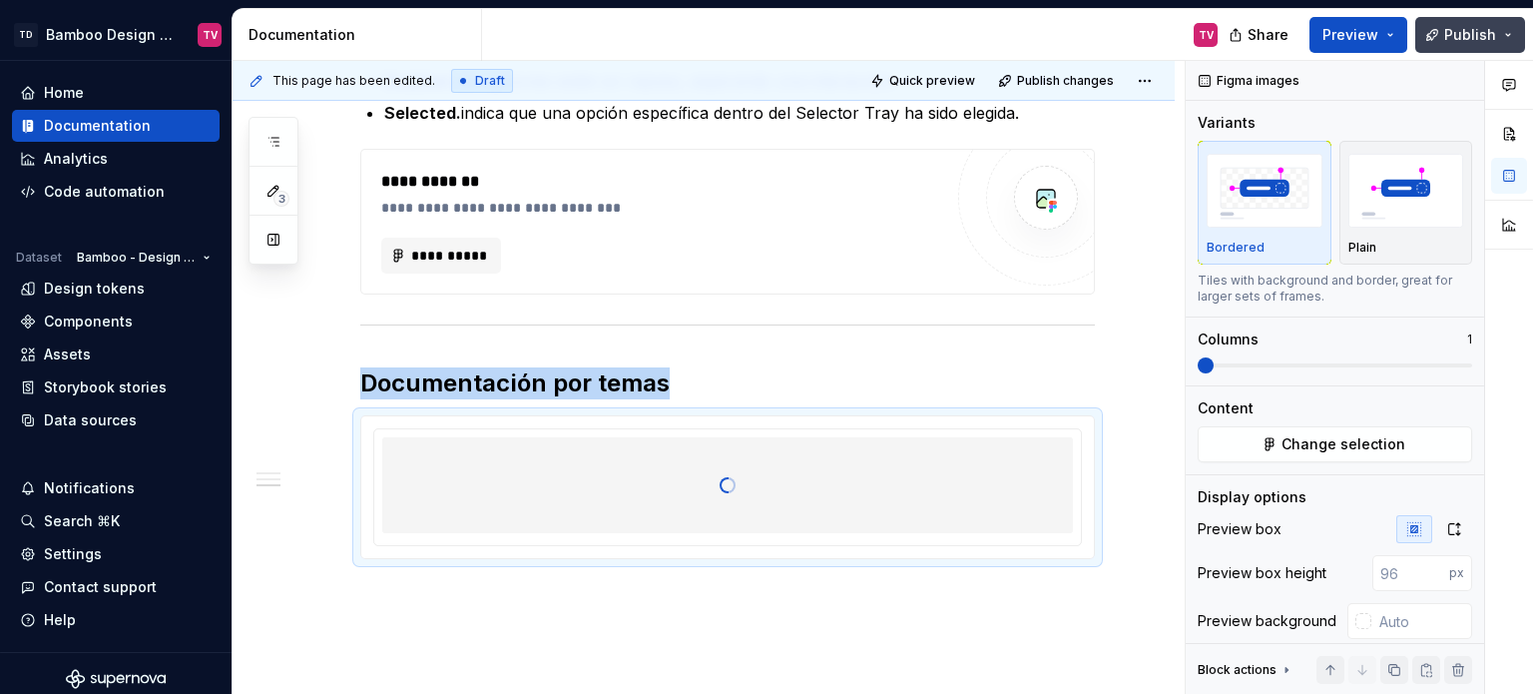
click at [1449, 35] on span "Publish" at bounding box center [1470, 35] width 52 height 20
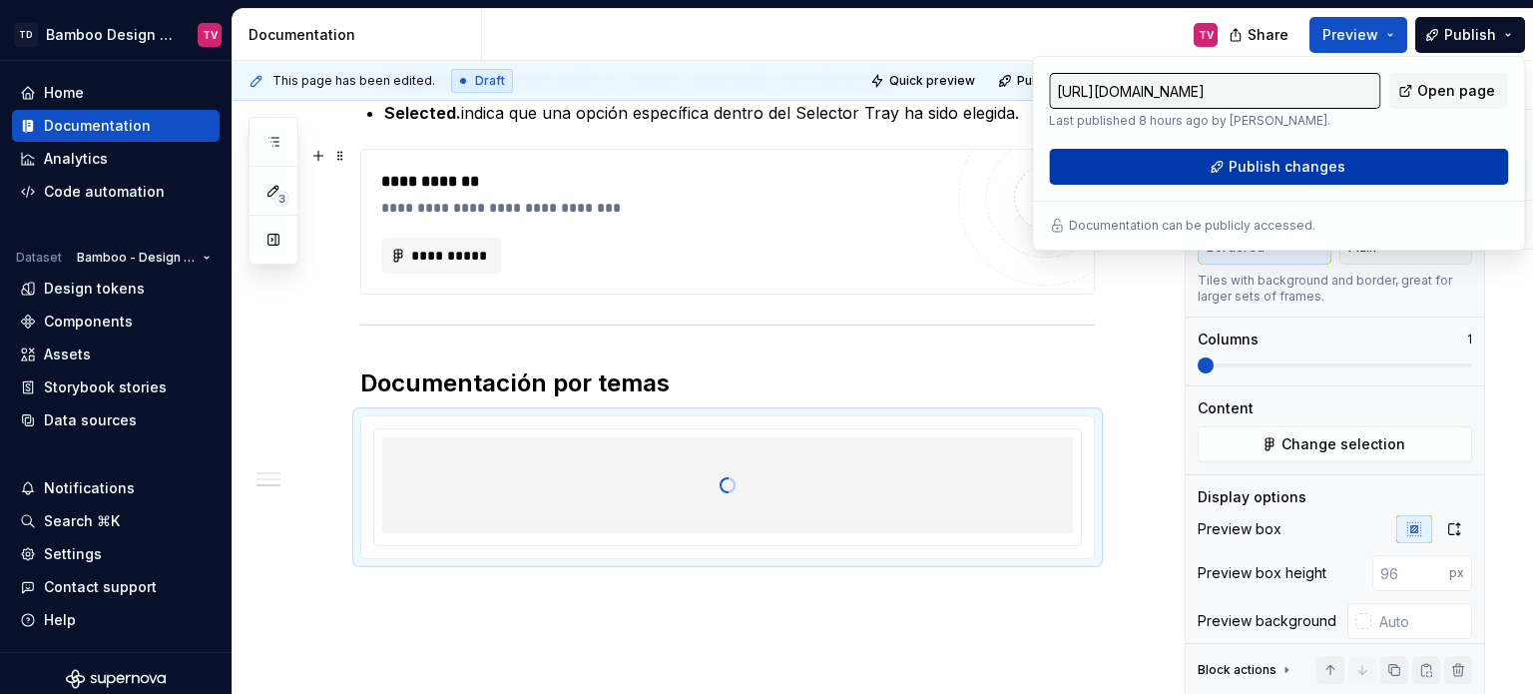
click at [1149, 185] on button "Publish changes" at bounding box center [1278, 167] width 459 height 36
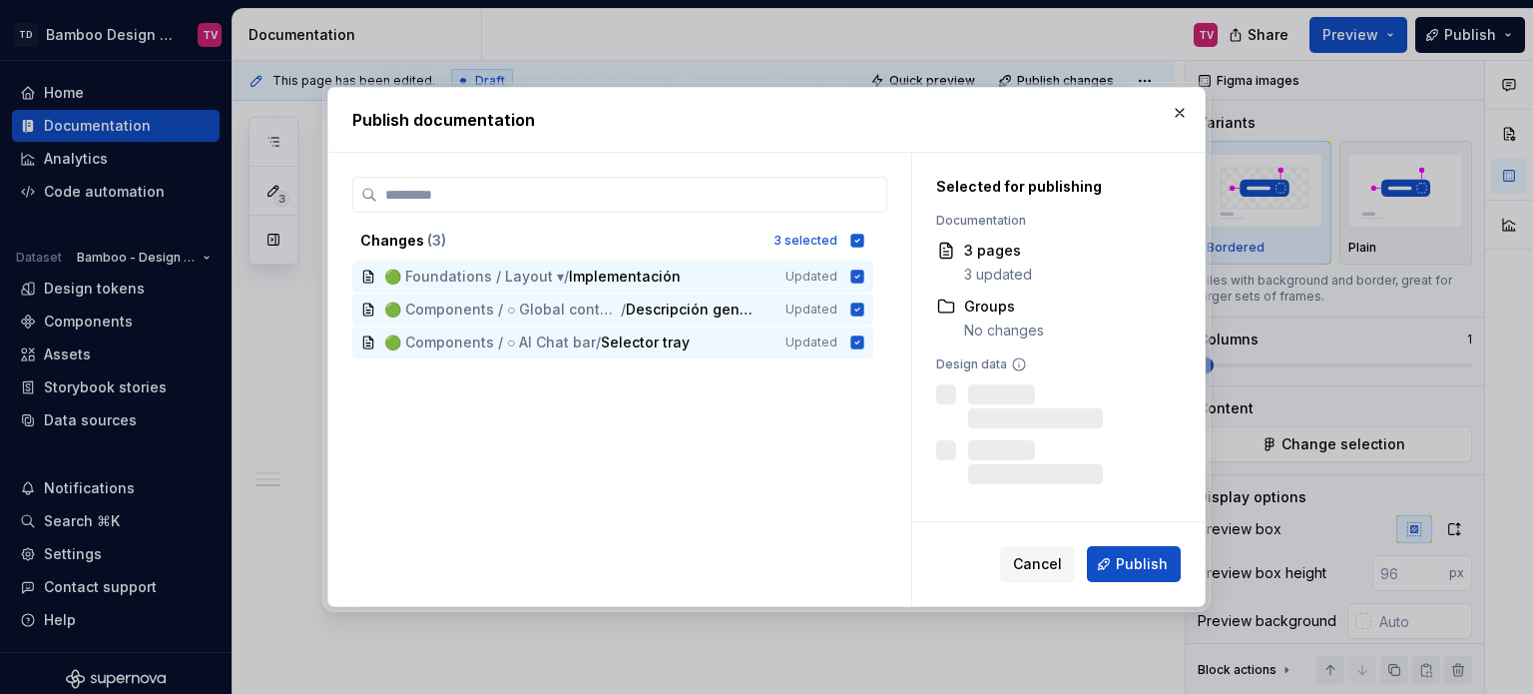
click at [1131, 562] on span "Publish" at bounding box center [1142, 564] width 52 height 20
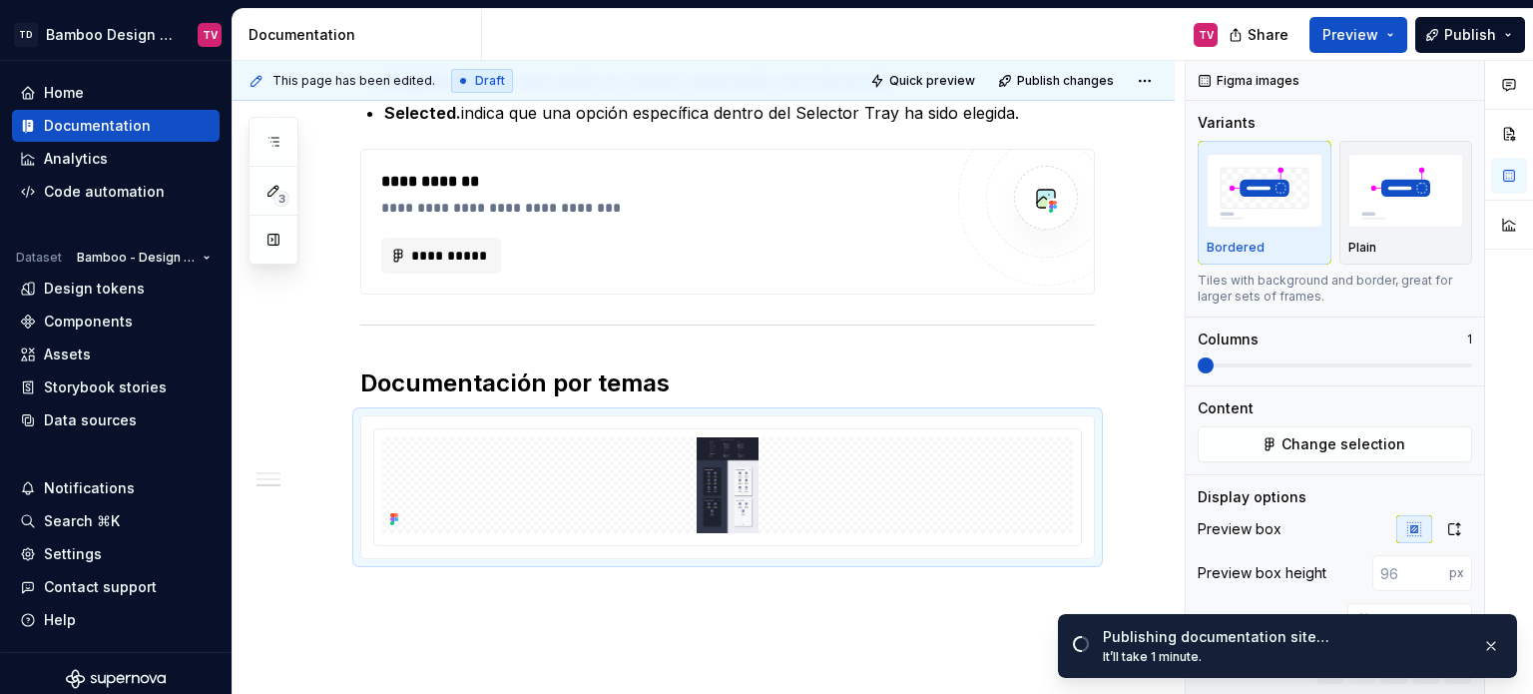
click at [659, 607] on body "TD Bamboo Design System TV Home Documentation Analytics Code automation Dataset…" at bounding box center [766, 347] width 1533 height 694
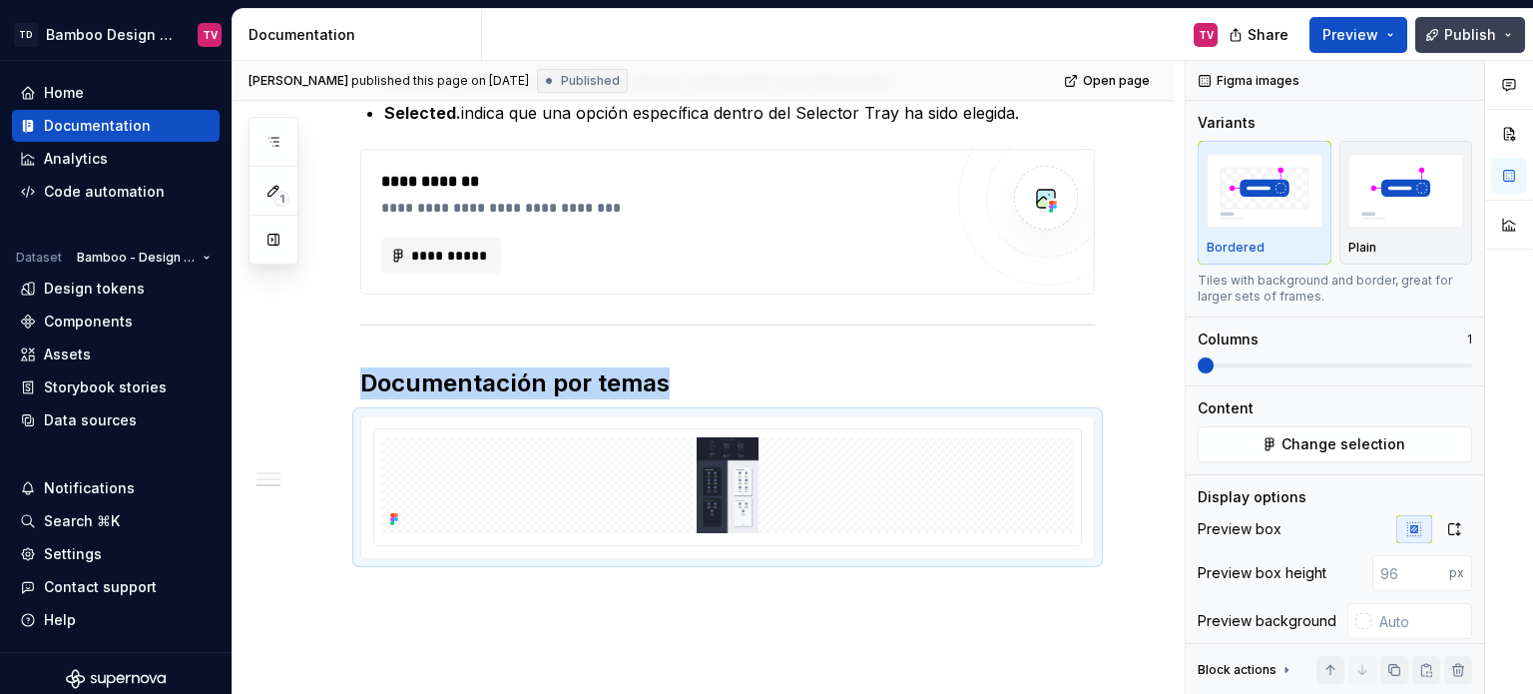
click at [1459, 39] on span "Publish" at bounding box center [1470, 35] width 52 height 20
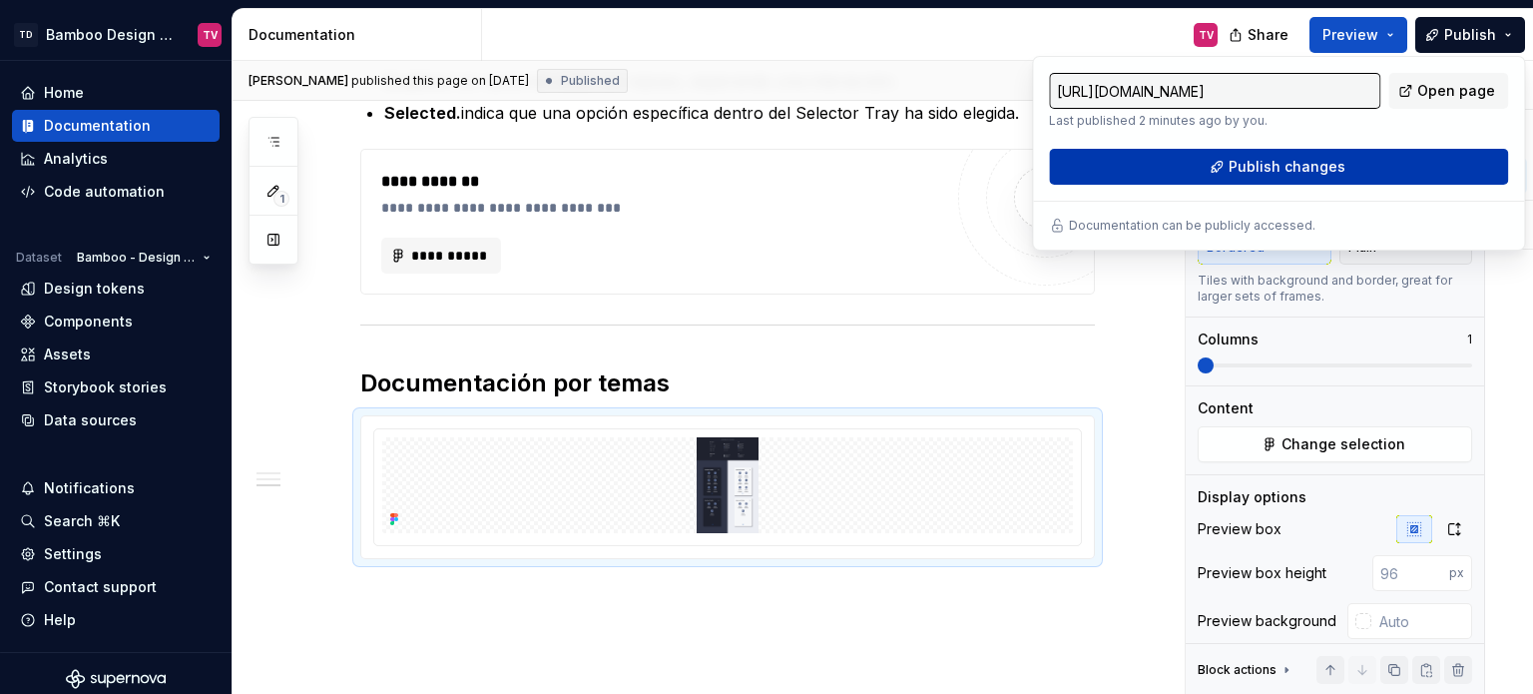
click at [1304, 170] on span "Publish changes" at bounding box center [1286, 167] width 117 height 20
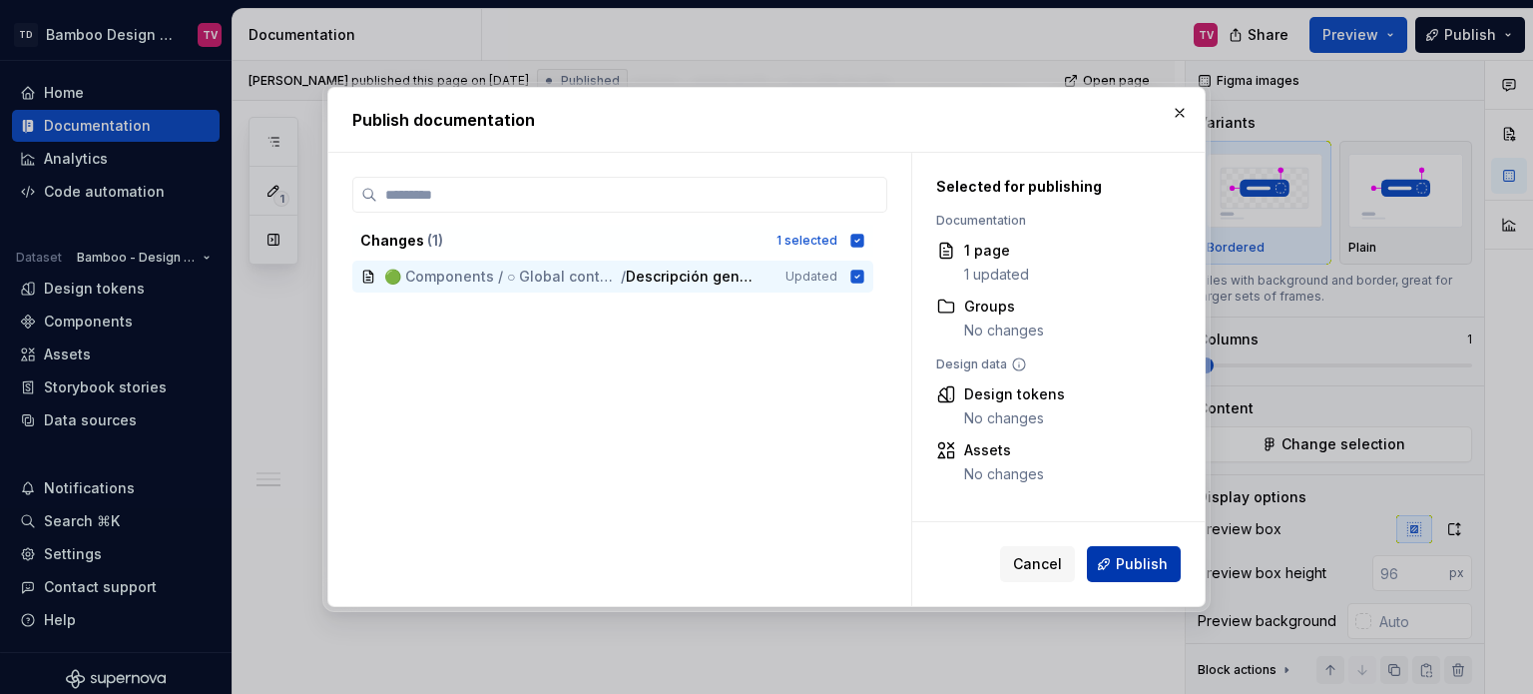
click at [1135, 568] on span "Publish" at bounding box center [1142, 564] width 52 height 20
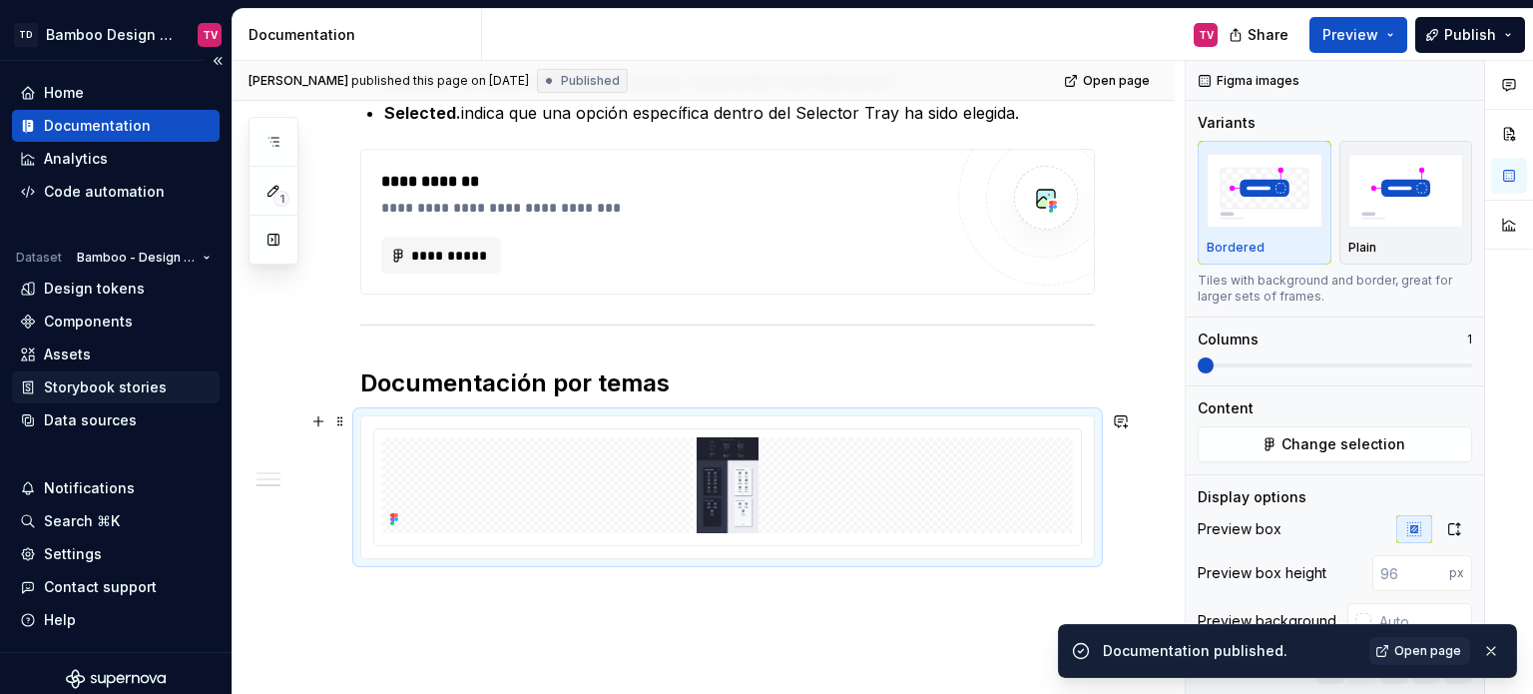
click at [105, 400] on div "Storybook stories" at bounding box center [116, 387] width 208 height 32
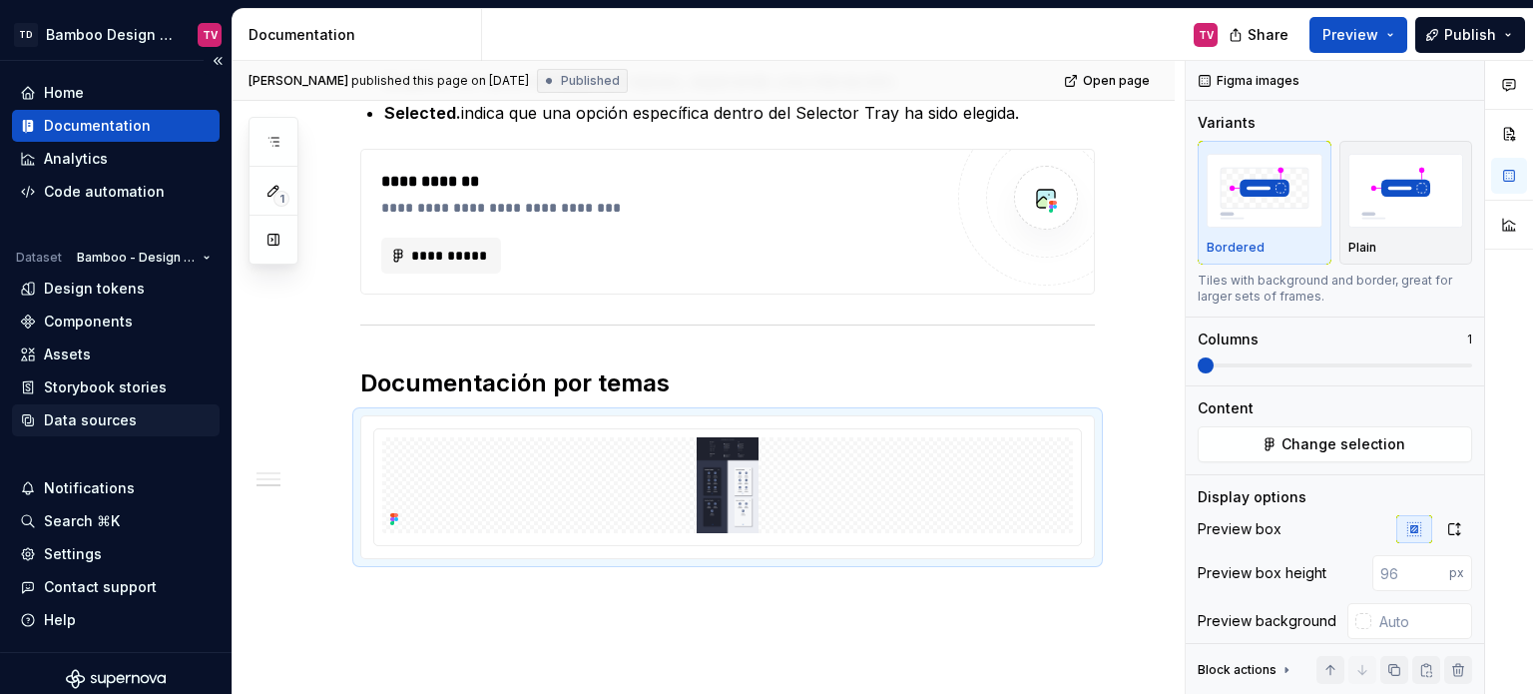
click at [107, 419] on div "Data sources" at bounding box center [90, 420] width 93 height 20
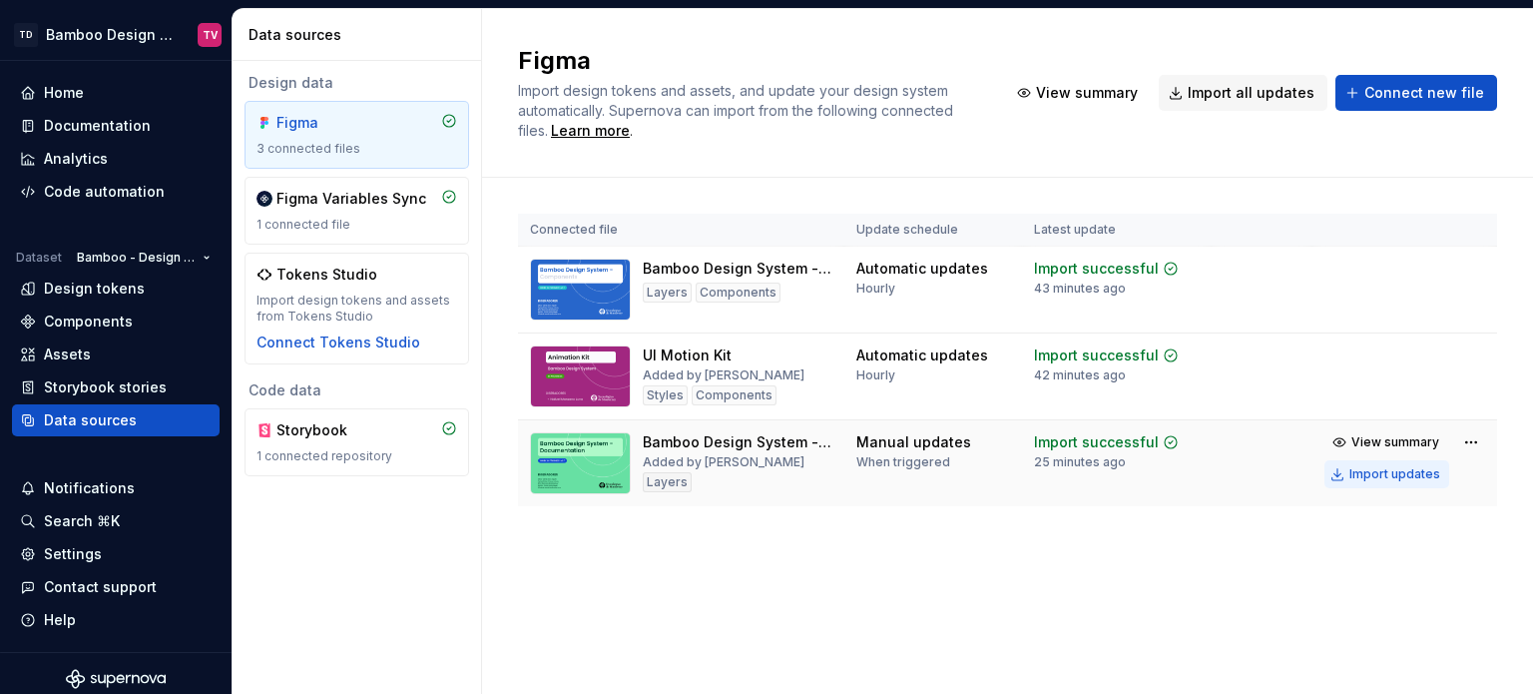
click at [1369, 480] on div "Import updates" at bounding box center [1394, 474] width 91 height 16
click at [1381, 482] on div "Import updates" at bounding box center [1394, 474] width 91 height 16
click at [116, 126] on div "Documentation" at bounding box center [97, 126] width 107 height 20
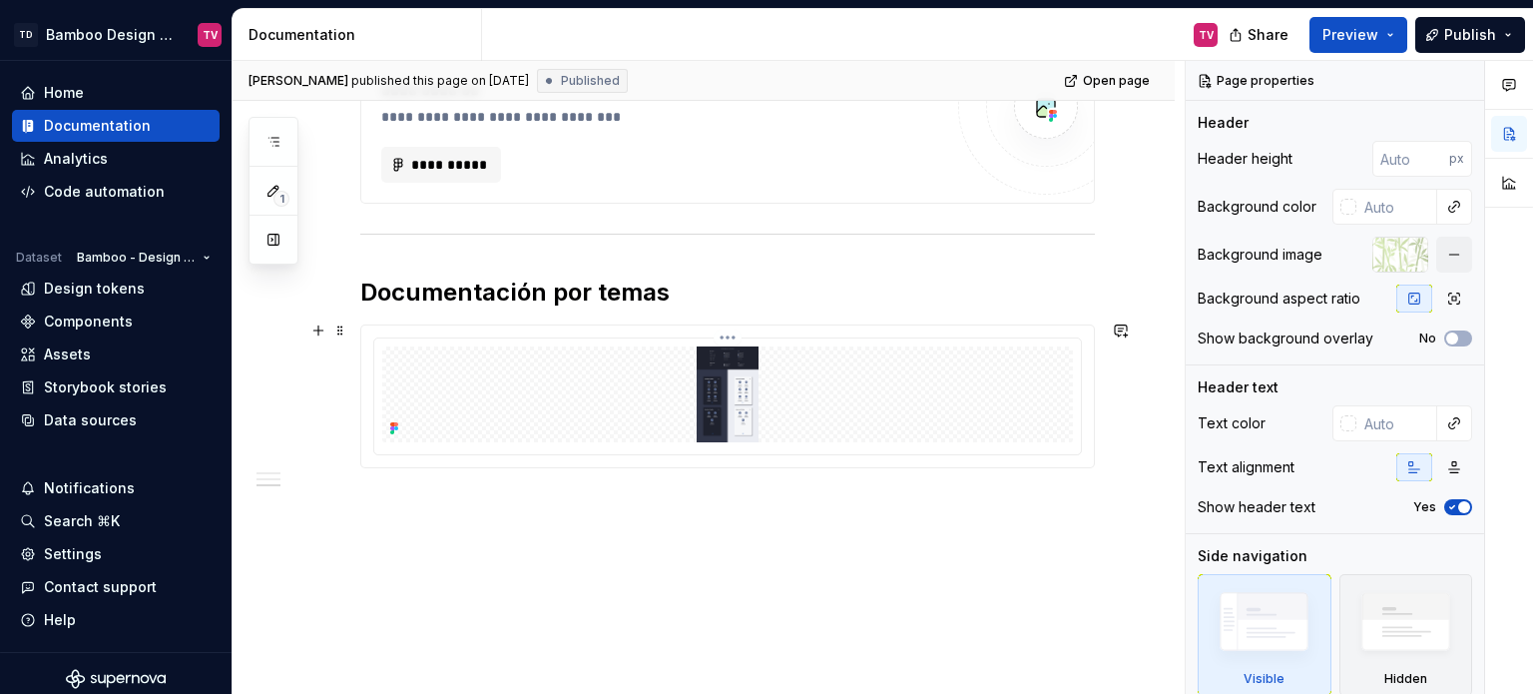
scroll to position [1592, 0]
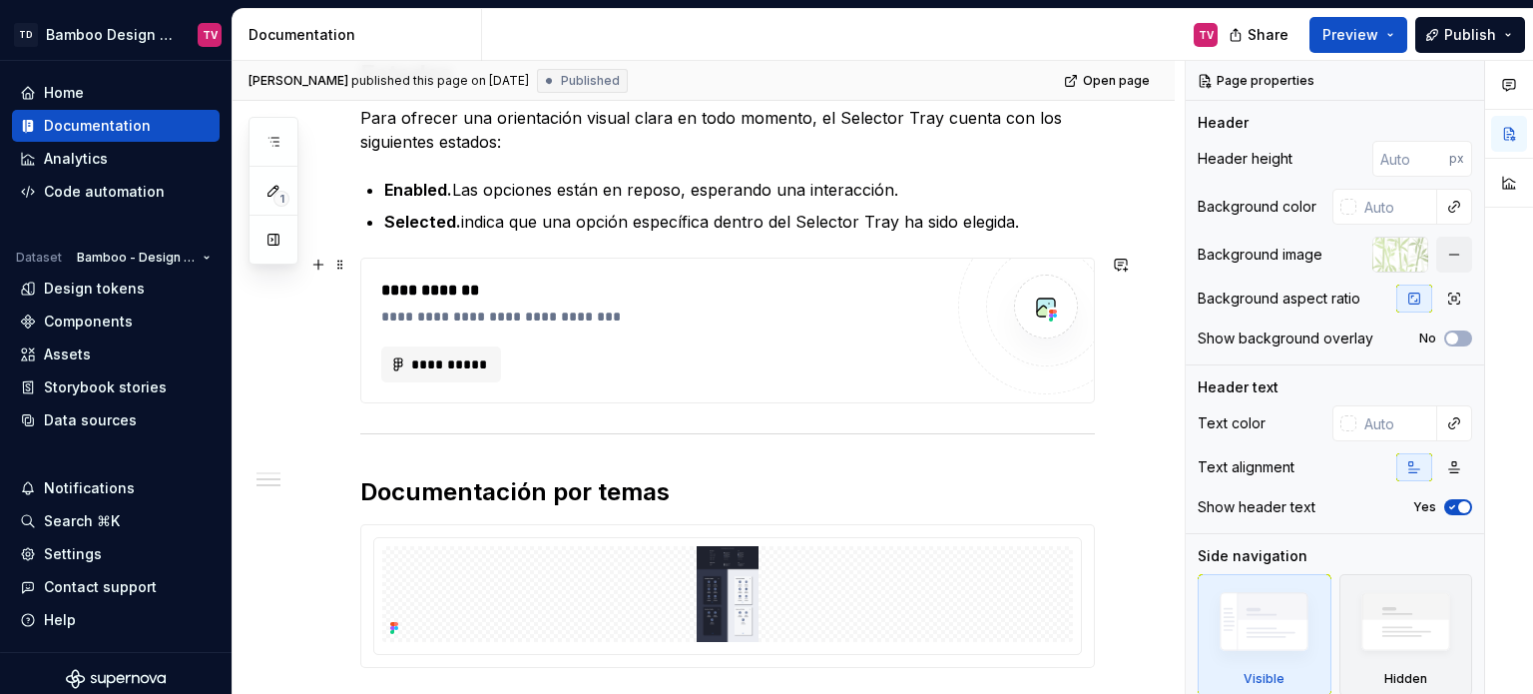
click at [782, 339] on div "**********" at bounding box center [661, 330] width 561 height 104
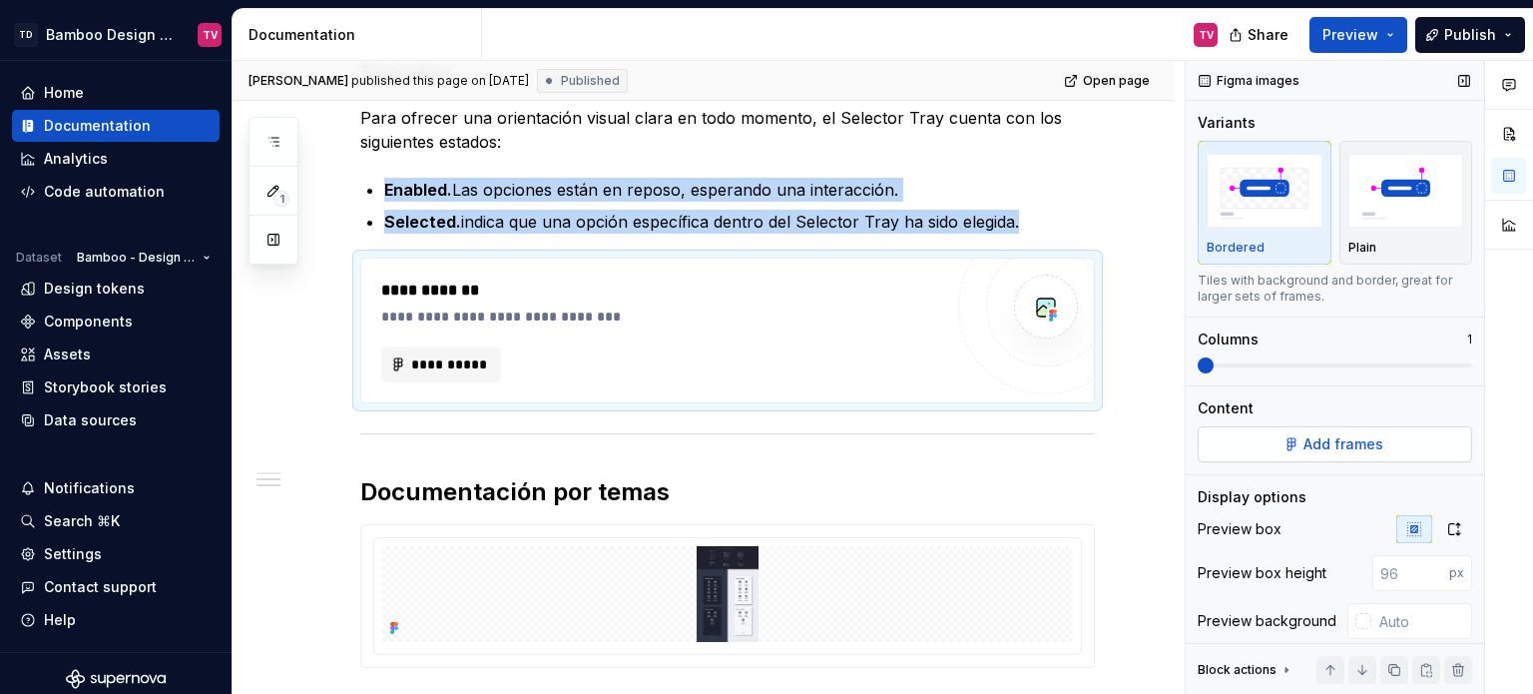
click at [1344, 454] on button "Add frames" at bounding box center [1334, 444] width 274 height 36
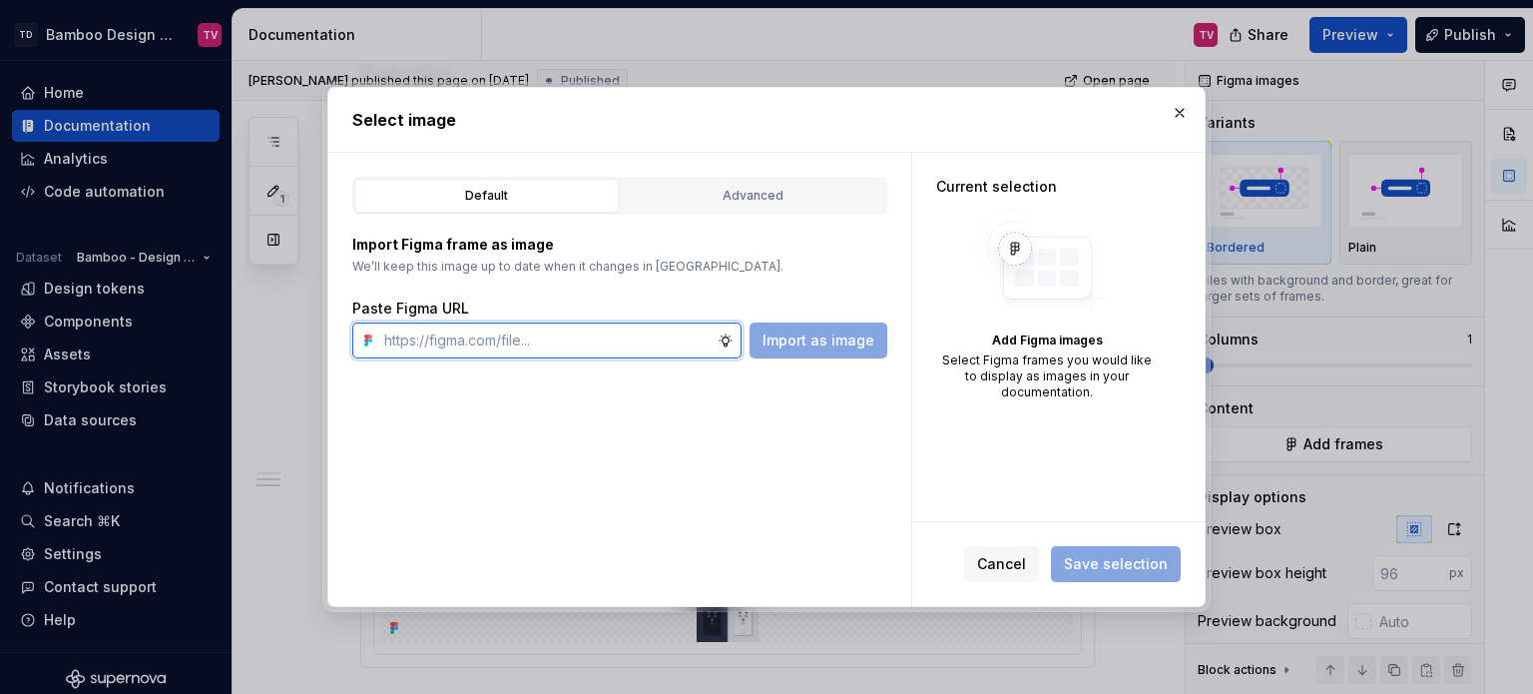
type textarea "*"
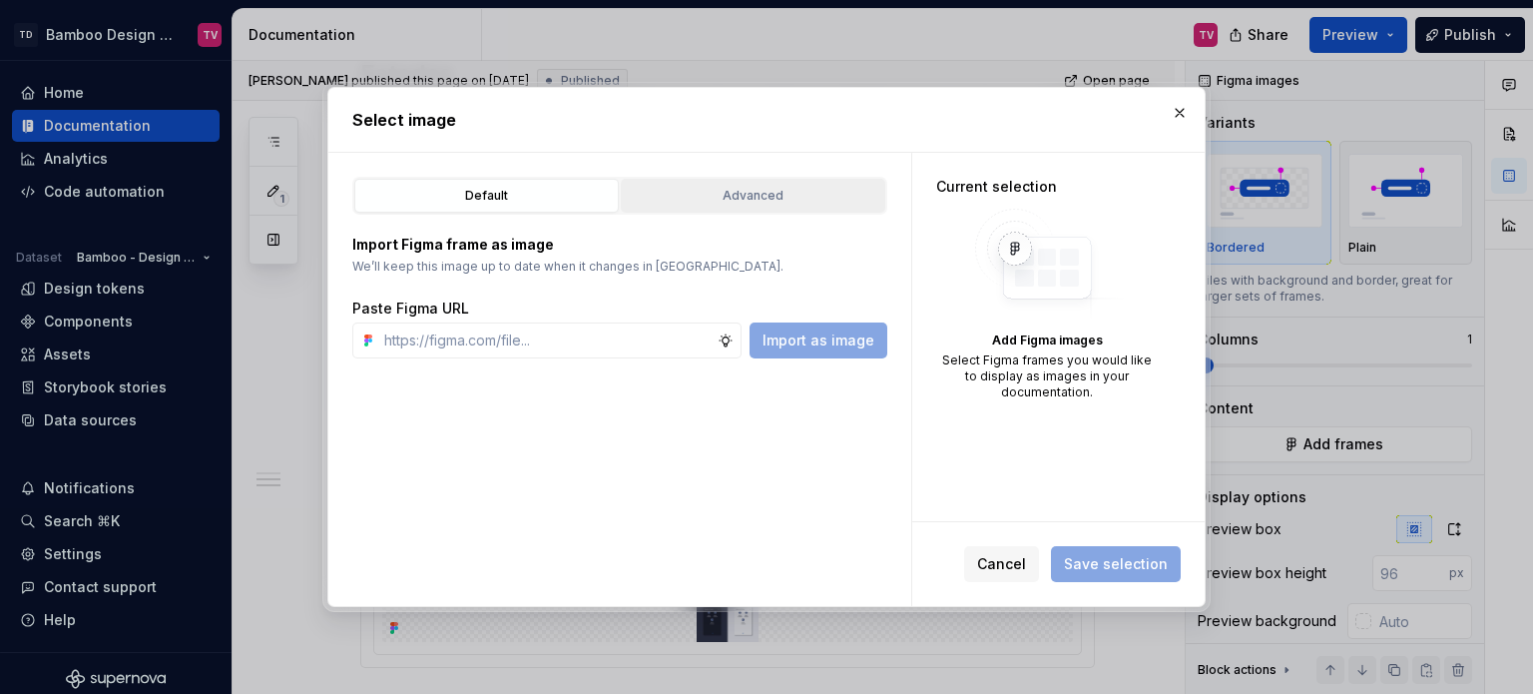
click at [758, 207] on button "Advanced" at bounding box center [753, 196] width 264 height 34
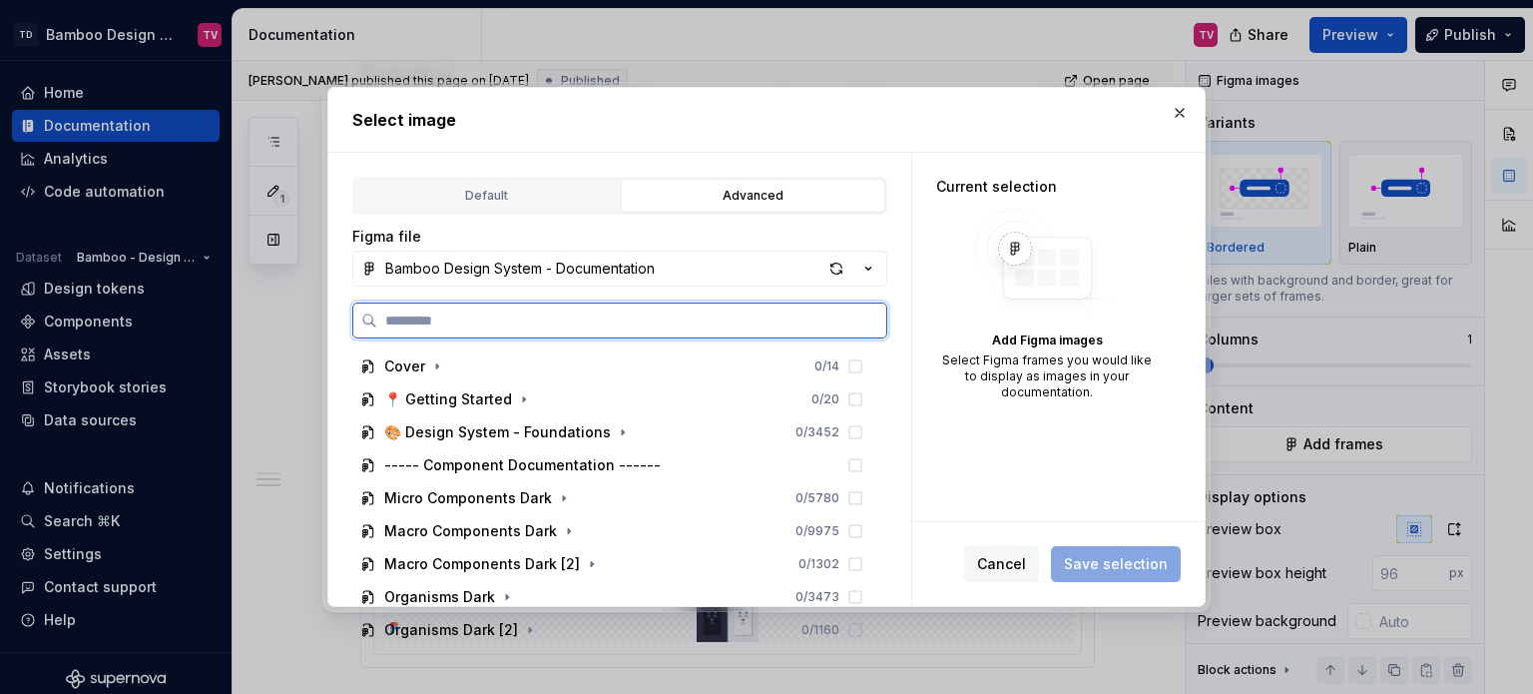
click at [514, 328] on input "search" at bounding box center [631, 320] width 509 height 20
paste input "**********"
type input "**********"
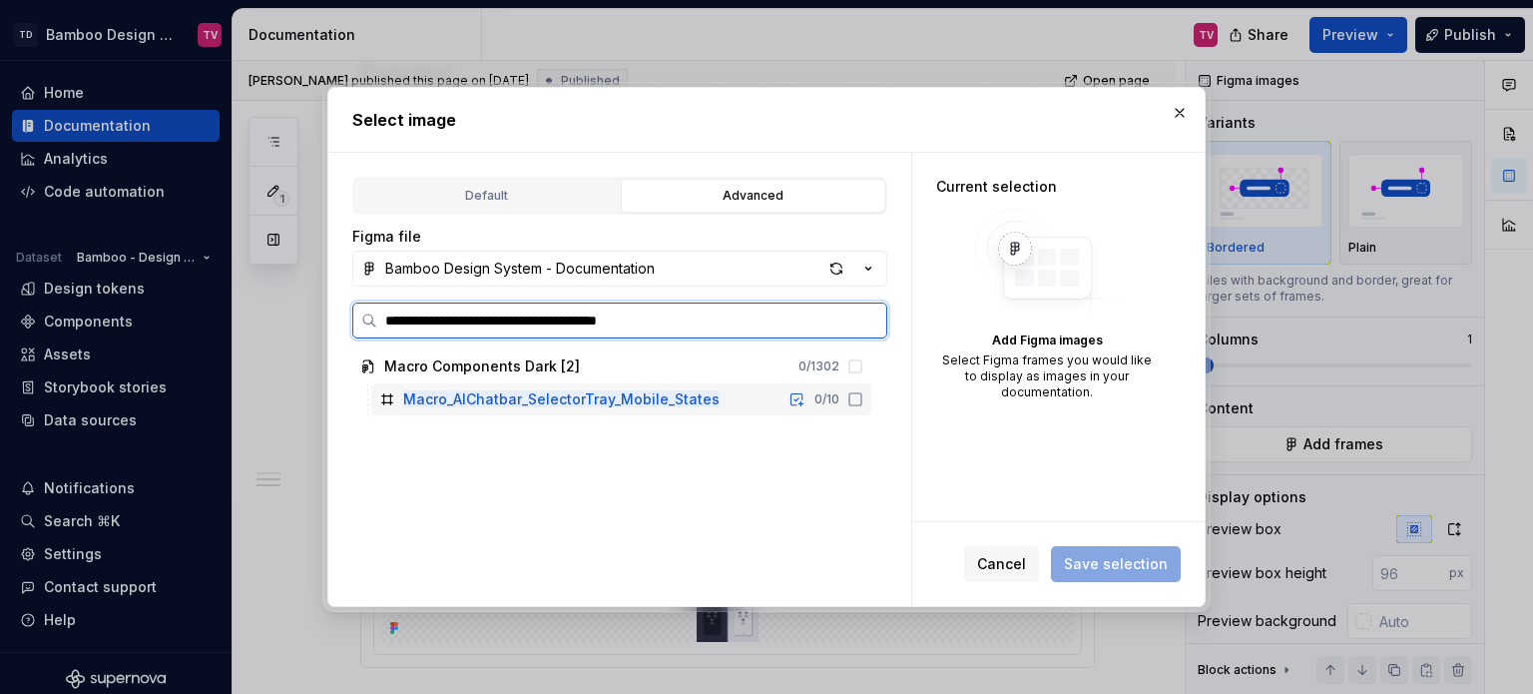
click at [853, 406] on icon at bounding box center [855, 399] width 16 height 16
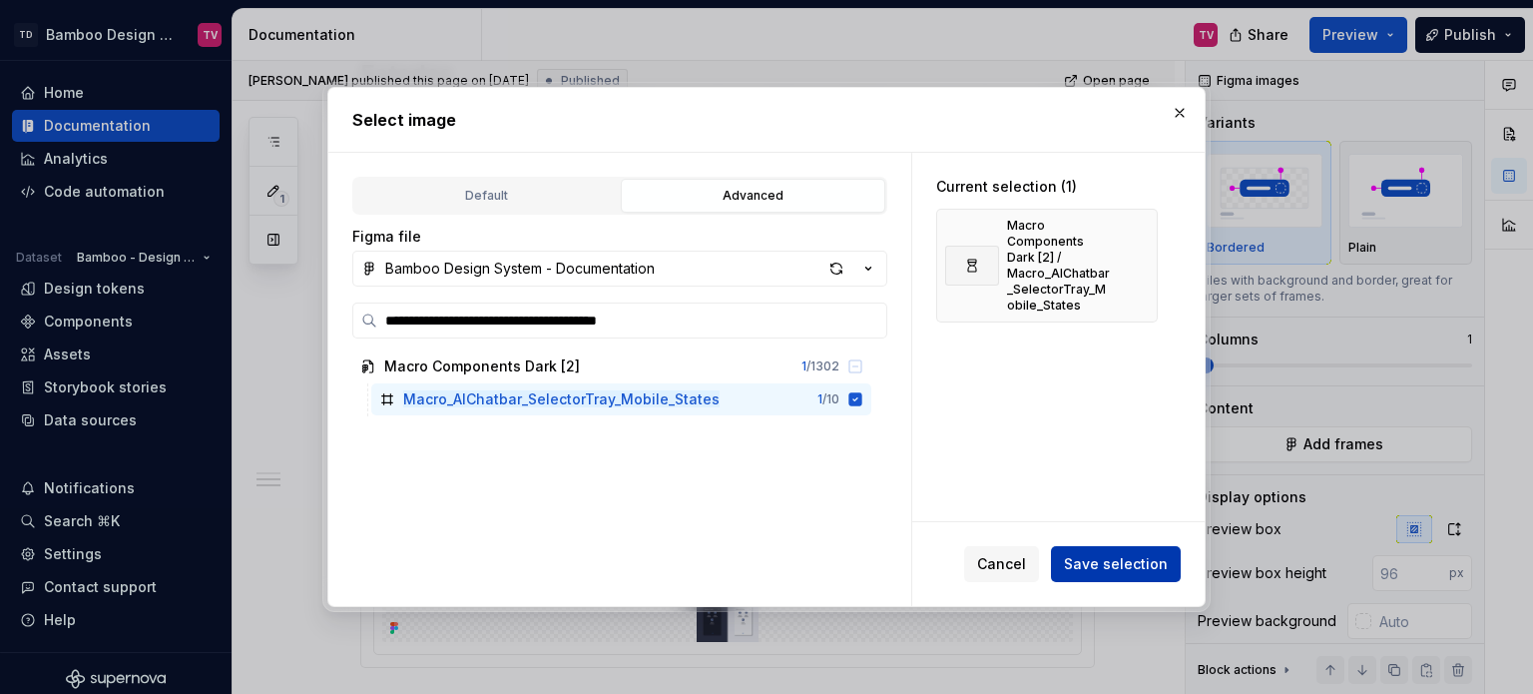
click at [1136, 569] on span "Save selection" at bounding box center [1116, 564] width 104 height 20
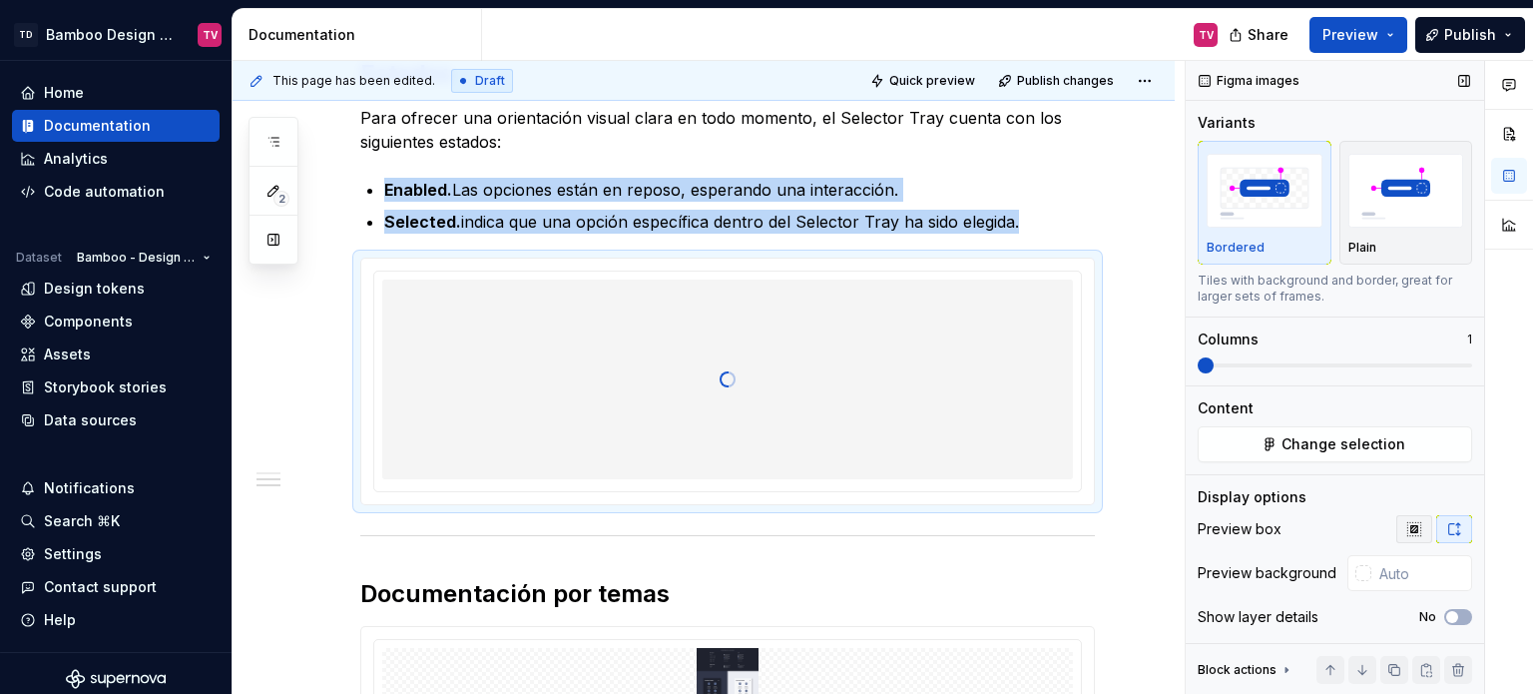
click at [1406, 522] on icon "button" at bounding box center [1414, 529] width 16 height 16
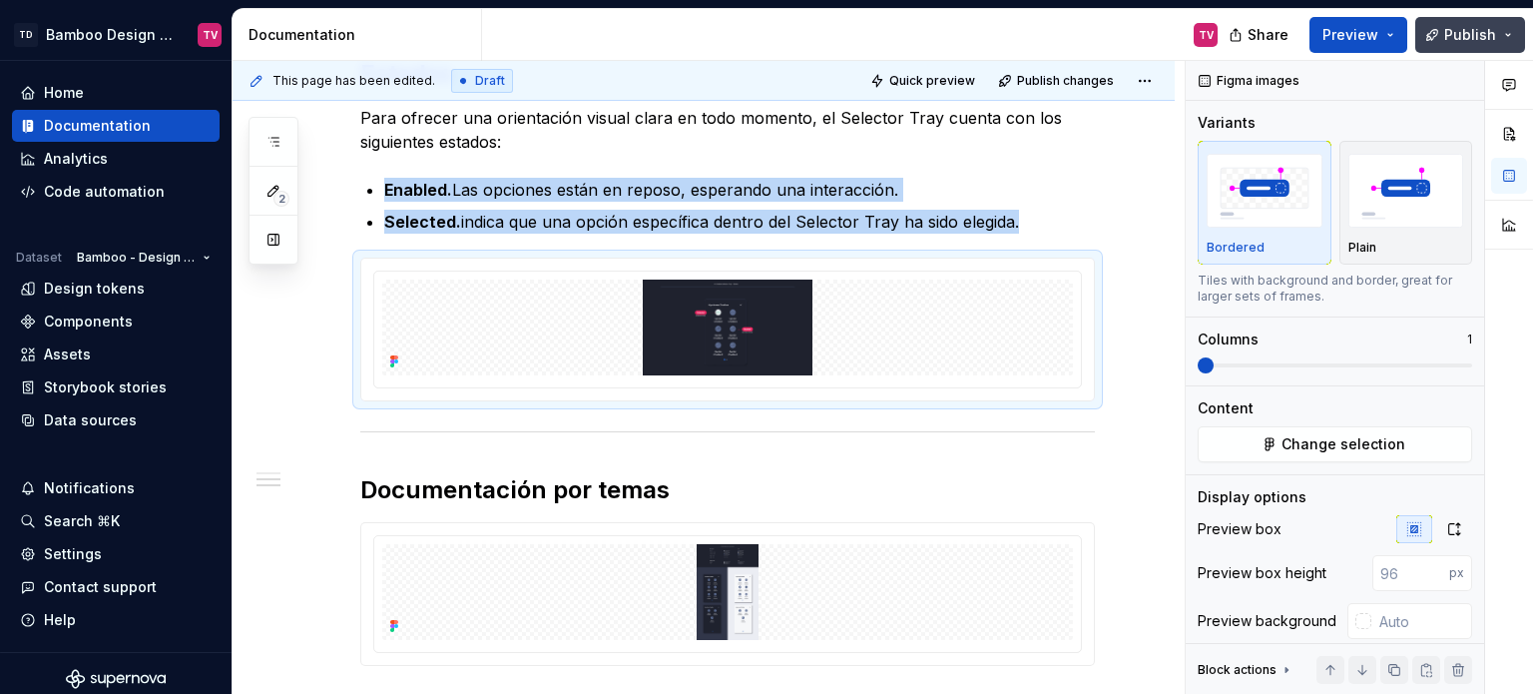
click at [1461, 34] on span "Publish" at bounding box center [1470, 35] width 52 height 20
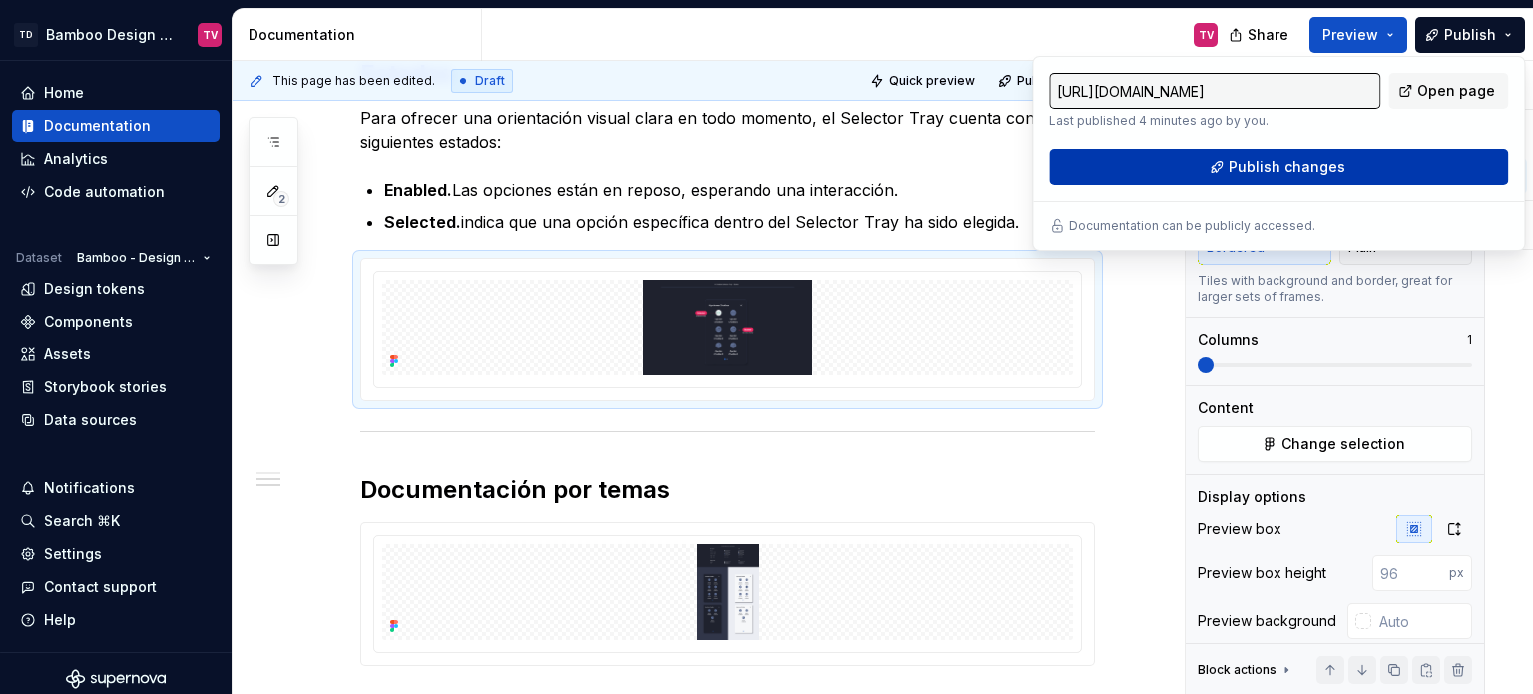
click at [1305, 171] on span "Publish changes" at bounding box center [1286, 167] width 117 height 20
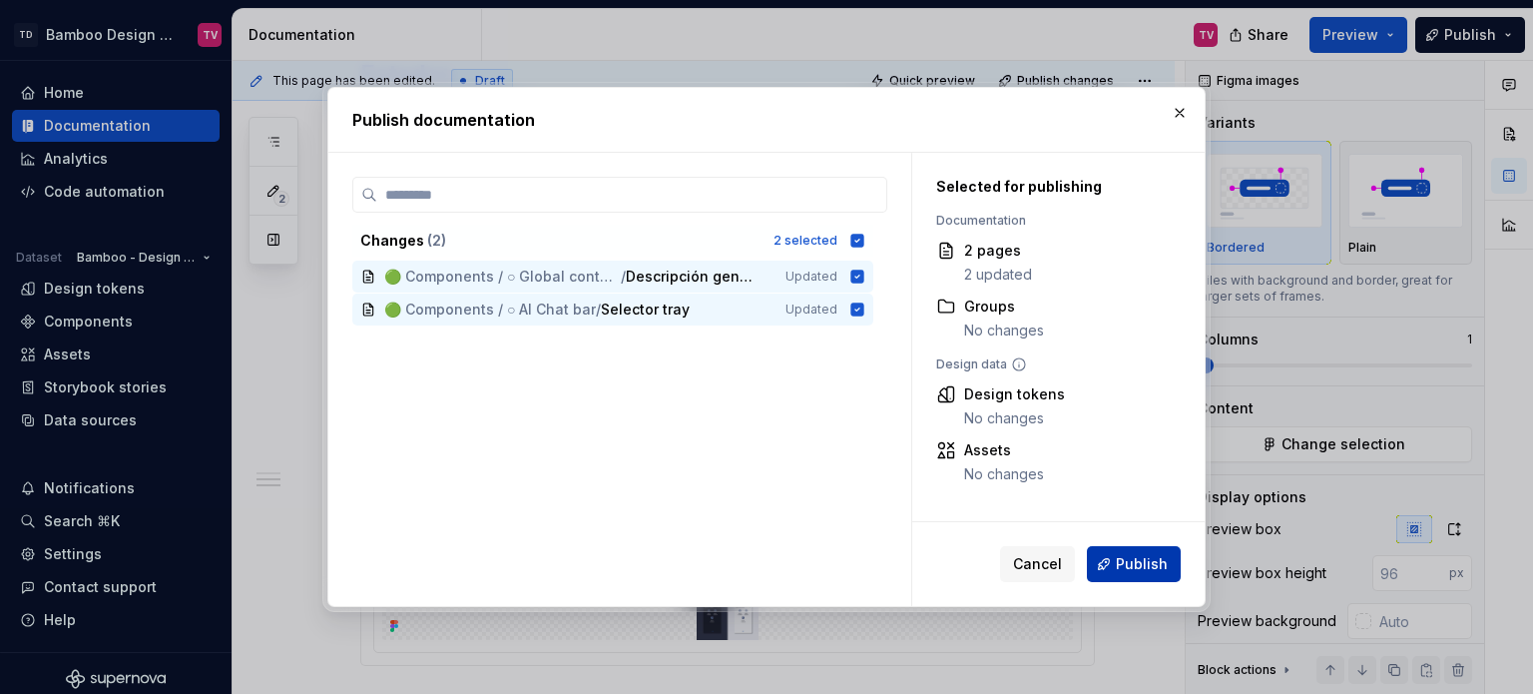
click at [1157, 580] on button "Publish" at bounding box center [1134, 564] width 94 height 36
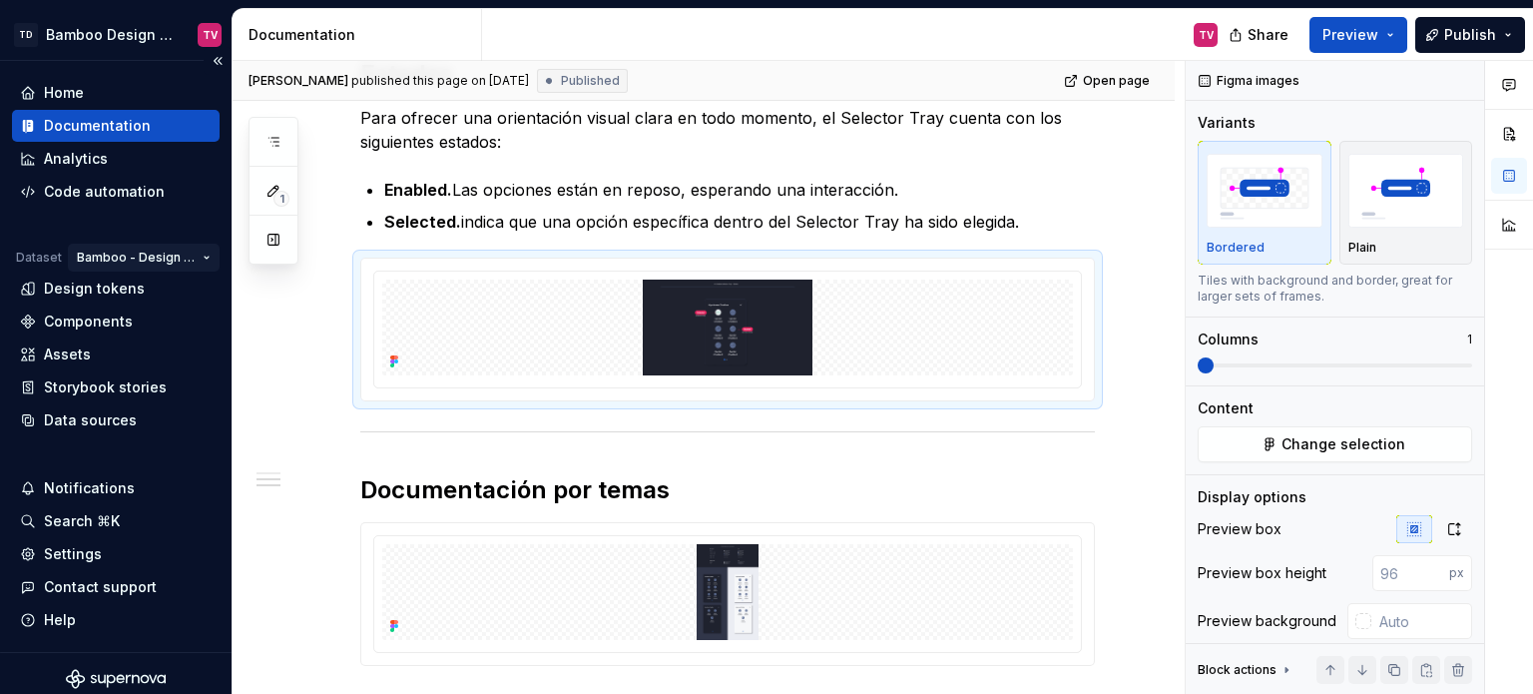
type textarea "*"
click at [104, 417] on div "Data sources" at bounding box center [90, 420] width 93 height 20
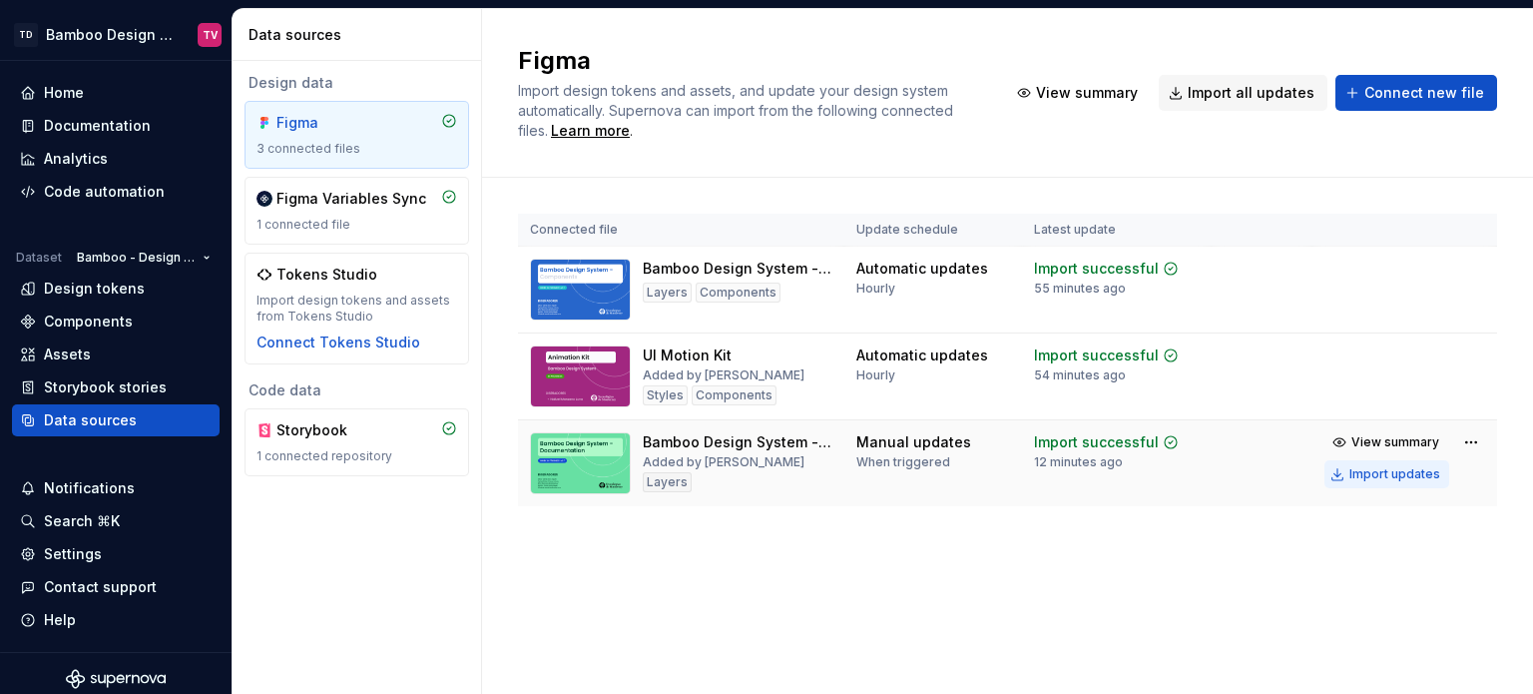
click at [1377, 482] on div "Import updates" at bounding box center [1394, 474] width 91 height 16
click at [1395, 482] on div "Import updates" at bounding box center [1394, 474] width 91 height 16
click at [1389, 482] on div "Import updates" at bounding box center [1394, 474] width 91 height 16
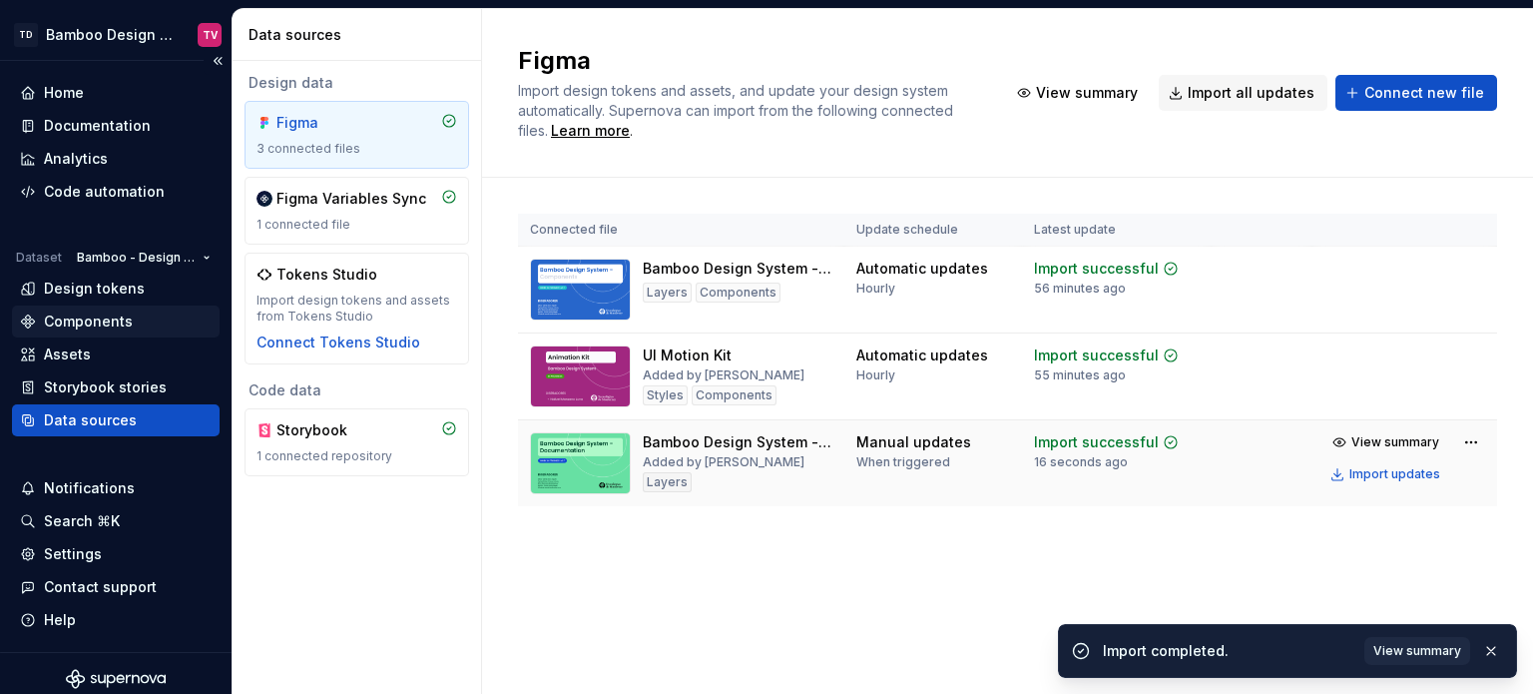
click at [111, 313] on div "Components" at bounding box center [88, 321] width 89 height 20
click at [124, 123] on div "Documentation" at bounding box center [97, 126] width 107 height 20
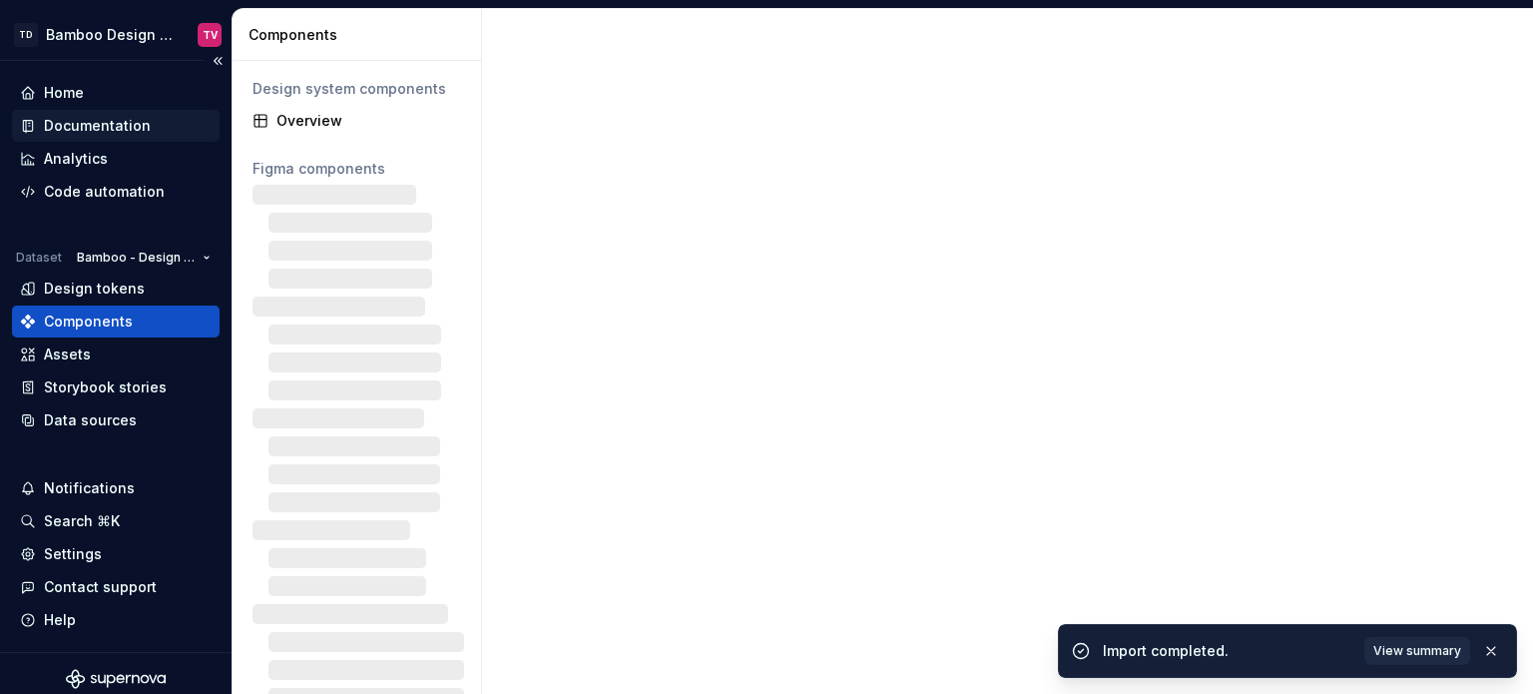
click at [124, 123] on div "Documentation" at bounding box center [97, 126] width 107 height 20
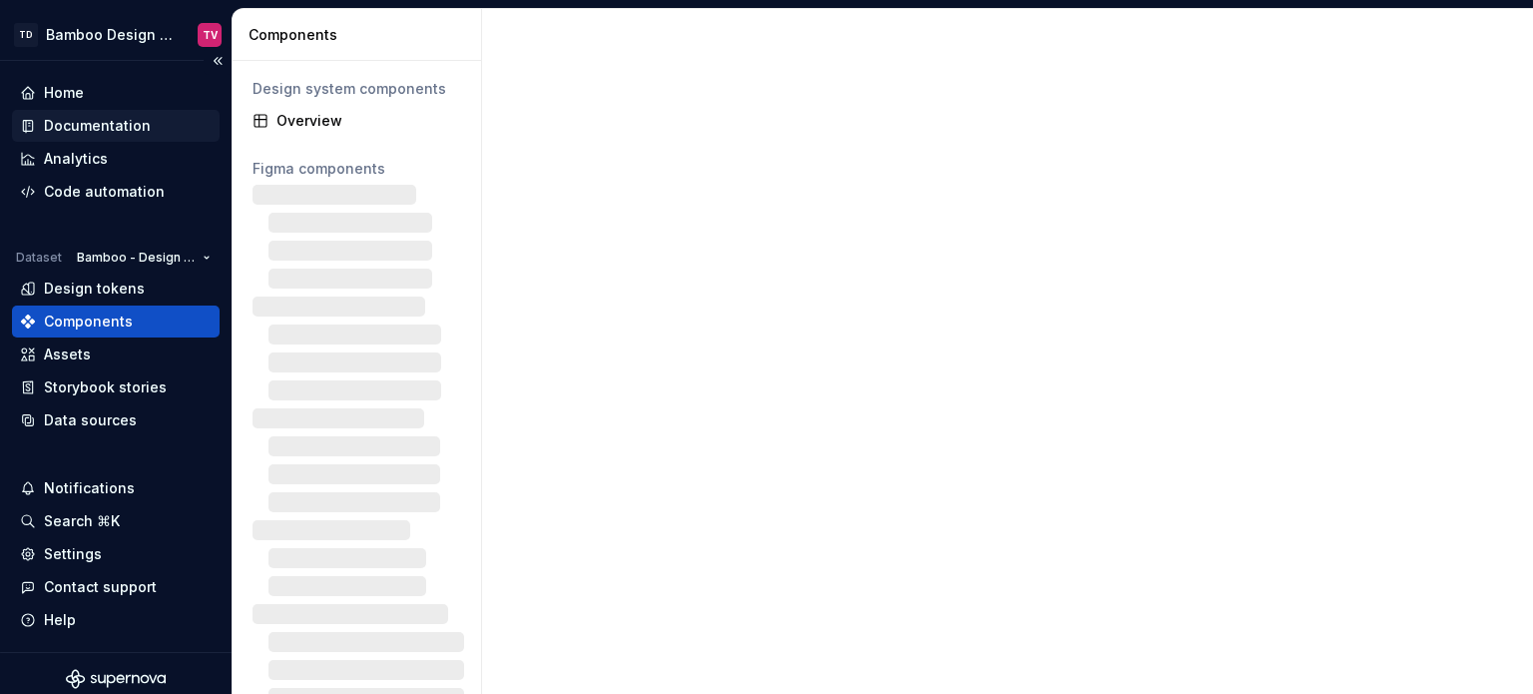
click at [124, 123] on div "Documentation" at bounding box center [97, 126] width 107 height 20
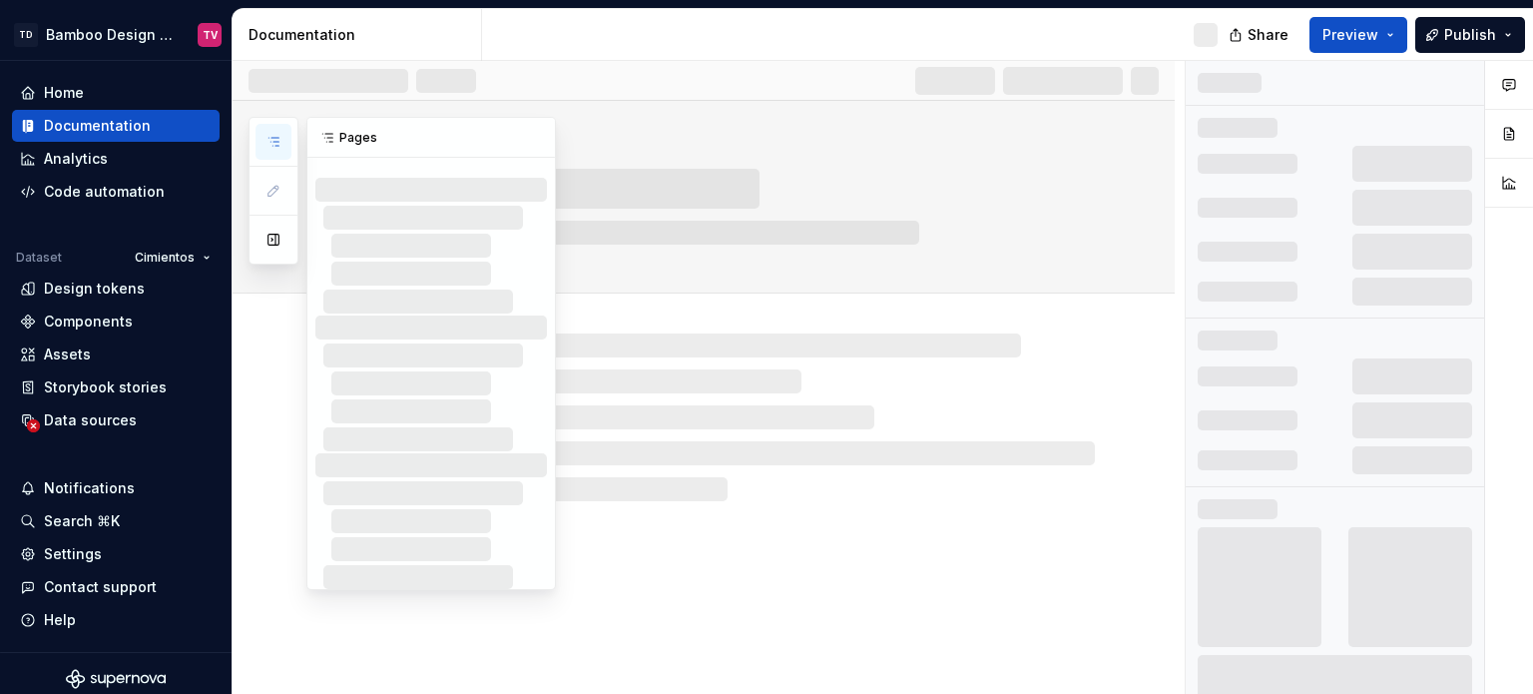
click at [279, 135] on icon "button" at bounding box center [273, 142] width 16 height 16
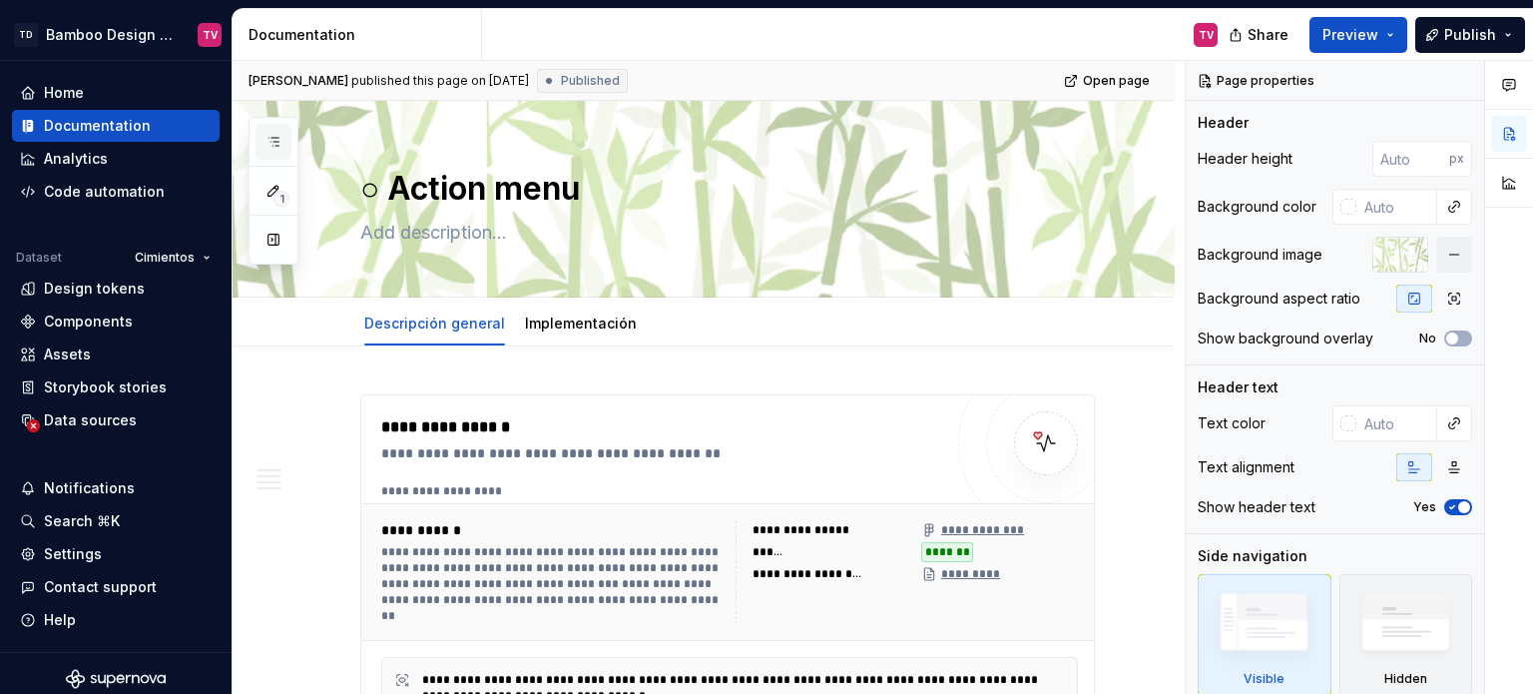
click at [276, 138] on icon "button" at bounding box center [273, 142] width 10 height 8
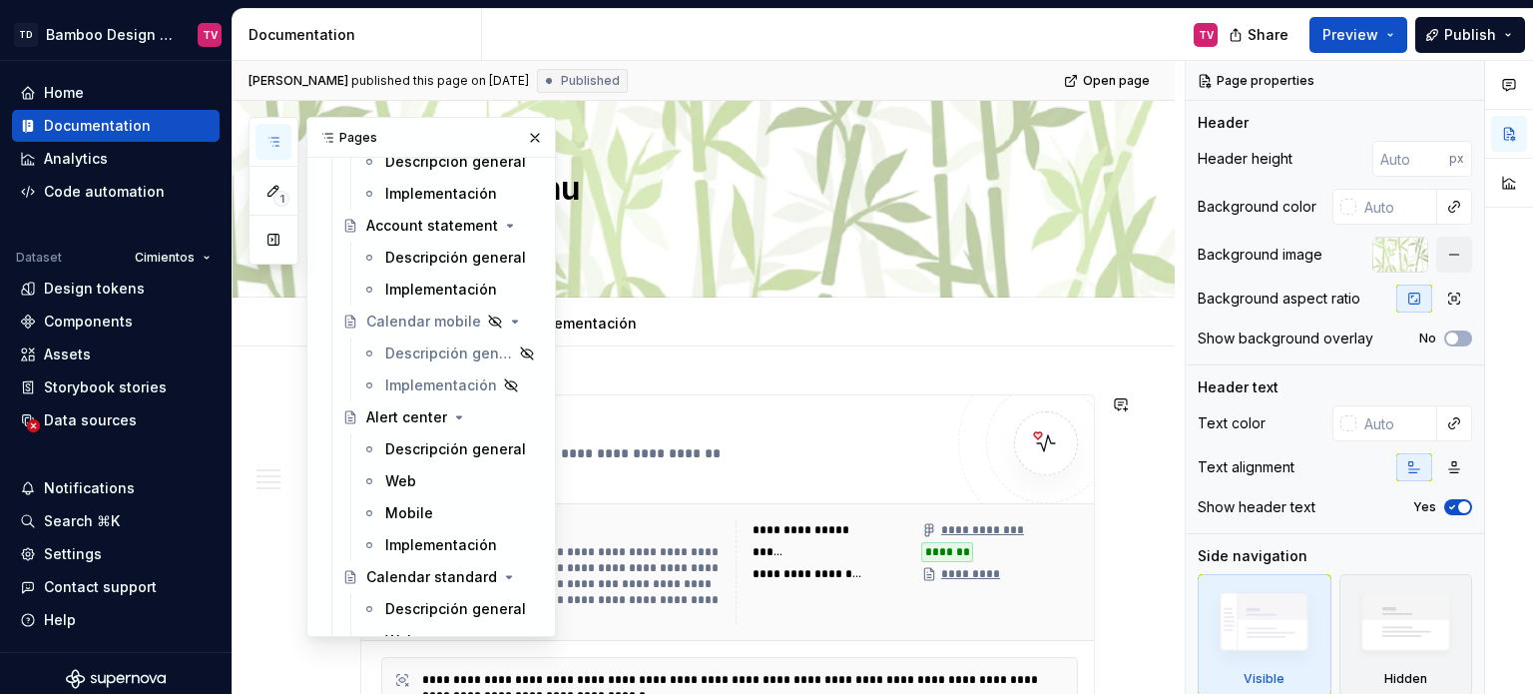
scroll to position [13364, 0]
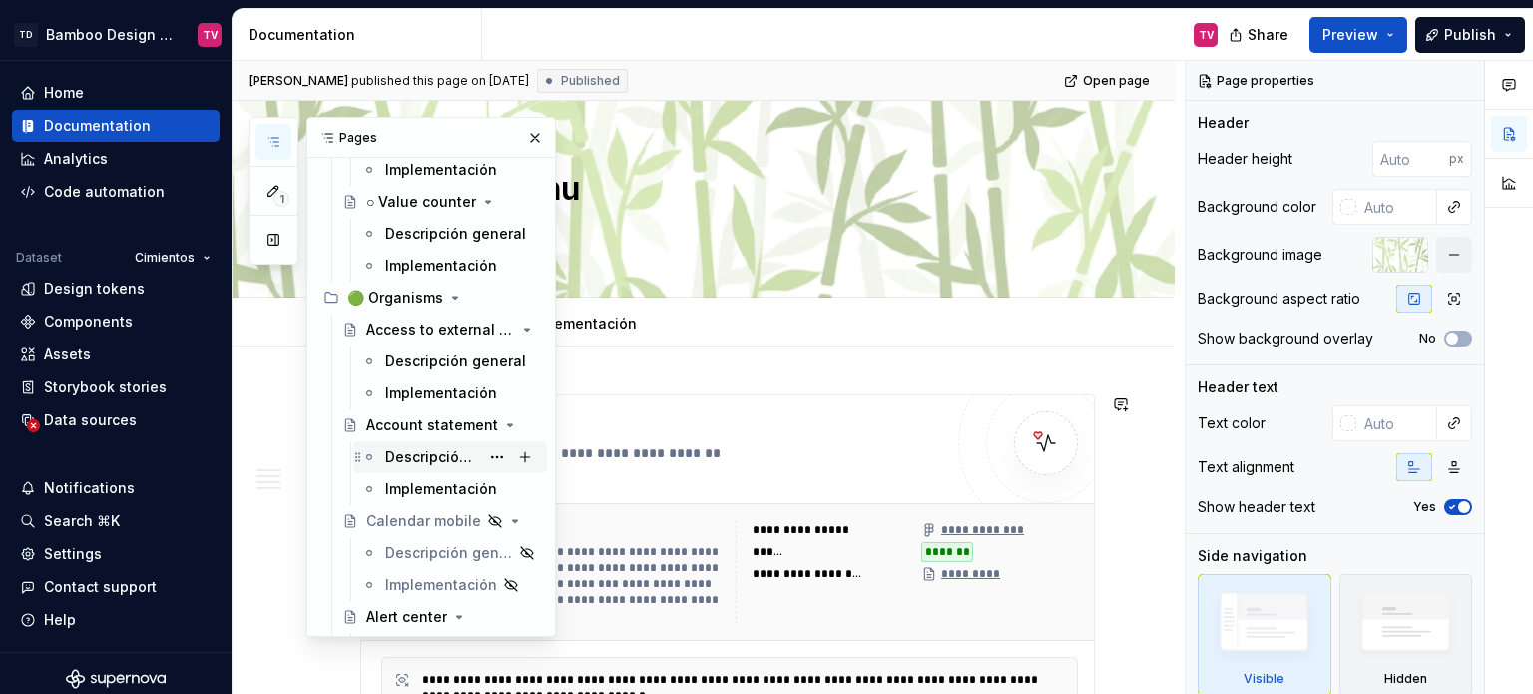
click at [440, 458] on div "Descripción general" at bounding box center [432, 457] width 94 height 20
click at [441, 456] on div "Descripción general" at bounding box center [432, 457] width 94 height 20
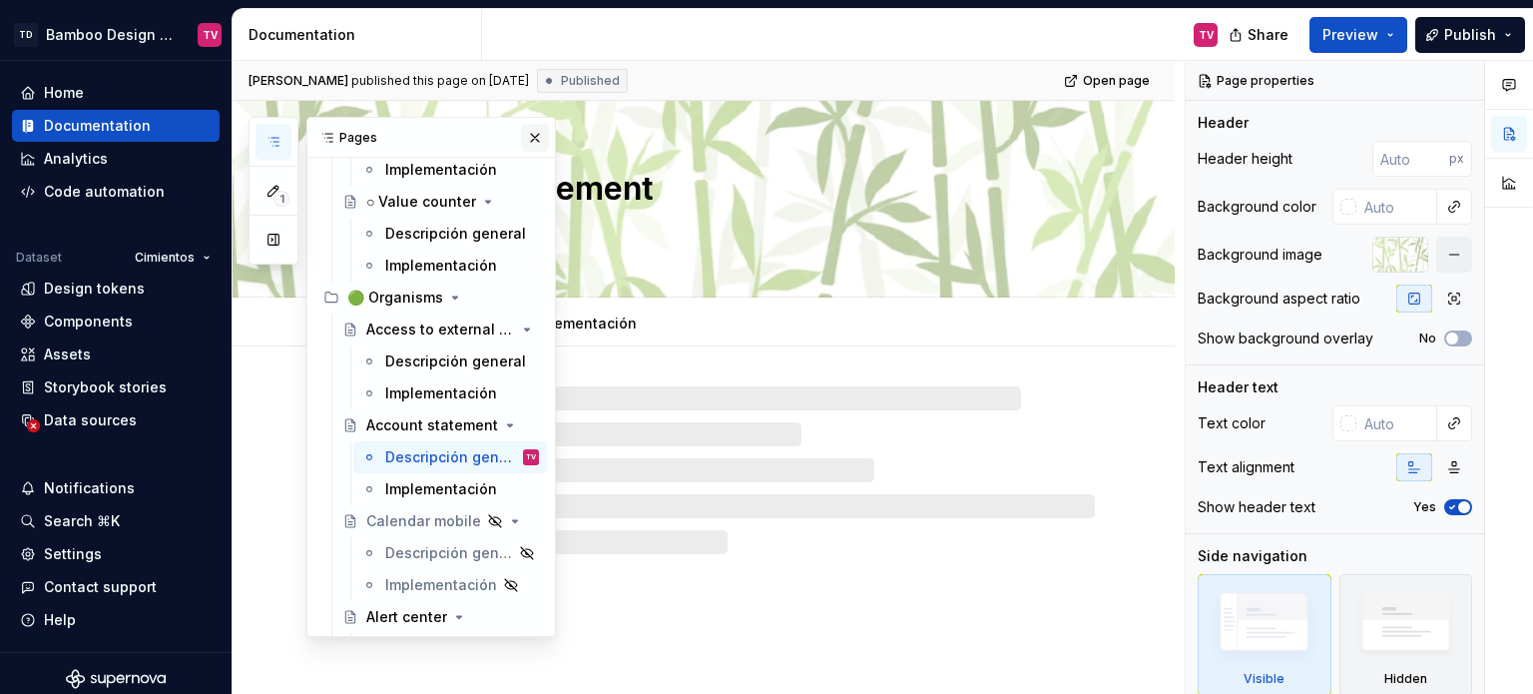
click at [527, 130] on button "button" at bounding box center [535, 138] width 28 height 28
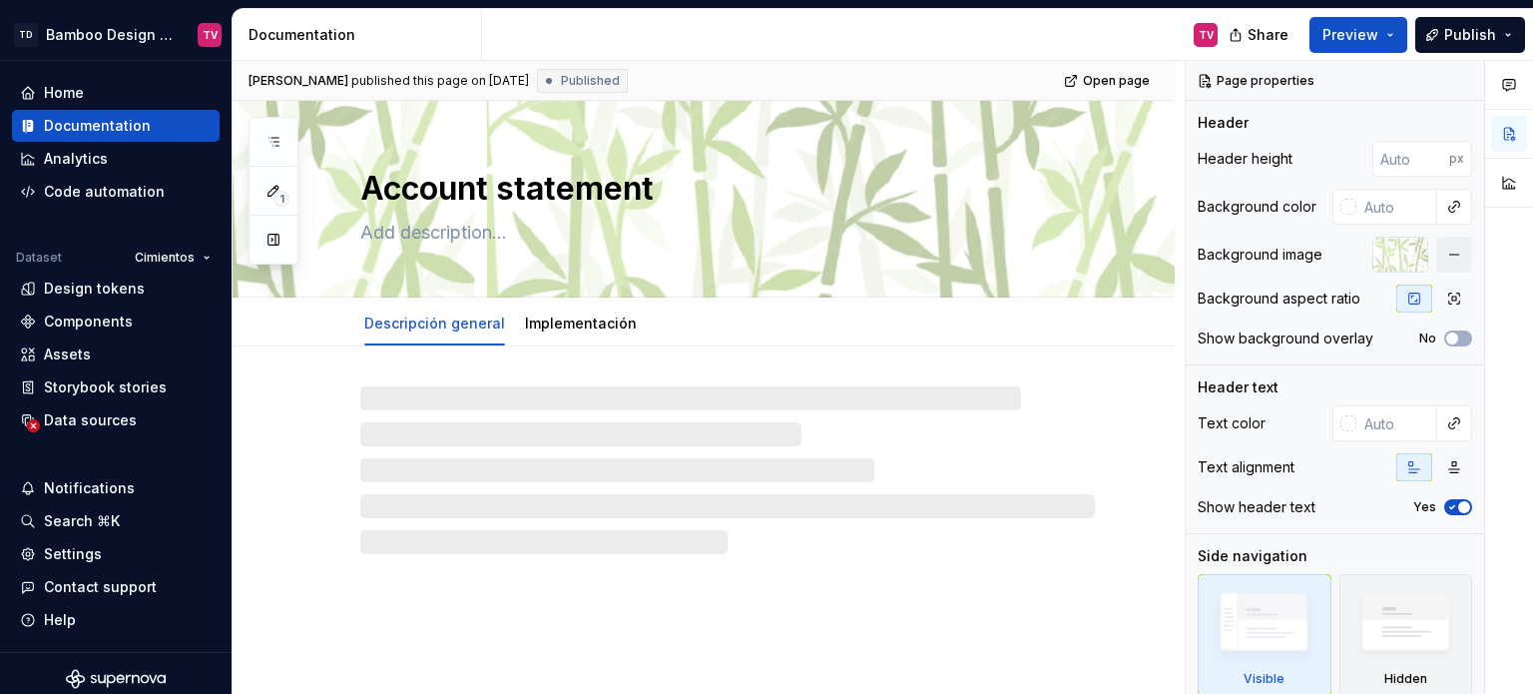
type textarea "*"
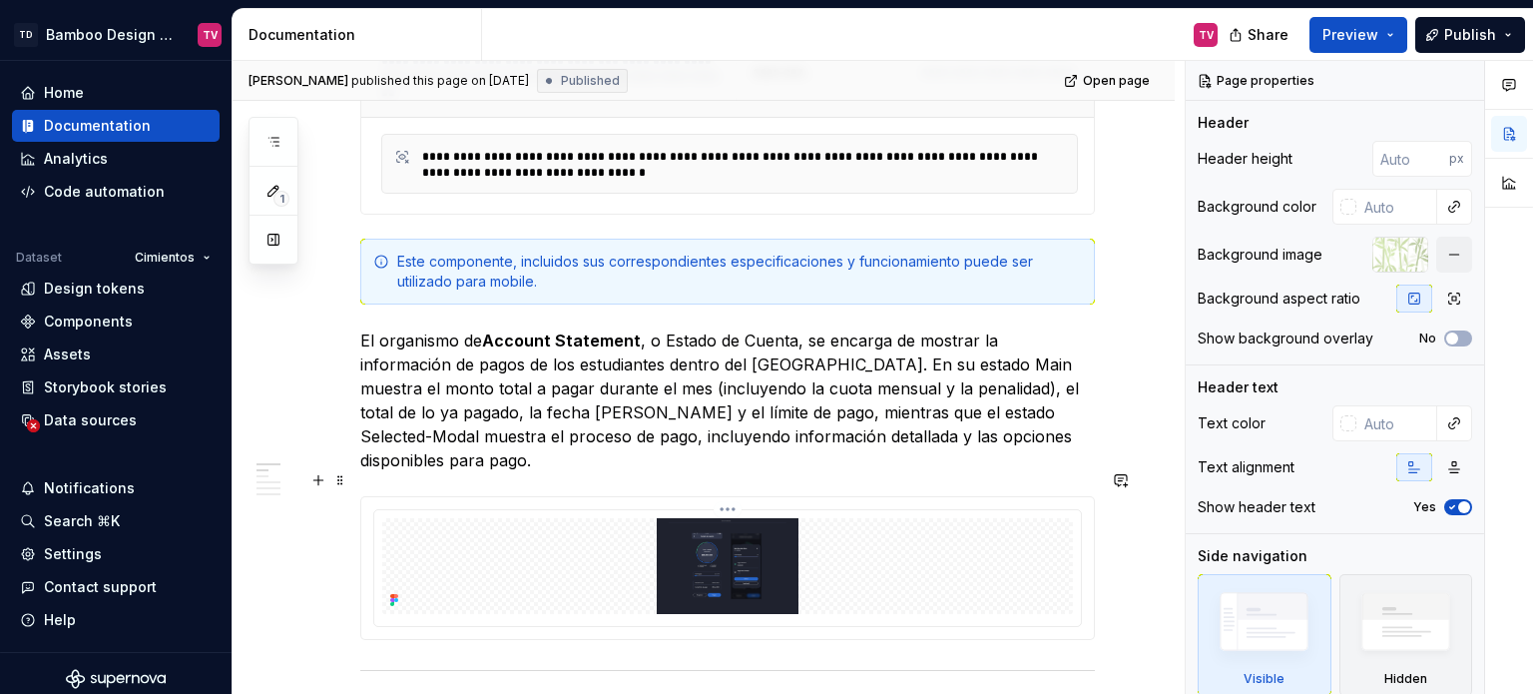
scroll to position [499, 0]
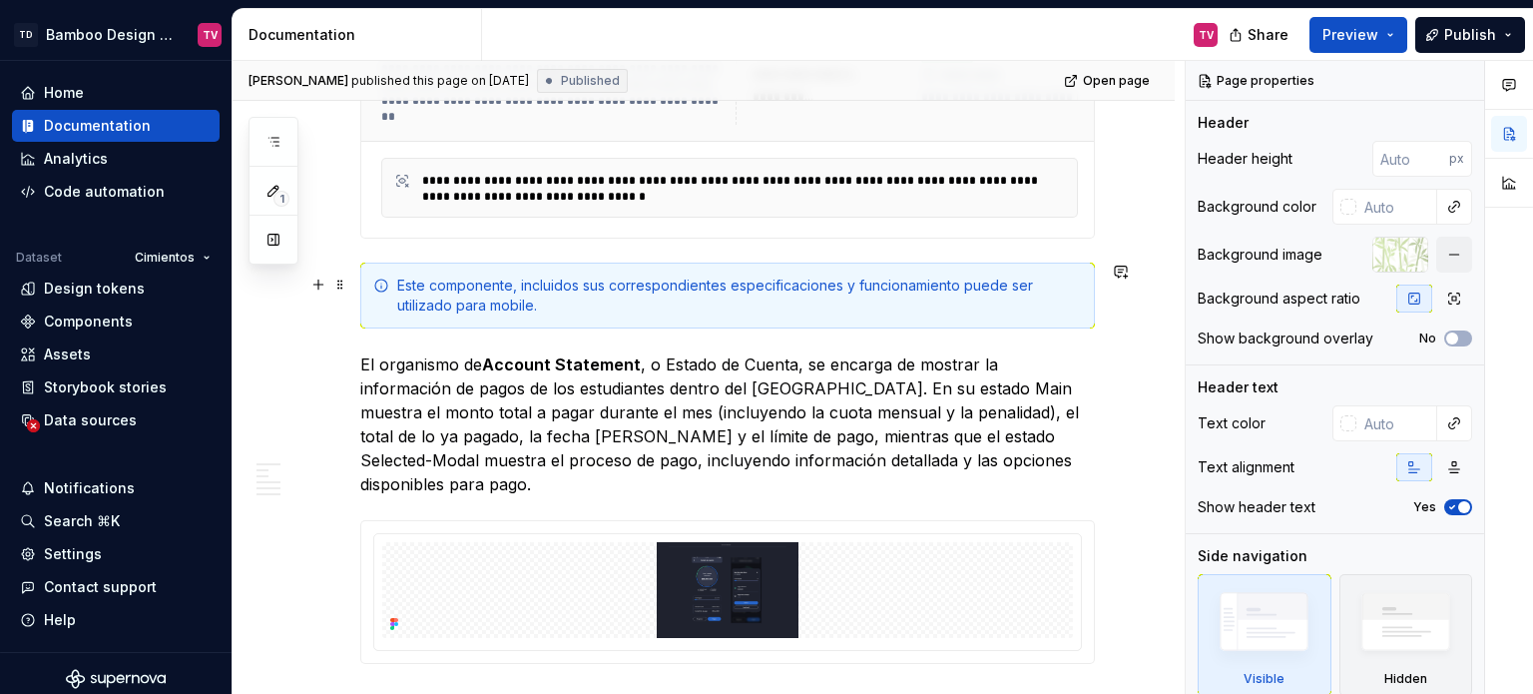
click at [487, 305] on div "Este componente, incluidos sus correspondientes especificaciones y funcionamien…" at bounding box center [739, 295] width 685 height 40
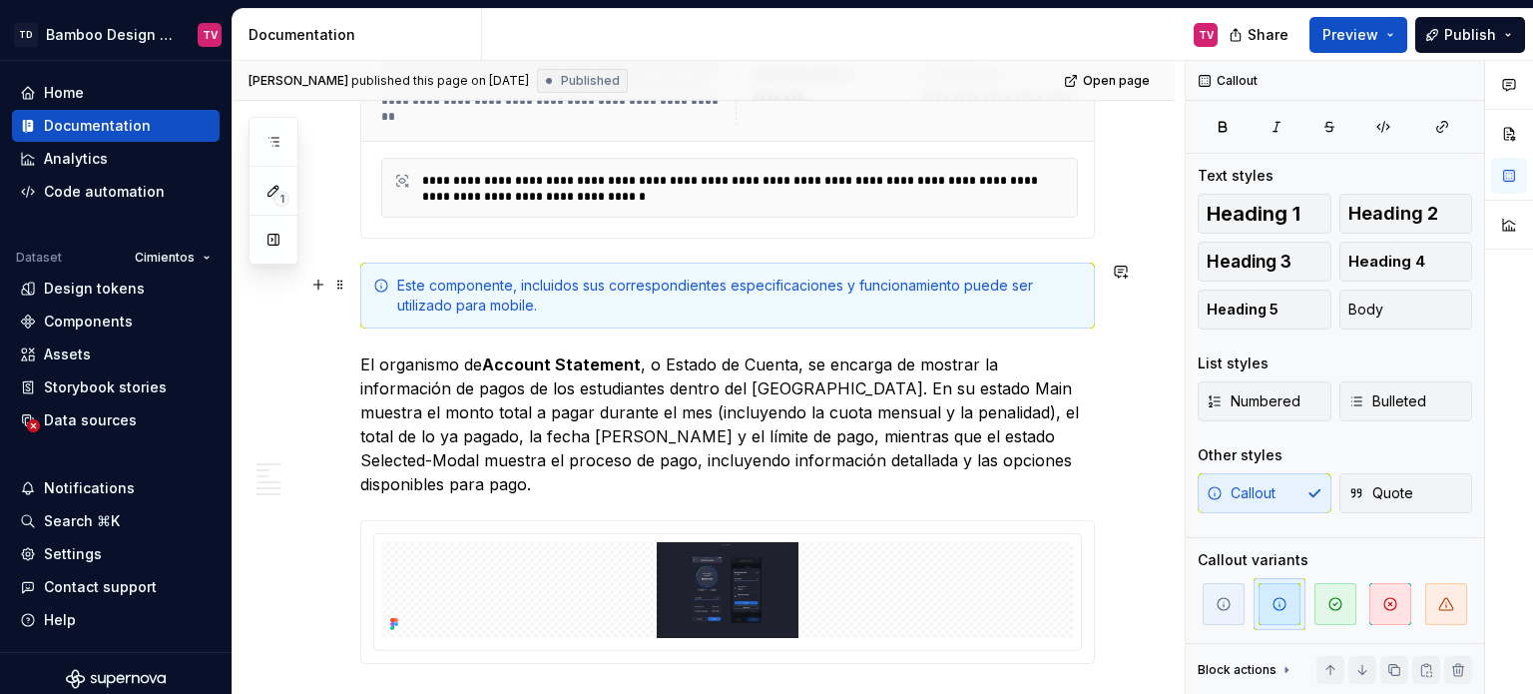
click at [455, 302] on div "Este componente, incluidos sus correspondientes especificaciones y funcionamien…" at bounding box center [739, 295] width 685 height 40
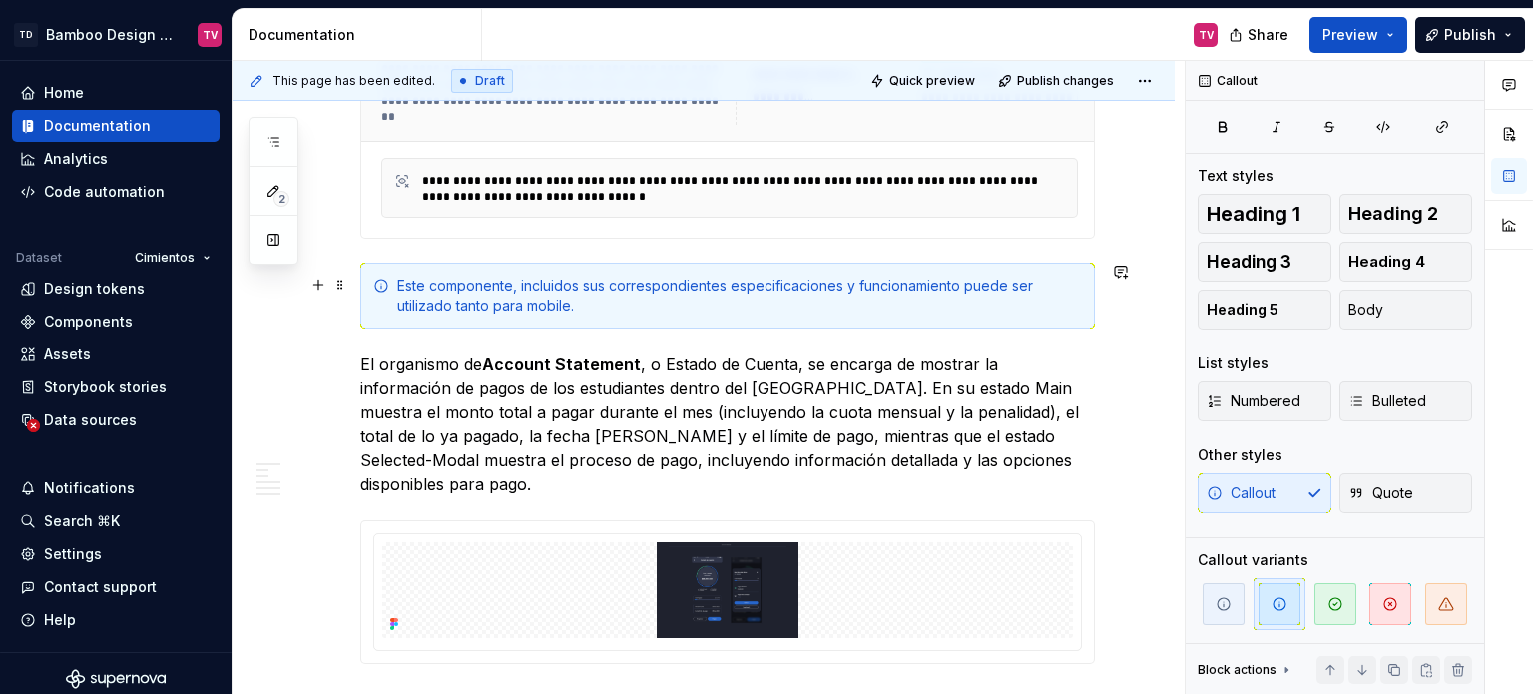
click at [568, 306] on div "Este componente, incluidos sus correspondientes especificaciones y funcionamien…" at bounding box center [739, 295] width 685 height 40
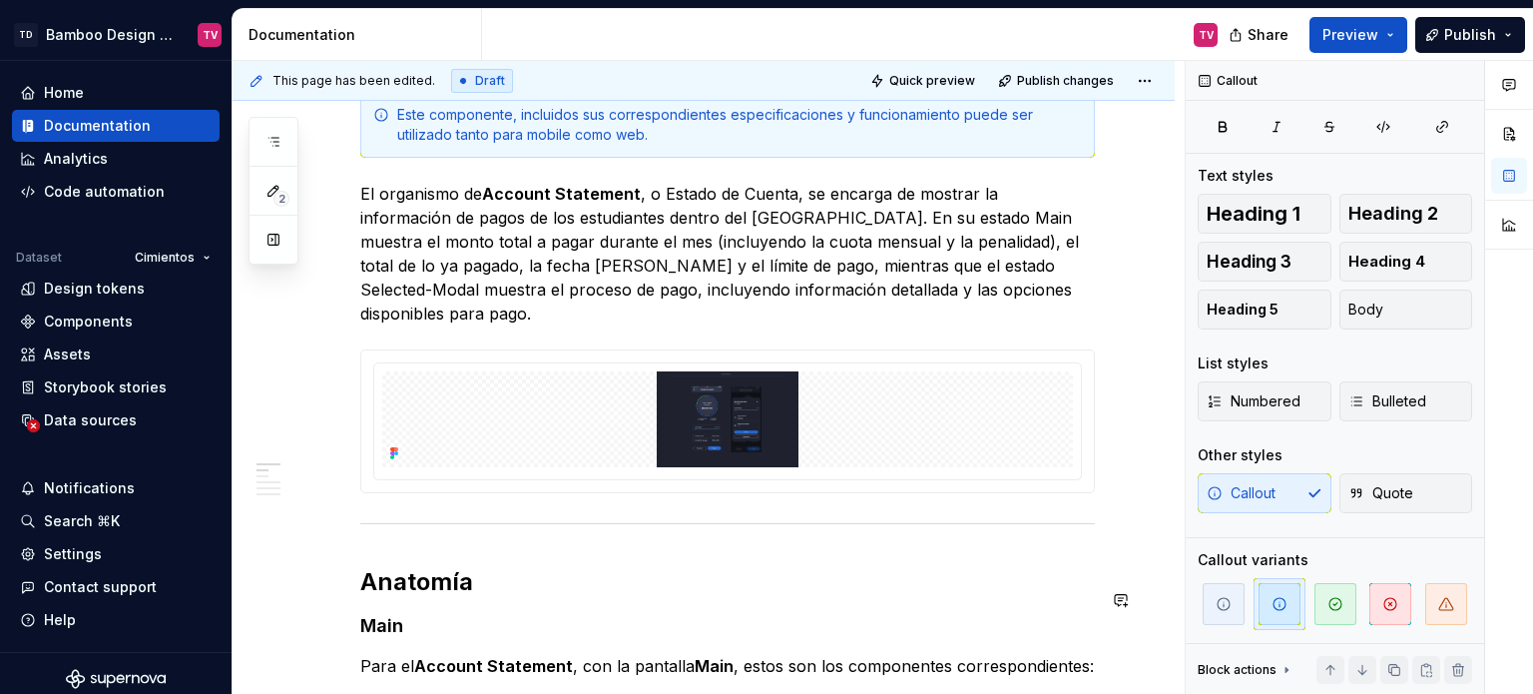
scroll to position [699, 0]
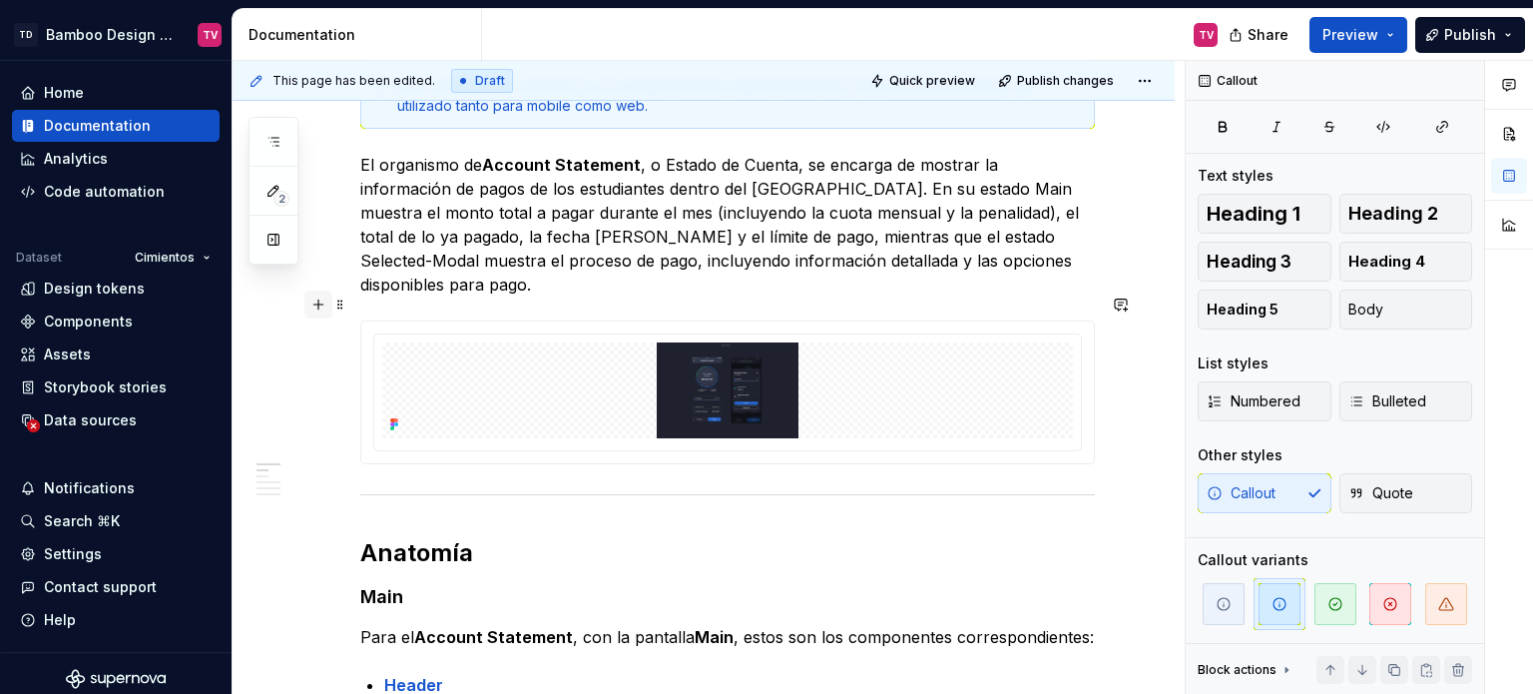
click at [317, 310] on button "button" at bounding box center [318, 304] width 28 height 28
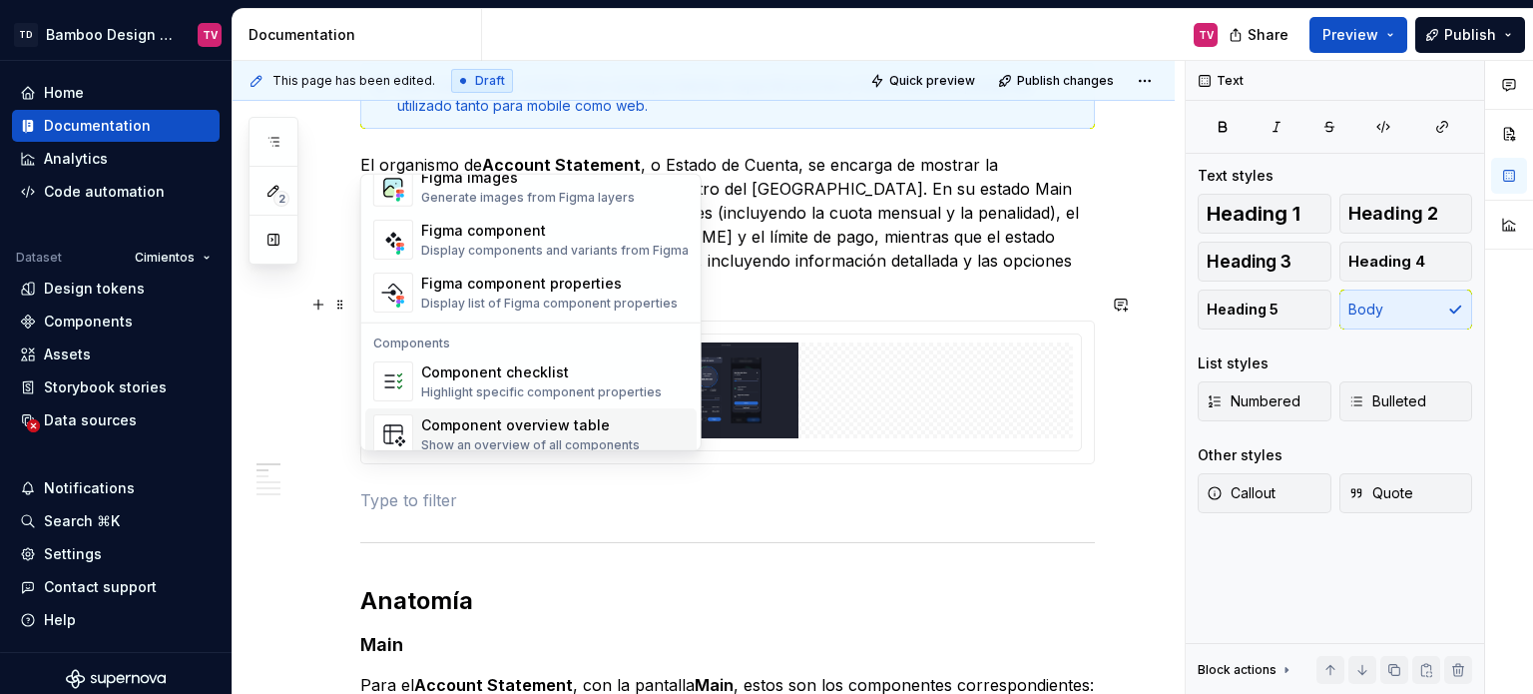
scroll to position [1885, 0]
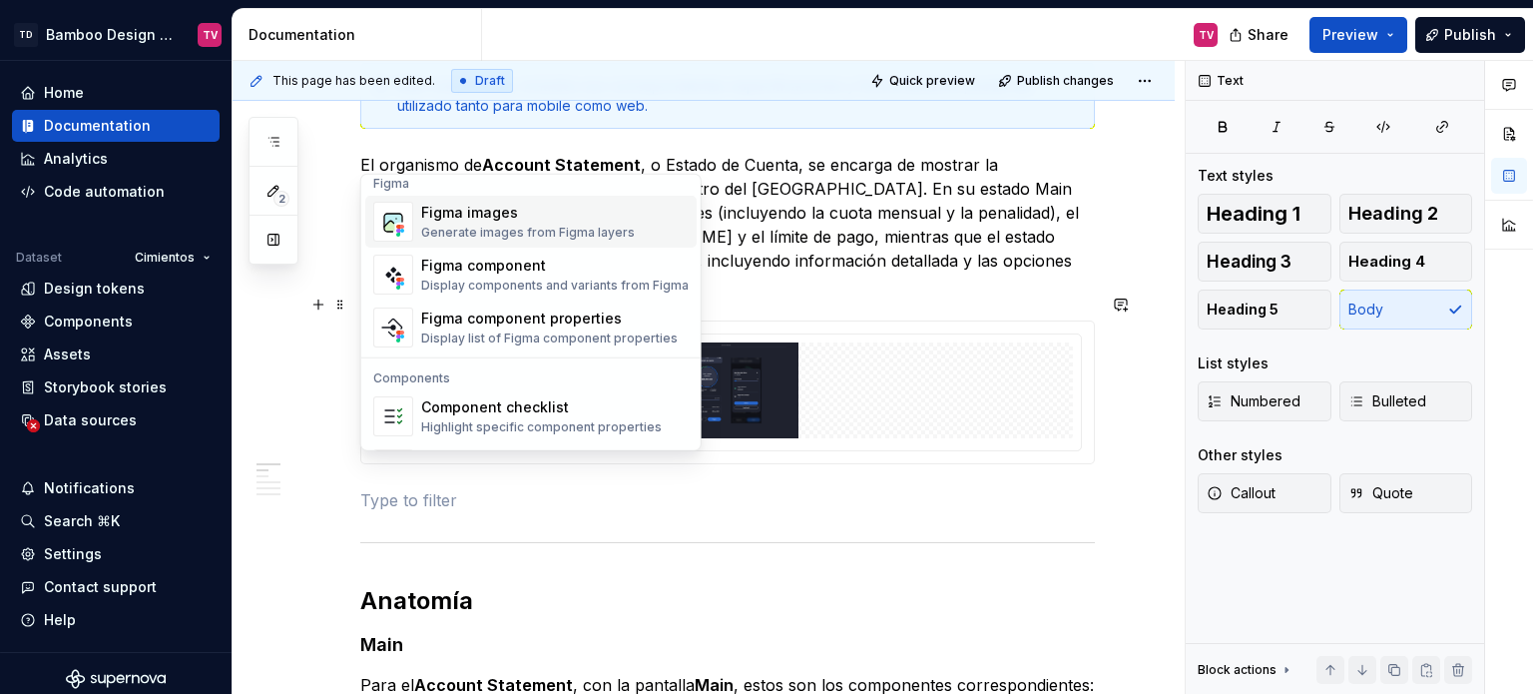
click at [502, 207] on div "Figma images" at bounding box center [528, 213] width 214 height 20
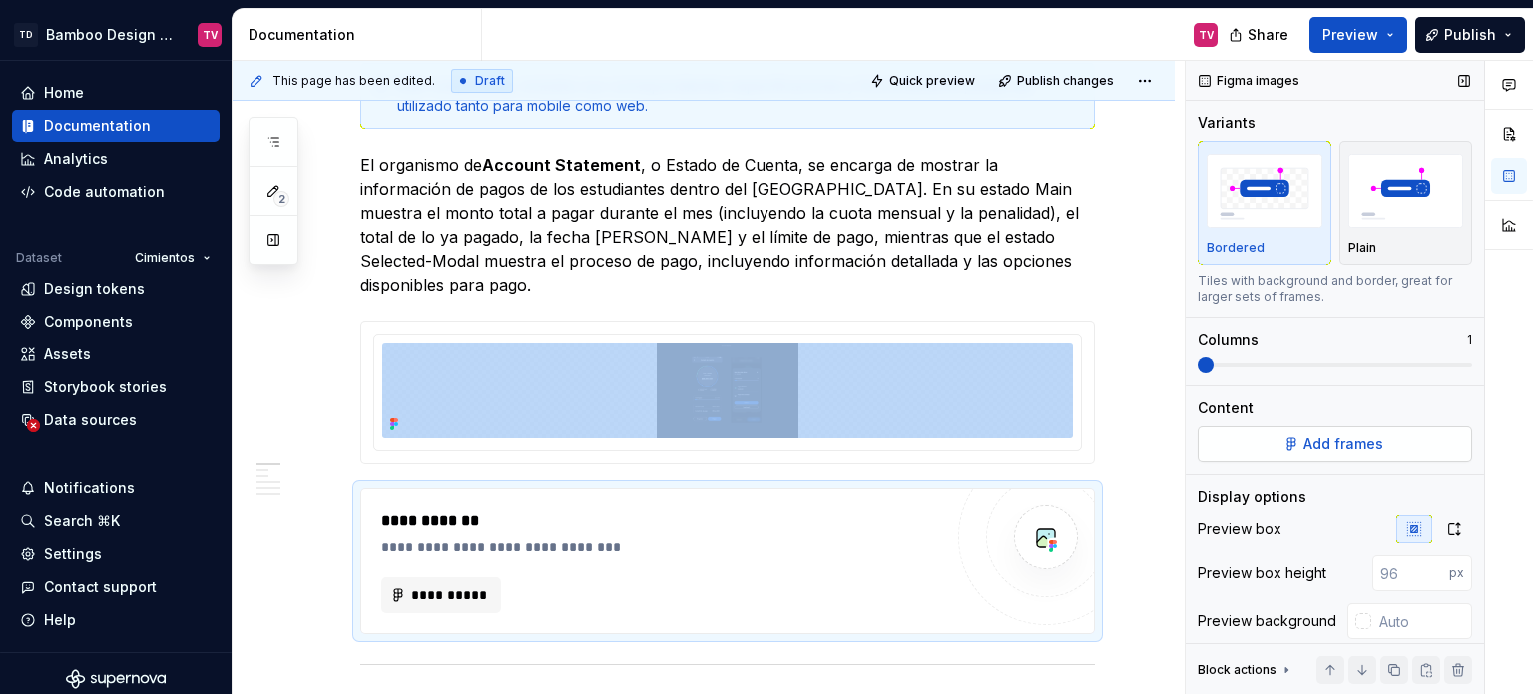
click at [1377, 445] on button "Add frames" at bounding box center [1334, 444] width 274 height 36
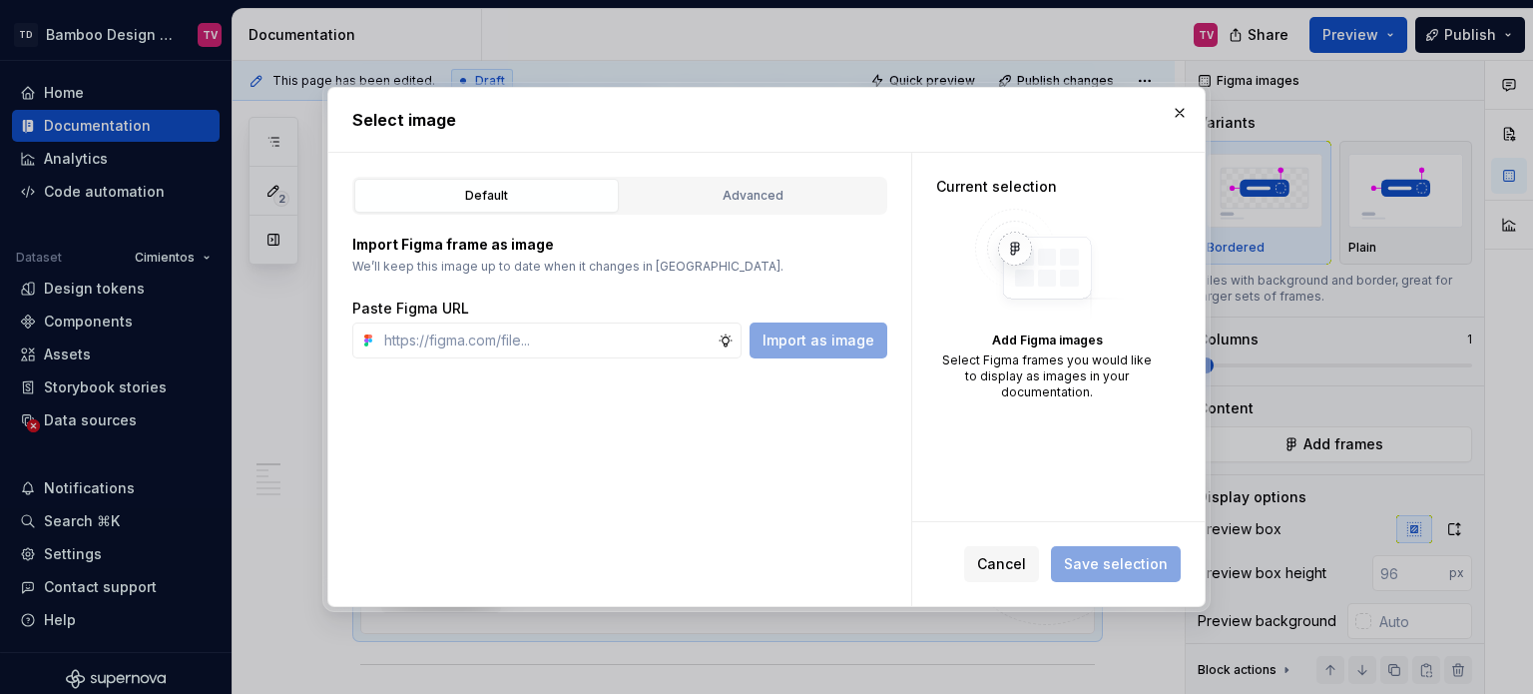
click at [829, 203] on div "Advanced" at bounding box center [753, 196] width 250 height 20
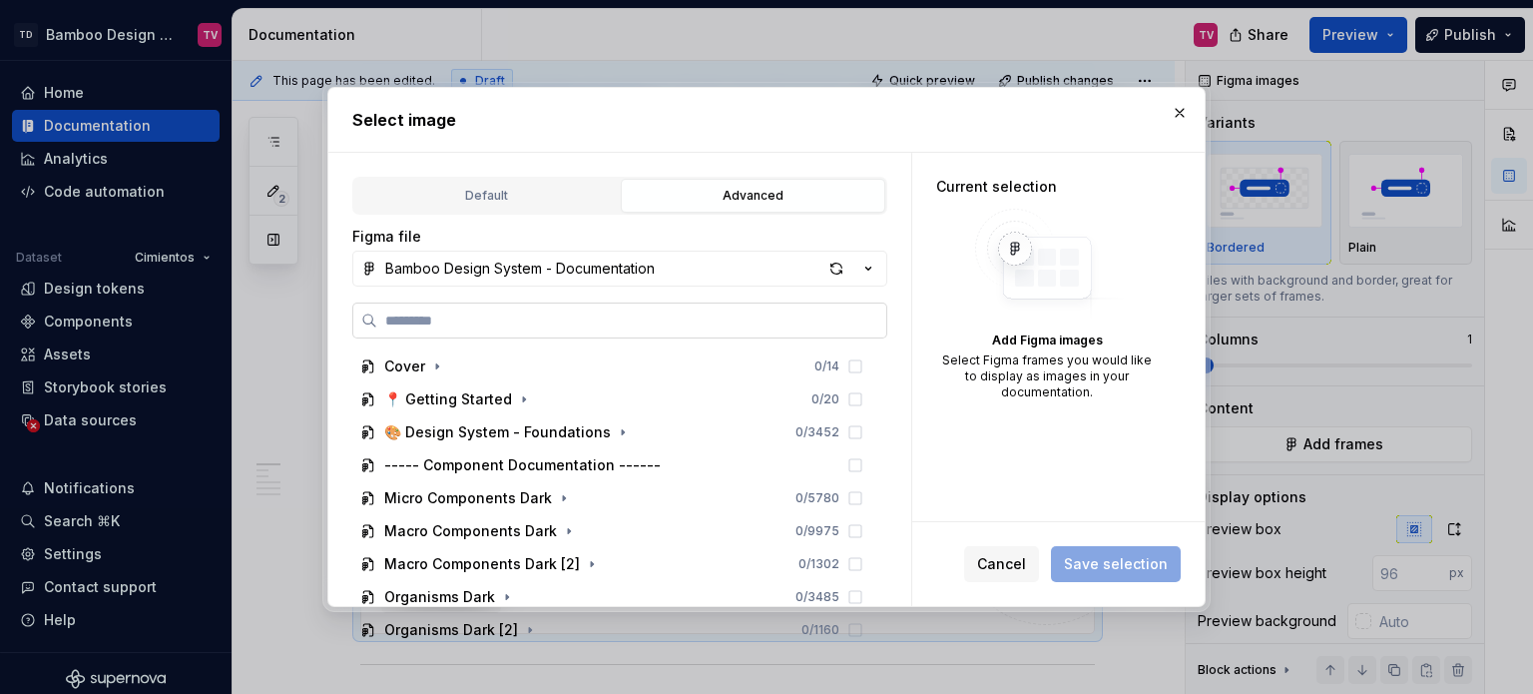
type textarea "*"
click at [671, 307] on label at bounding box center [619, 320] width 535 height 36
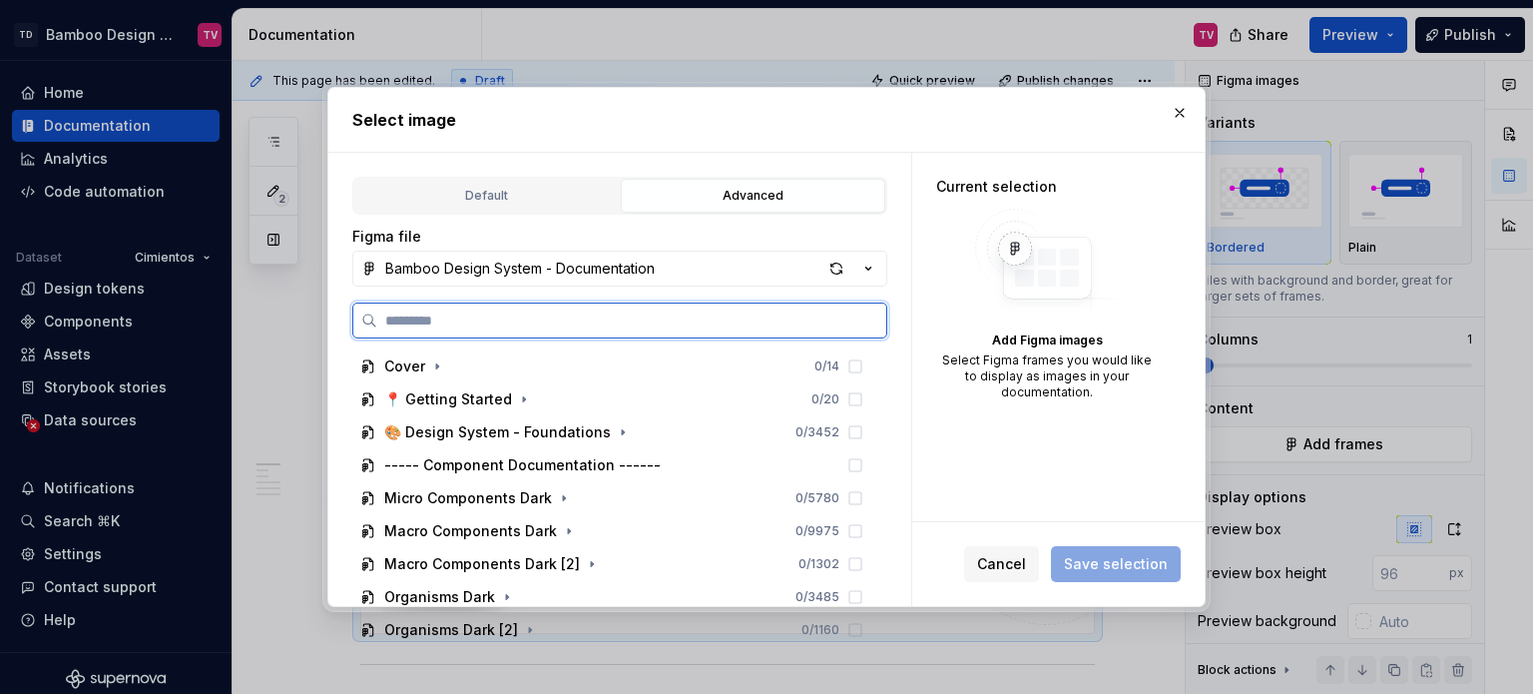
click at [671, 310] on input "search" at bounding box center [631, 320] width 509 height 20
paste input "**********"
type input "**********"
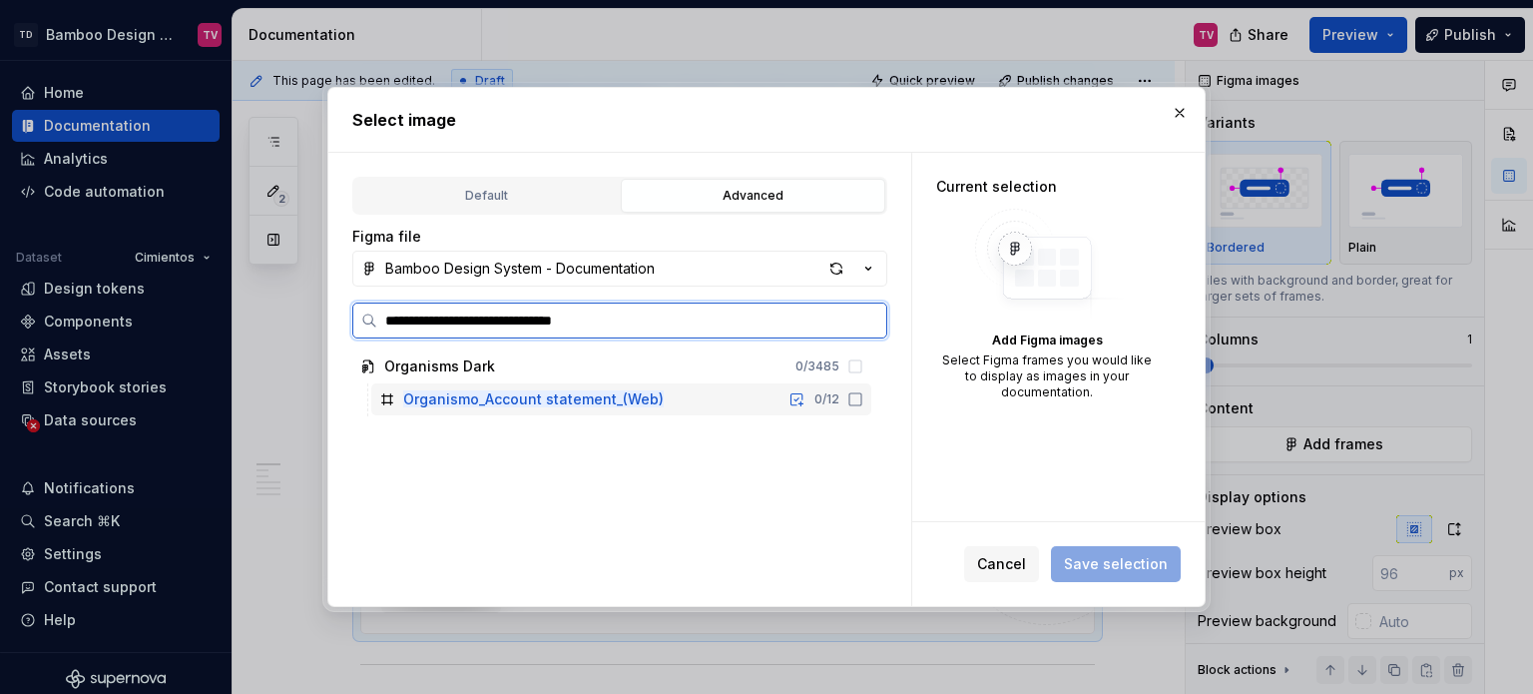
click at [857, 400] on icon at bounding box center [855, 399] width 16 height 16
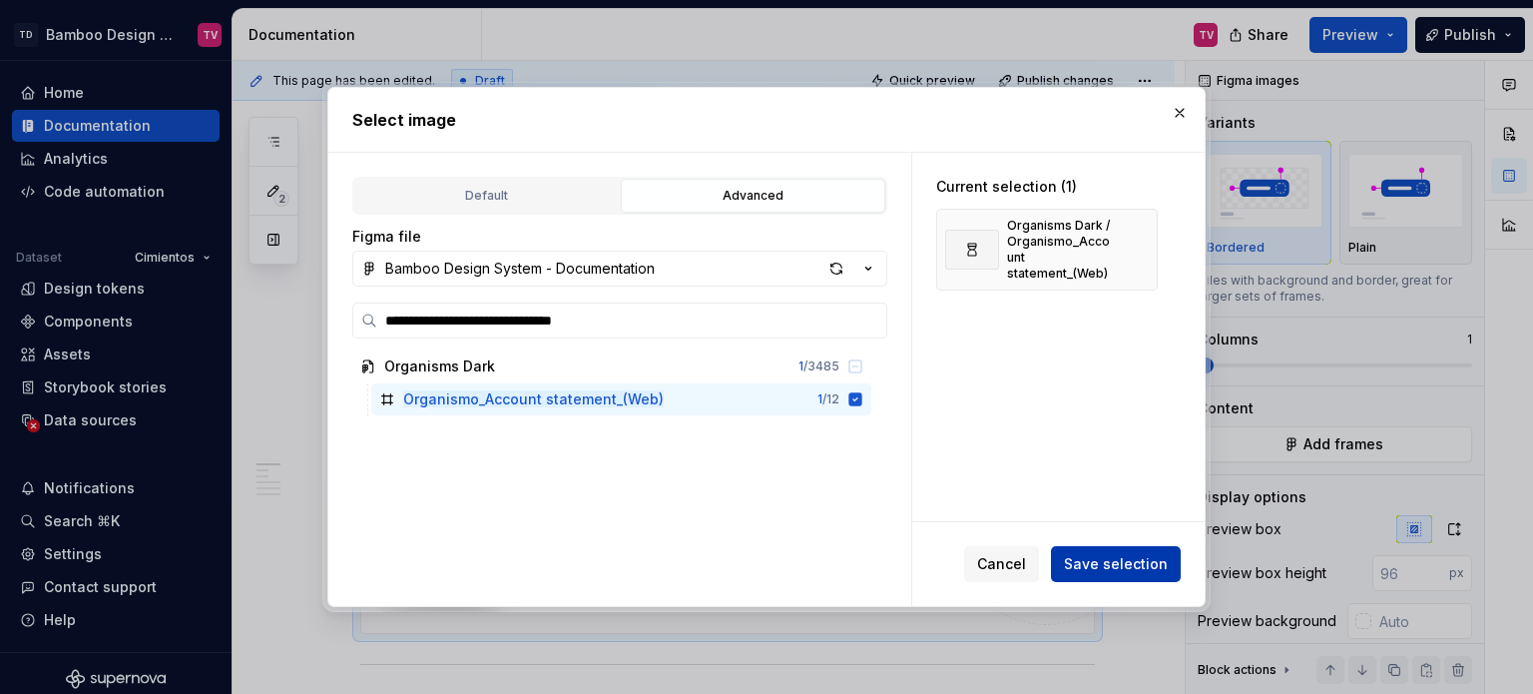
click at [1110, 570] on span "Save selection" at bounding box center [1116, 564] width 104 height 20
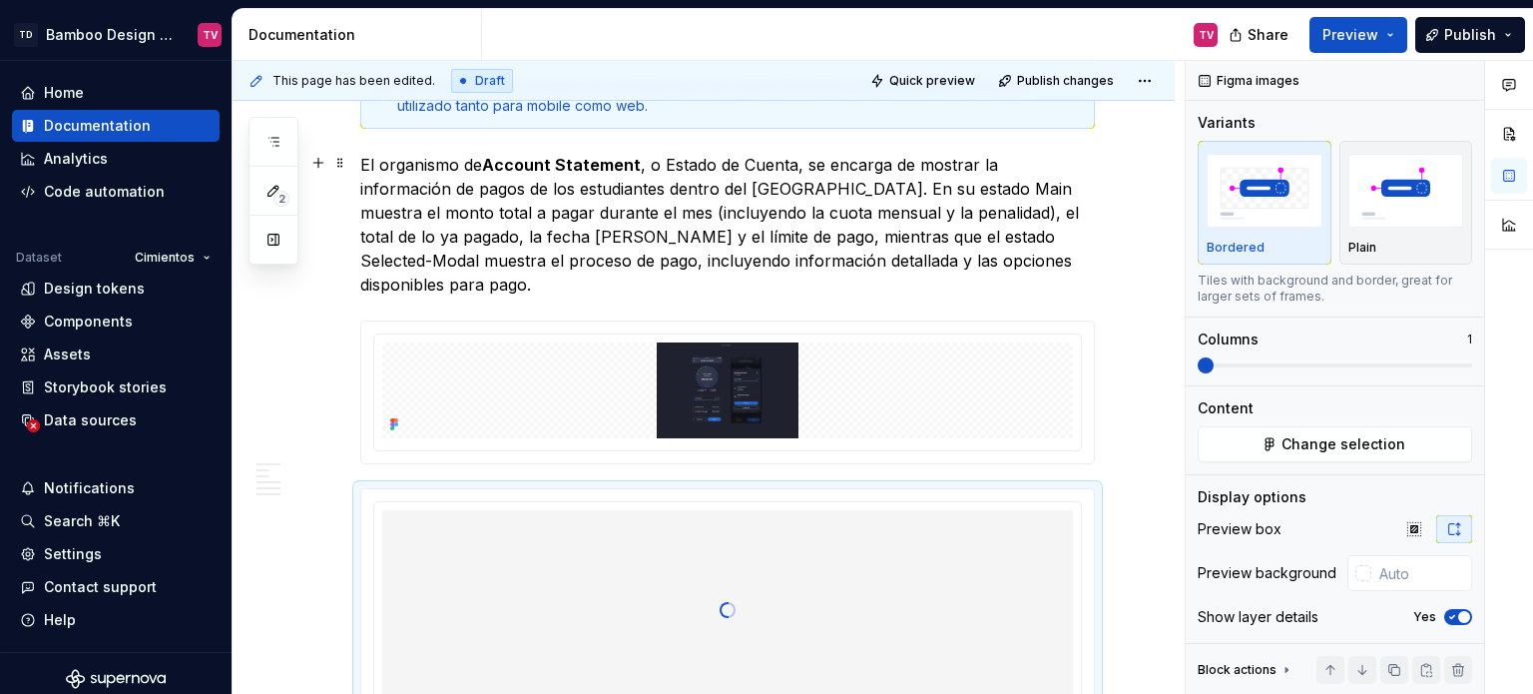
scroll to position [763, 0]
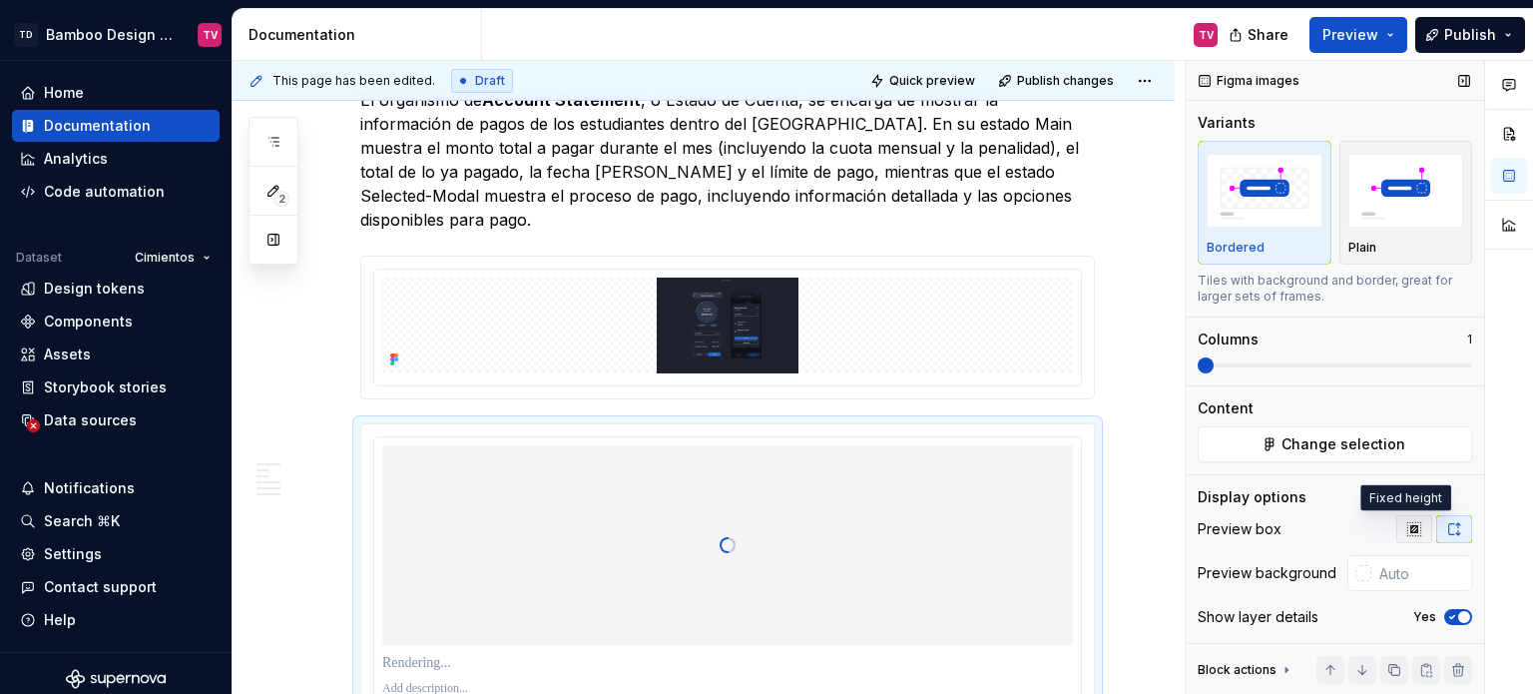
click at [1406, 524] on icon "button" at bounding box center [1414, 529] width 16 height 16
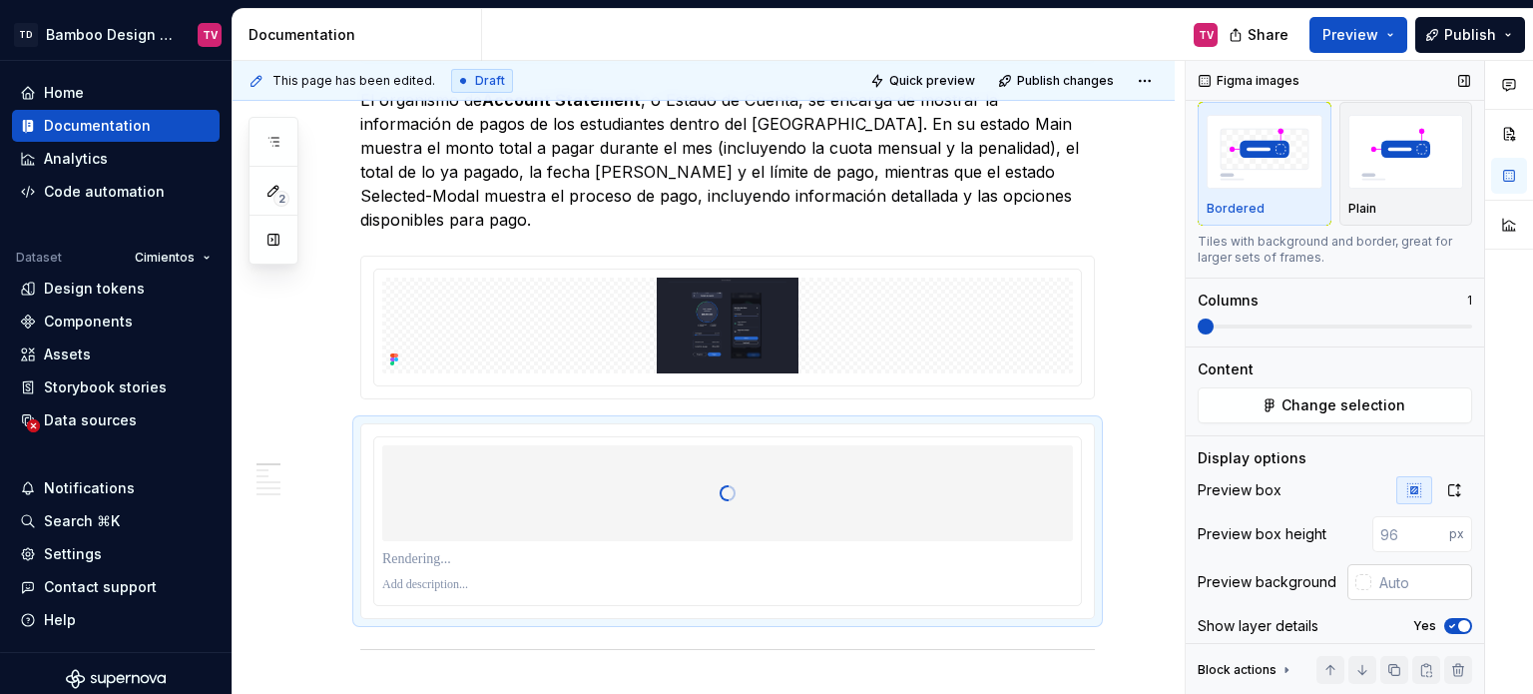
scroll to position [60, 0]
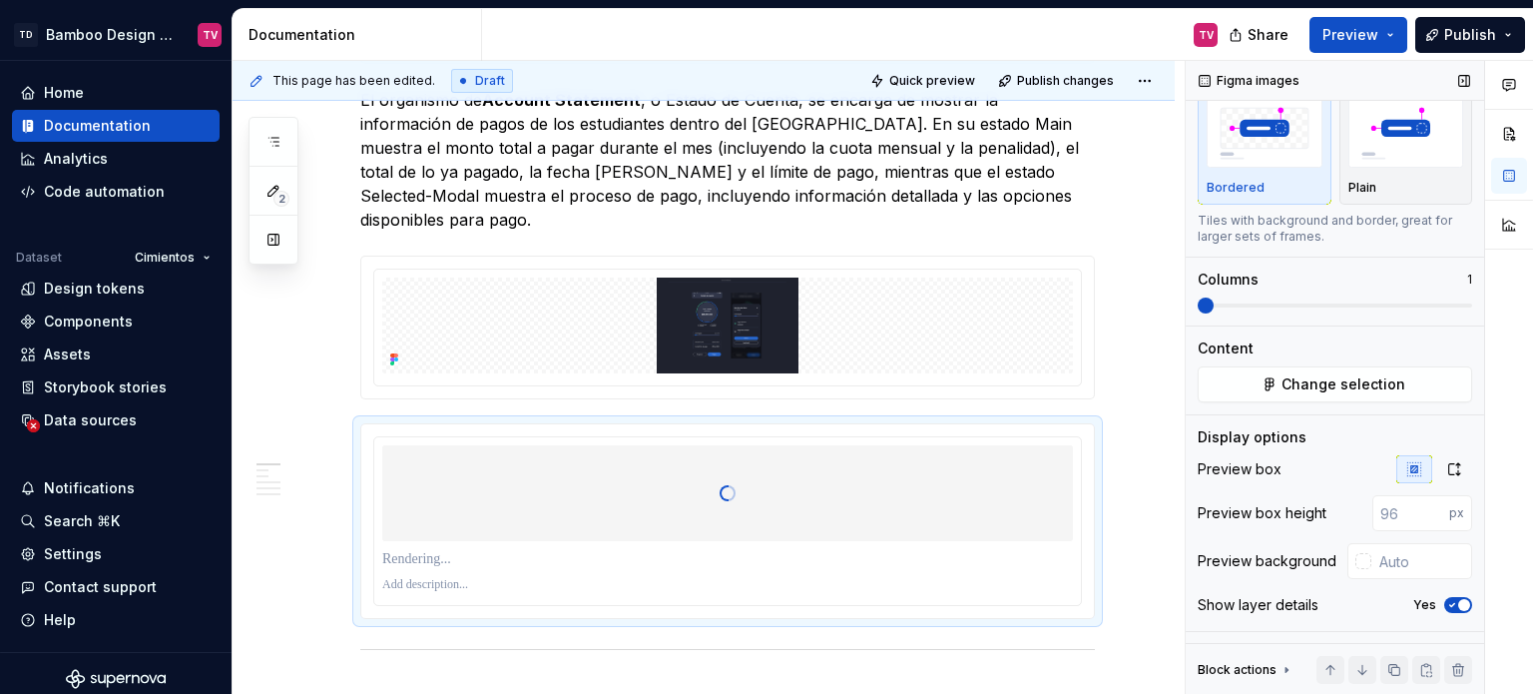
click at [1444, 606] on icon "button" at bounding box center [1452, 605] width 16 height 12
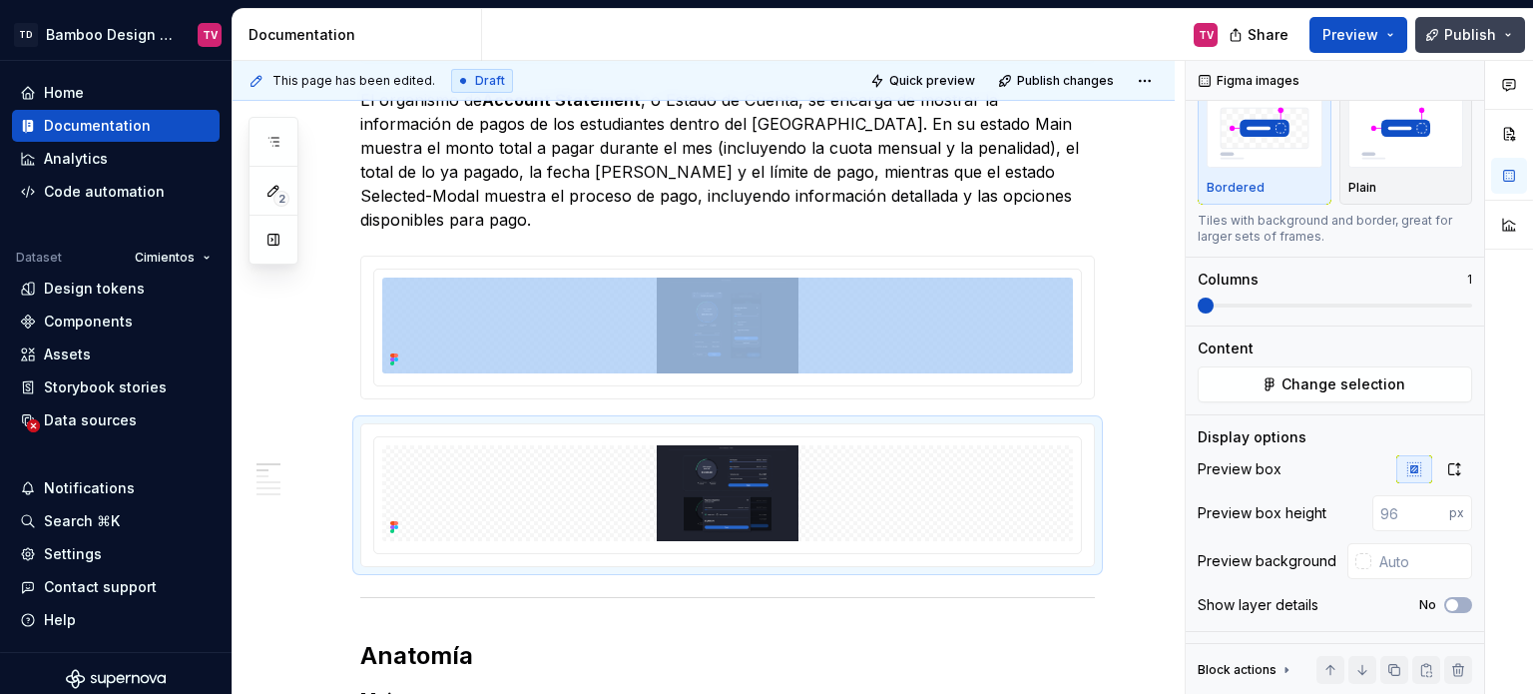
click at [1441, 30] on button "Publish" at bounding box center [1470, 35] width 110 height 36
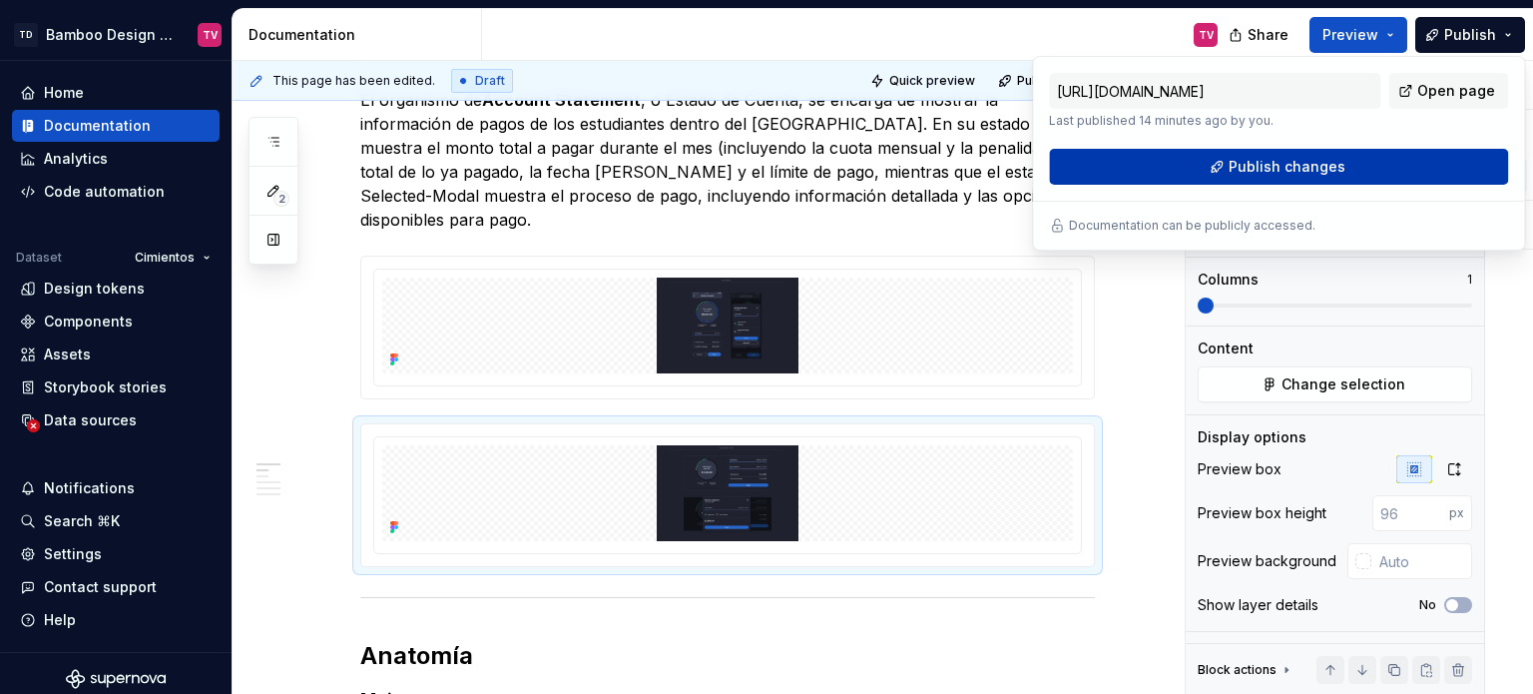
click at [1293, 151] on button "Publish changes" at bounding box center [1278, 167] width 459 height 36
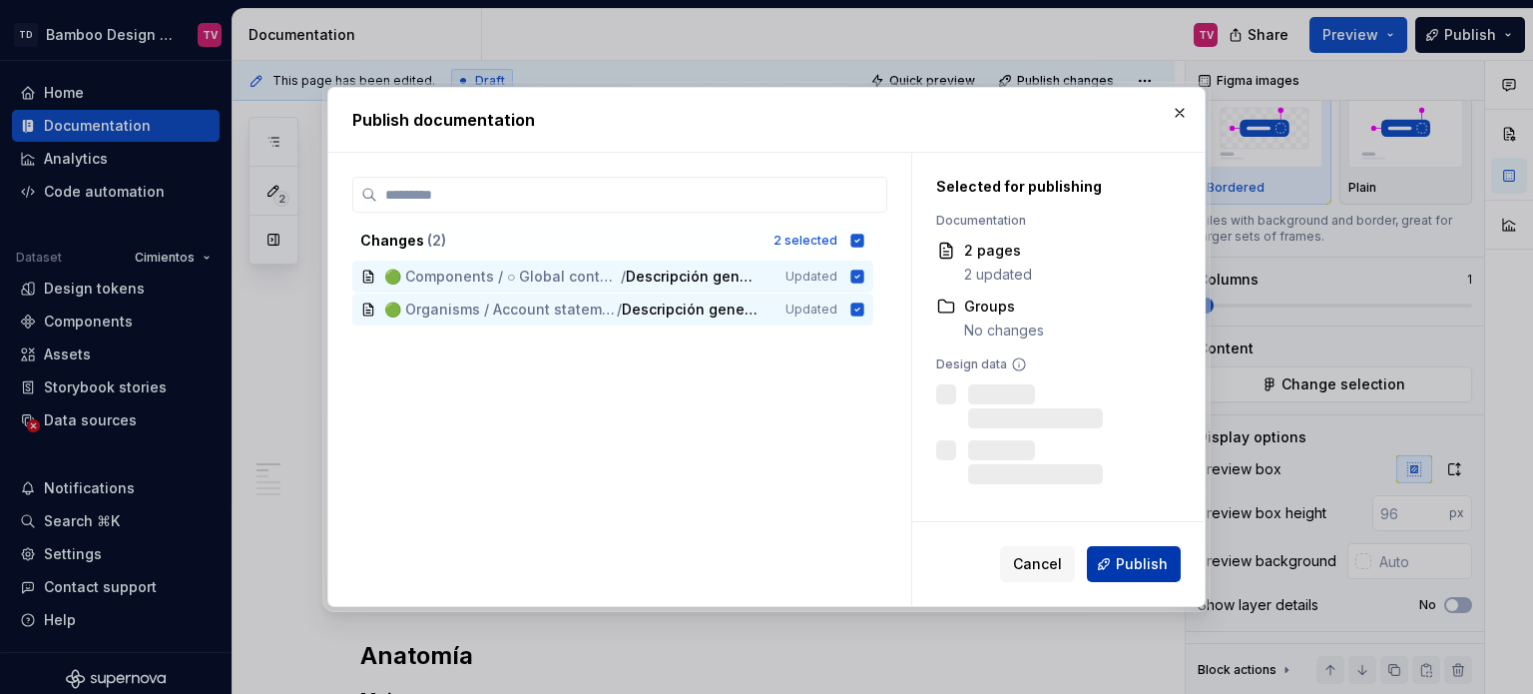
click at [1121, 561] on span "Publish" at bounding box center [1142, 564] width 52 height 20
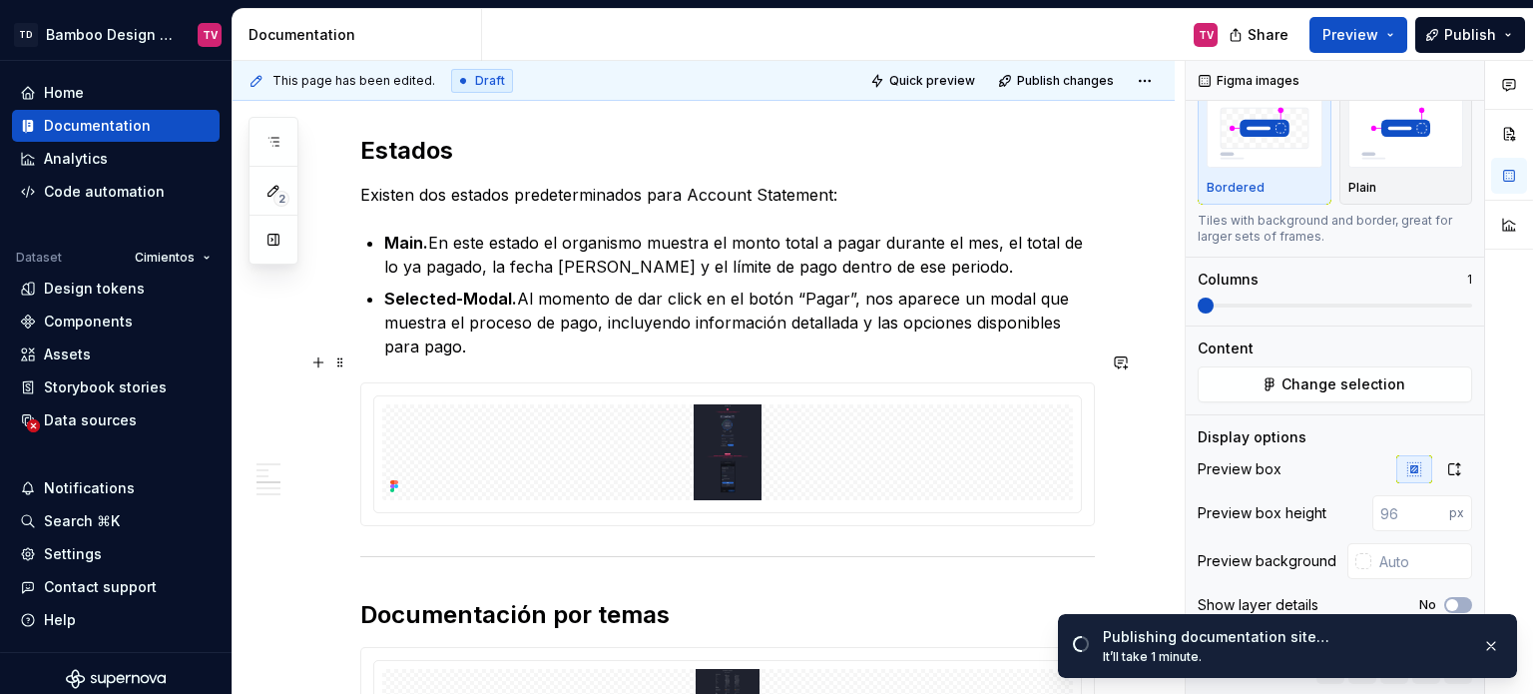
scroll to position [2659, 0]
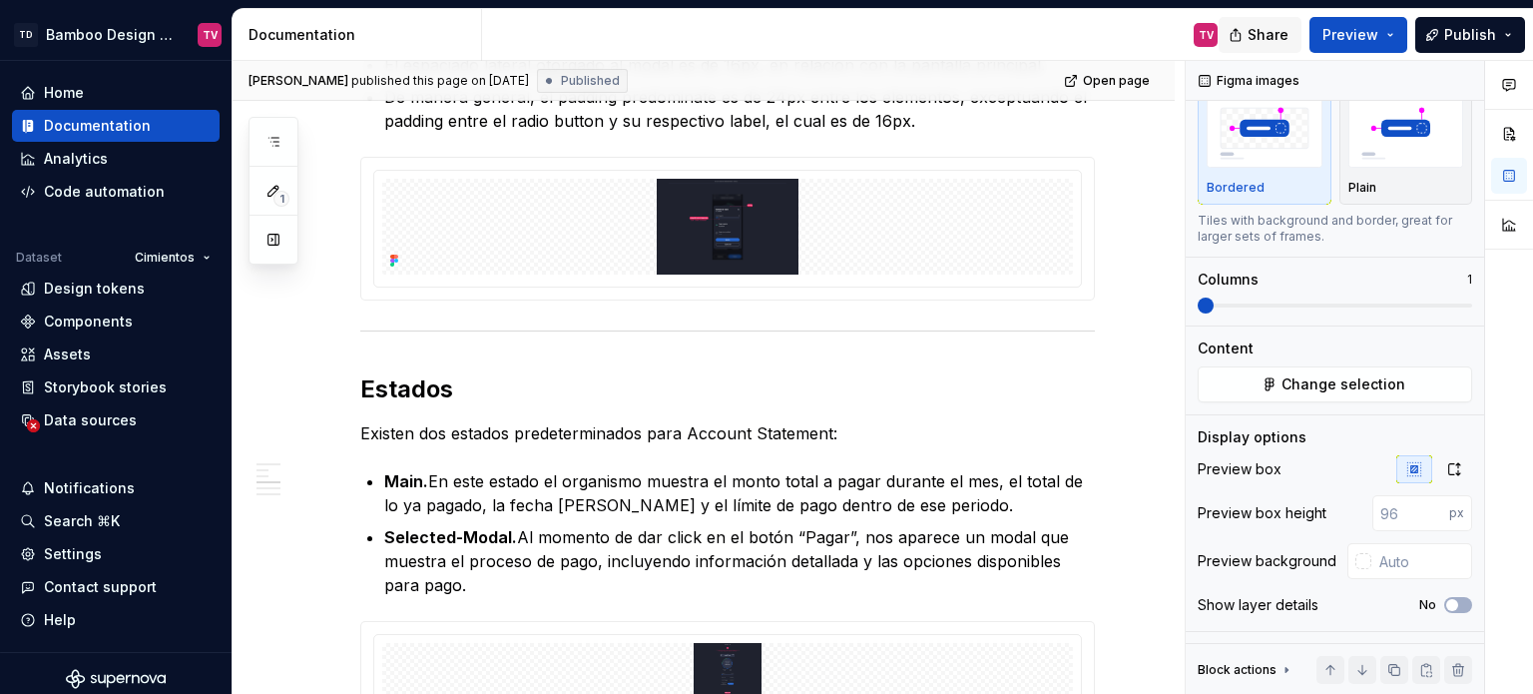
type textarea "*"
